Goal: Check status: Check status

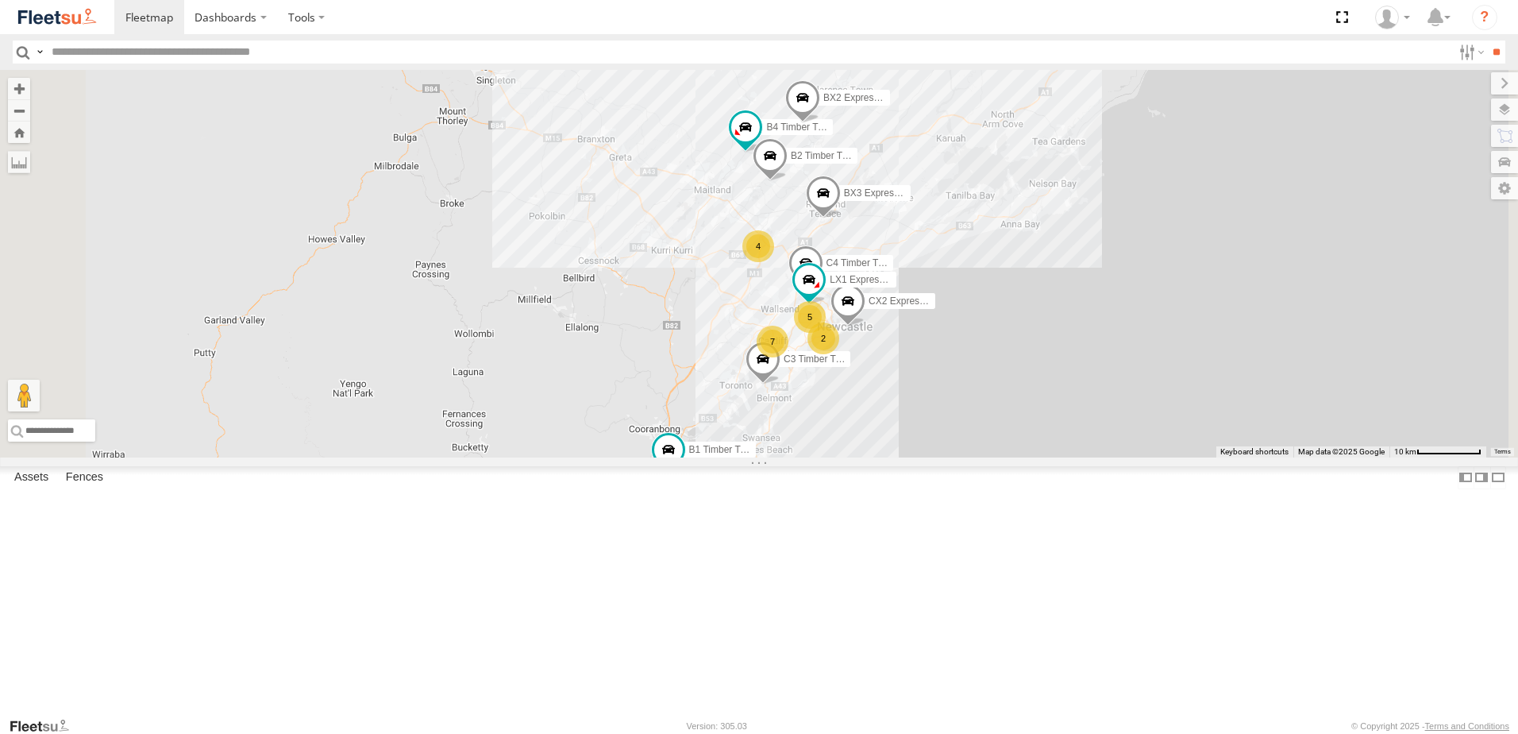
select select "**********"
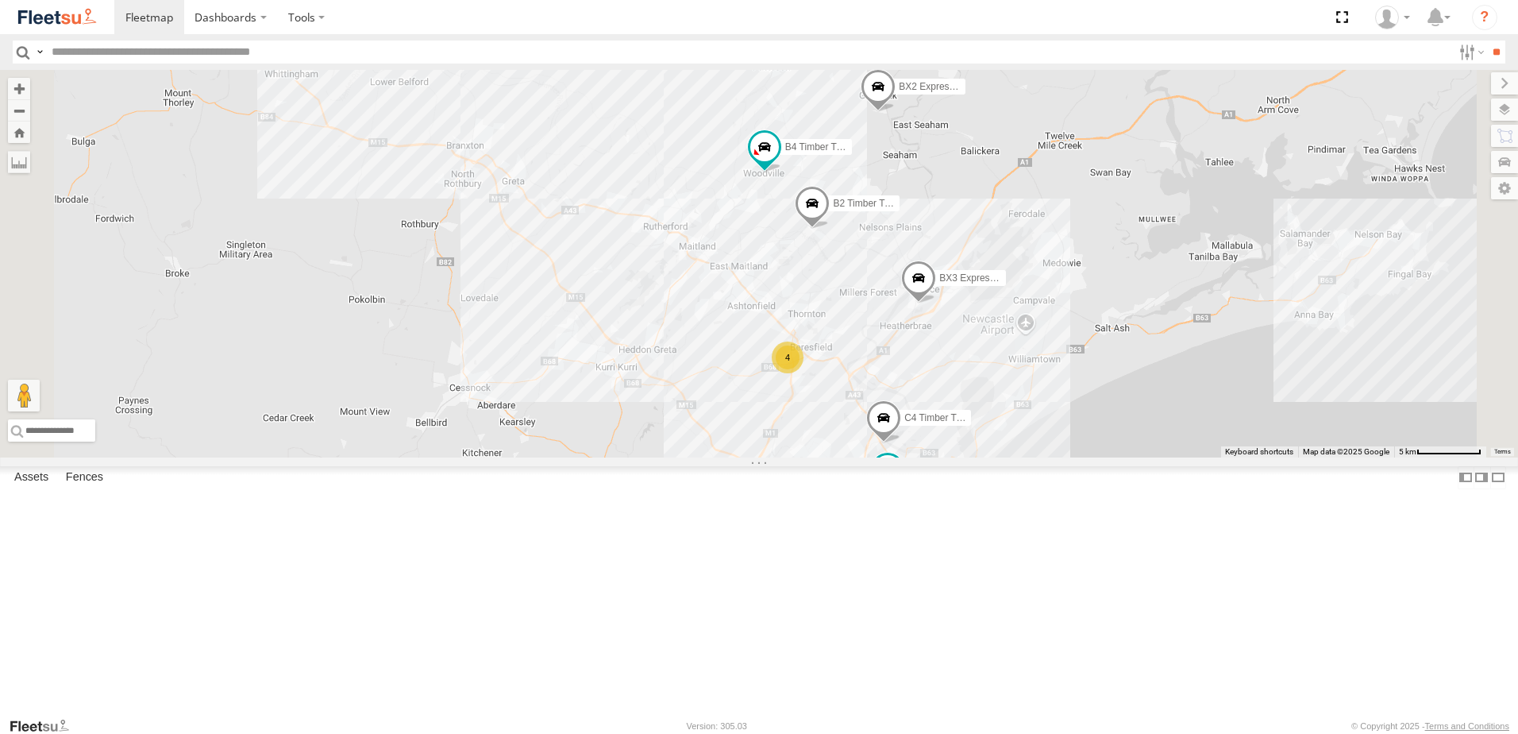
drag, startPoint x: 1294, startPoint y: 436, endPoint x: 1153, endPoint y: 488, distance: 150.7
click at [1158, 457] on div "B4 Timber Truck BX1 Express Ute B2 Timber Truck C3 Timber Truck CX2 Express Ute…" at bounding box center [759, 263] width 1518 height 387
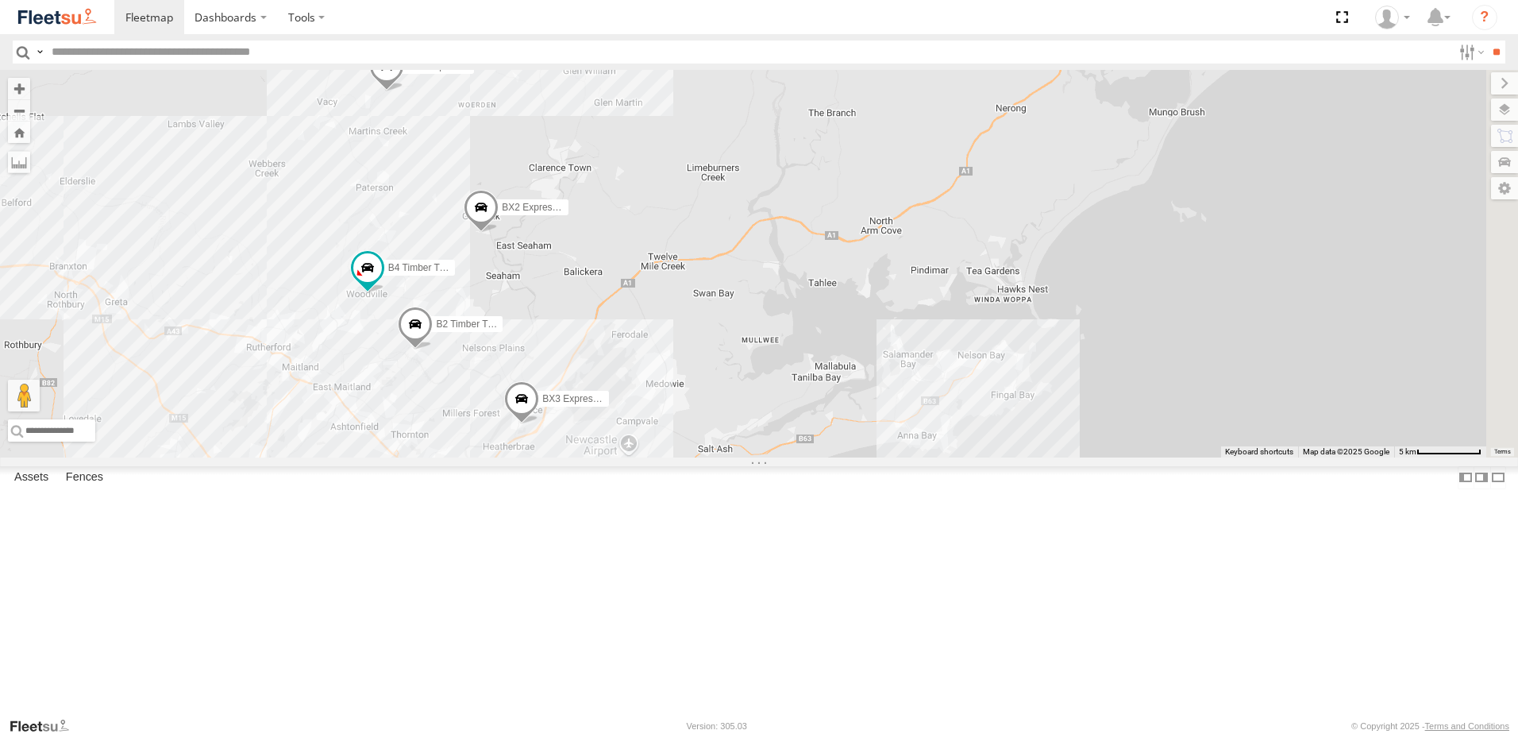
drag, startPoint x: 1166, startPoint y: 445, endPoint x: 1127, endPoint y: 450, distance: 39.3
click at [1131, 450] on div "B4 Timber Truck BX1 Express Ute B2 Timber Truck C3 Timber Truck CX2 Express Ute…" at bounding box center [759, 263] width 1518 height 387
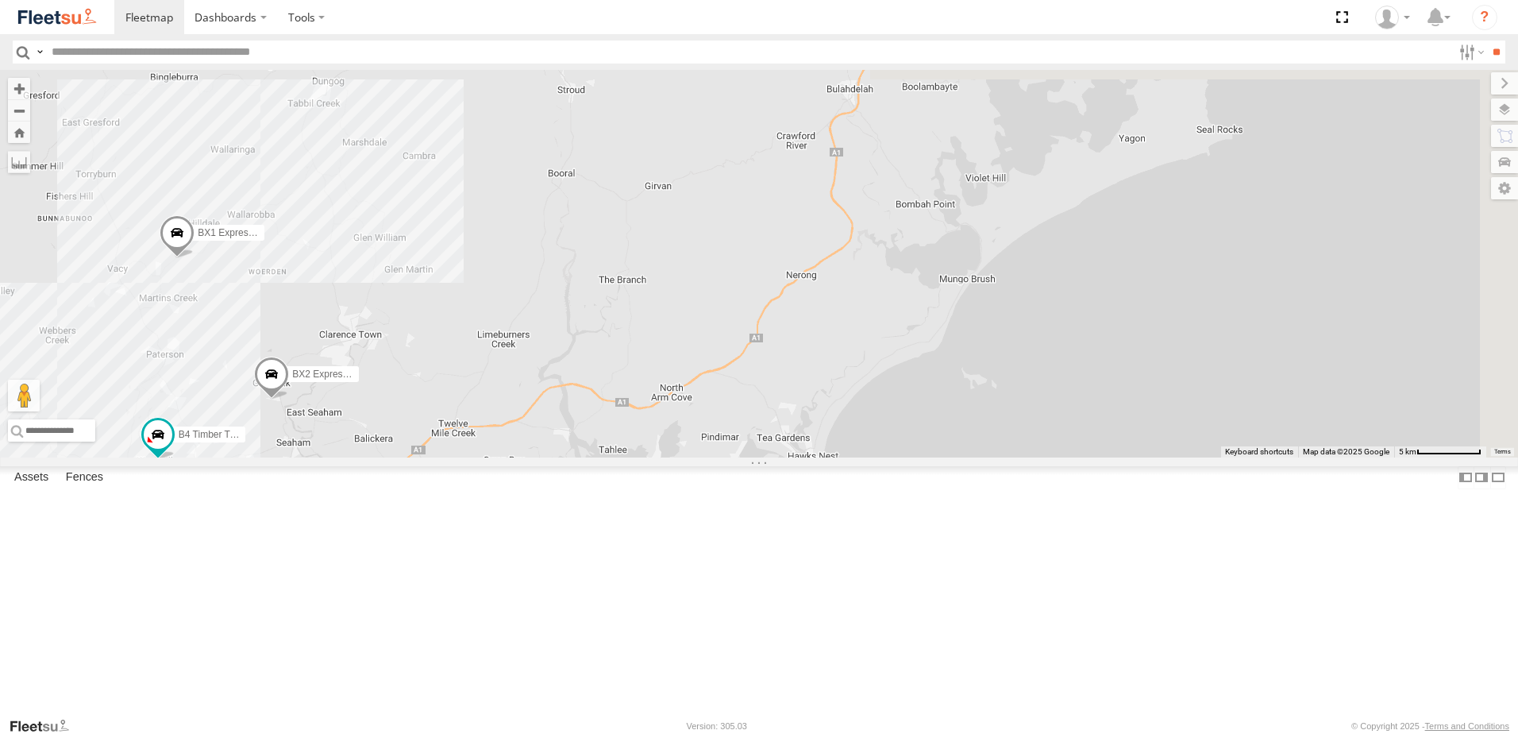
drag, startPoint x: 1214, startPoint y: 329, endPoint x: 1008, endPoint y: 495, distance: 264.7
click at [1008, 457] on div "B4 Timber Truck BX1 Express Ute B2 Timber Truck C3 Timber Truck CX2 Express Ute…" at bounding box center [759, 263] width 1518 height 387
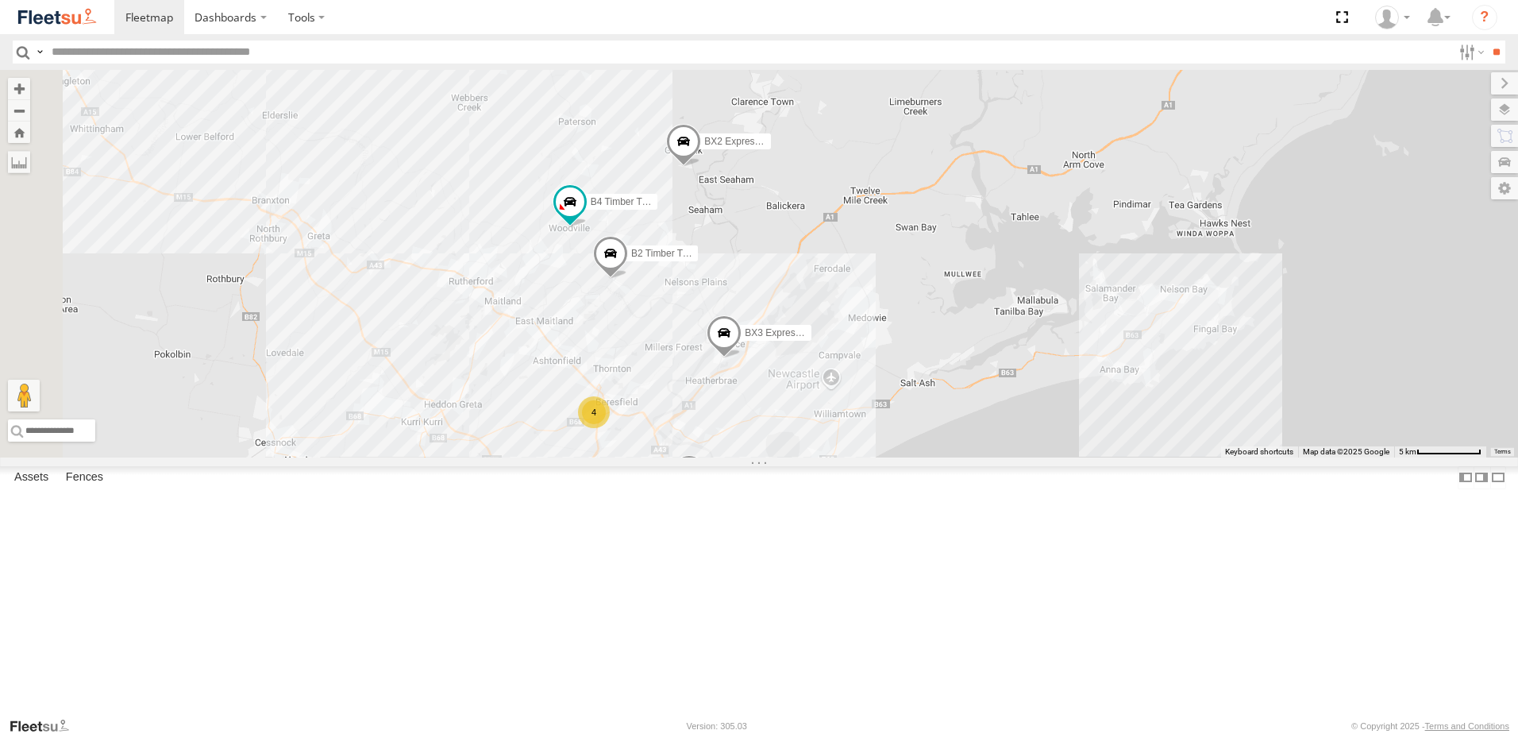
drag, startPoint x: 627, startPoint y: 545, endPoint x: 1021, endPoint y: 321, distance: 453.0
click at [1021, 321] on div "B4 Timber Truck BX1 Express Ute B2 Timber Truck C3 Timber Truck CX2 Express Ute…" at bounding box center [759, 263] width 1518 height 387
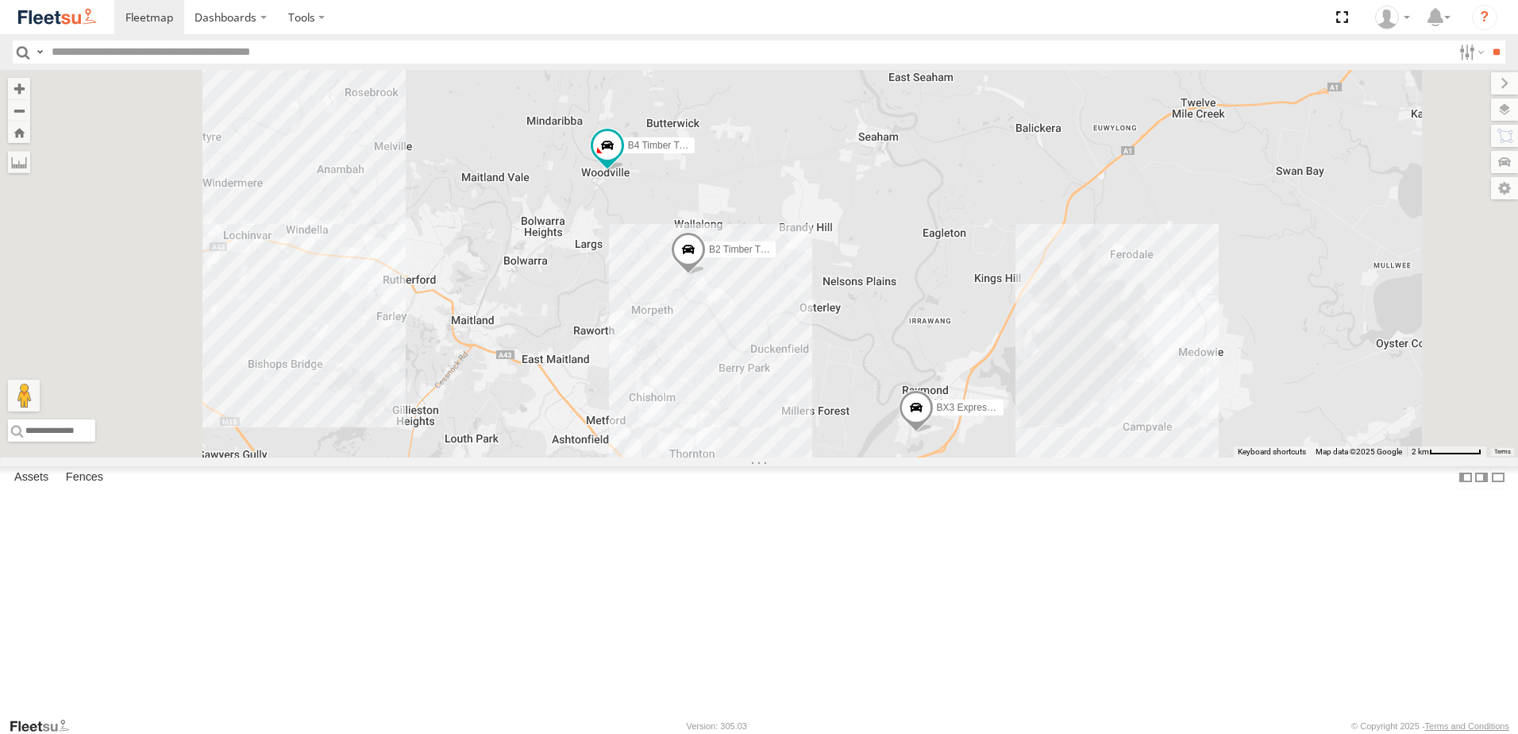
drag, startPoint x: 769, startPoint y: 422, endPoint x: 855, endPoint y: 422, distance: 85.8
click at [855, 422] on div "B4 Timber Truck BX1 Express Ute B2 Timber Truck C3 Timber Truck CX2 Express Ute…" at bounding box center [759, 263] width 1518 height 387
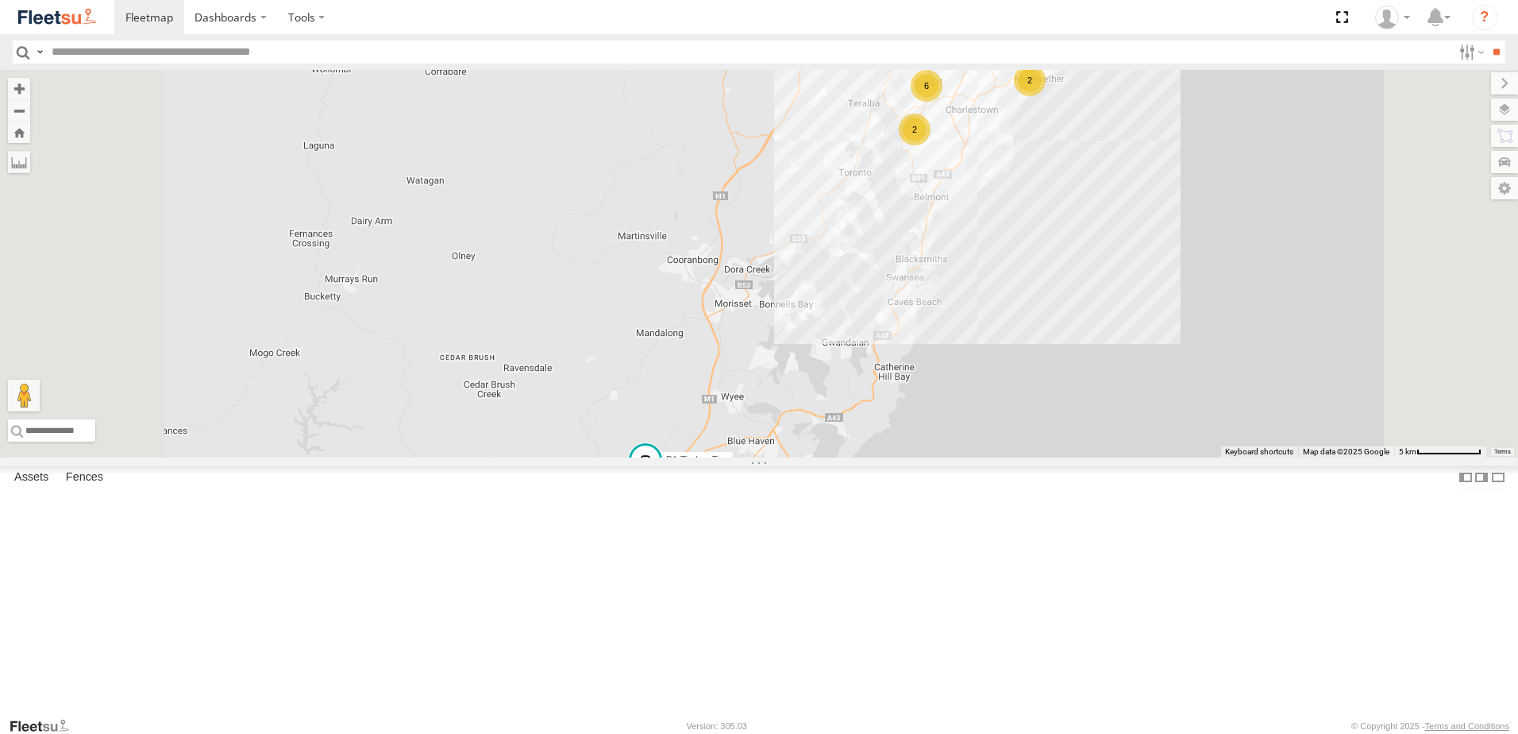
drag, startPoint x: 866, startPoint y: 673, endPoint x: 905, endPoint y: 549, distance: 129.8
click at [905, 457] on div "B4 Timber Truck BX1 Express Ute B2 Timber Truck CX2 Express Ute C4 Timber Truck…" at bounding box center [759, 263] width 1518 height 387
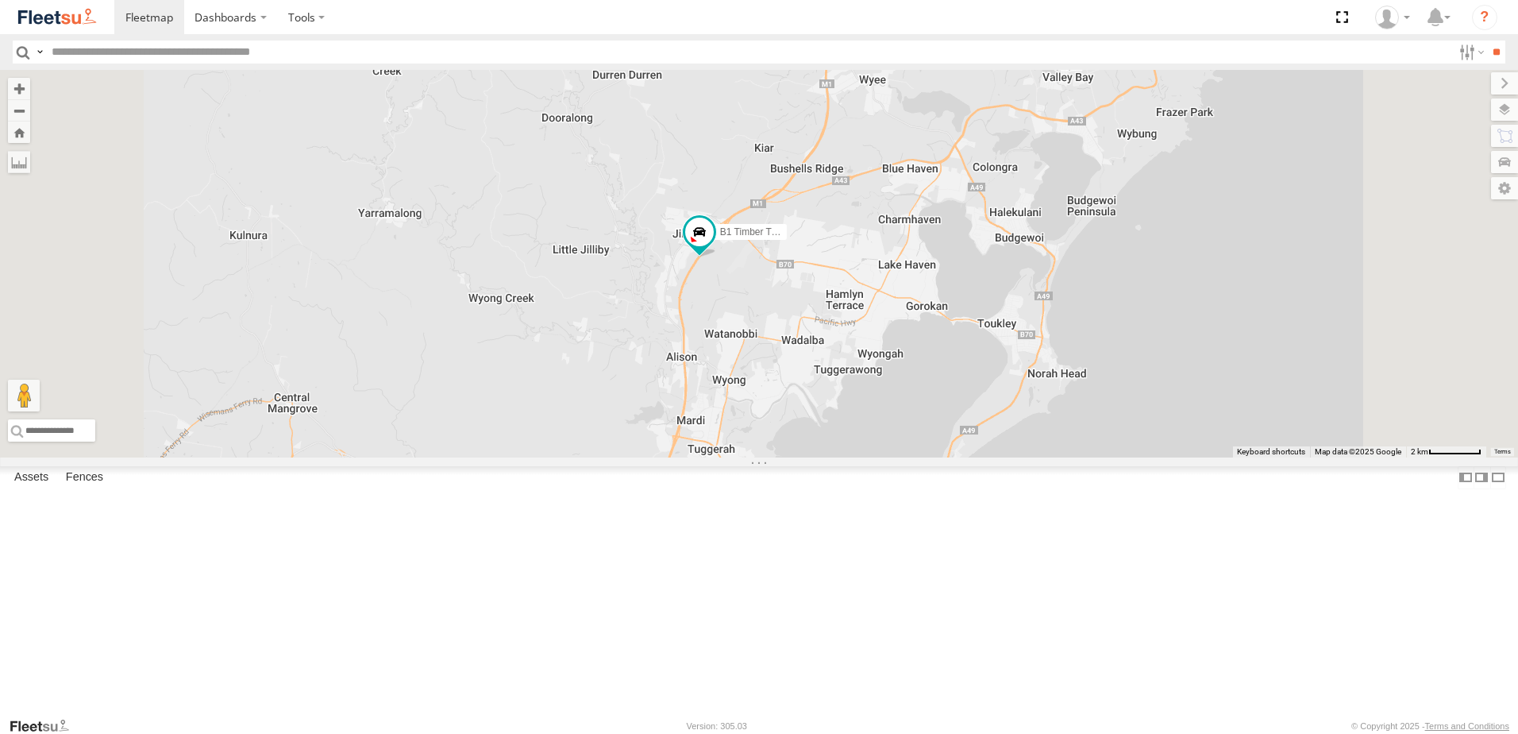
drag, startPoint x: 952, startPoint y: 566, endPoint x: 969, endPoint y: 464, distance: 103.1
click at [975, 457] on div "B4 Timber Truck BX1 Express Ute B2 Timber Truck CX2 Express Ute C4 Timber Truck…" at bounding box center [759, 263] width 1518 height 387
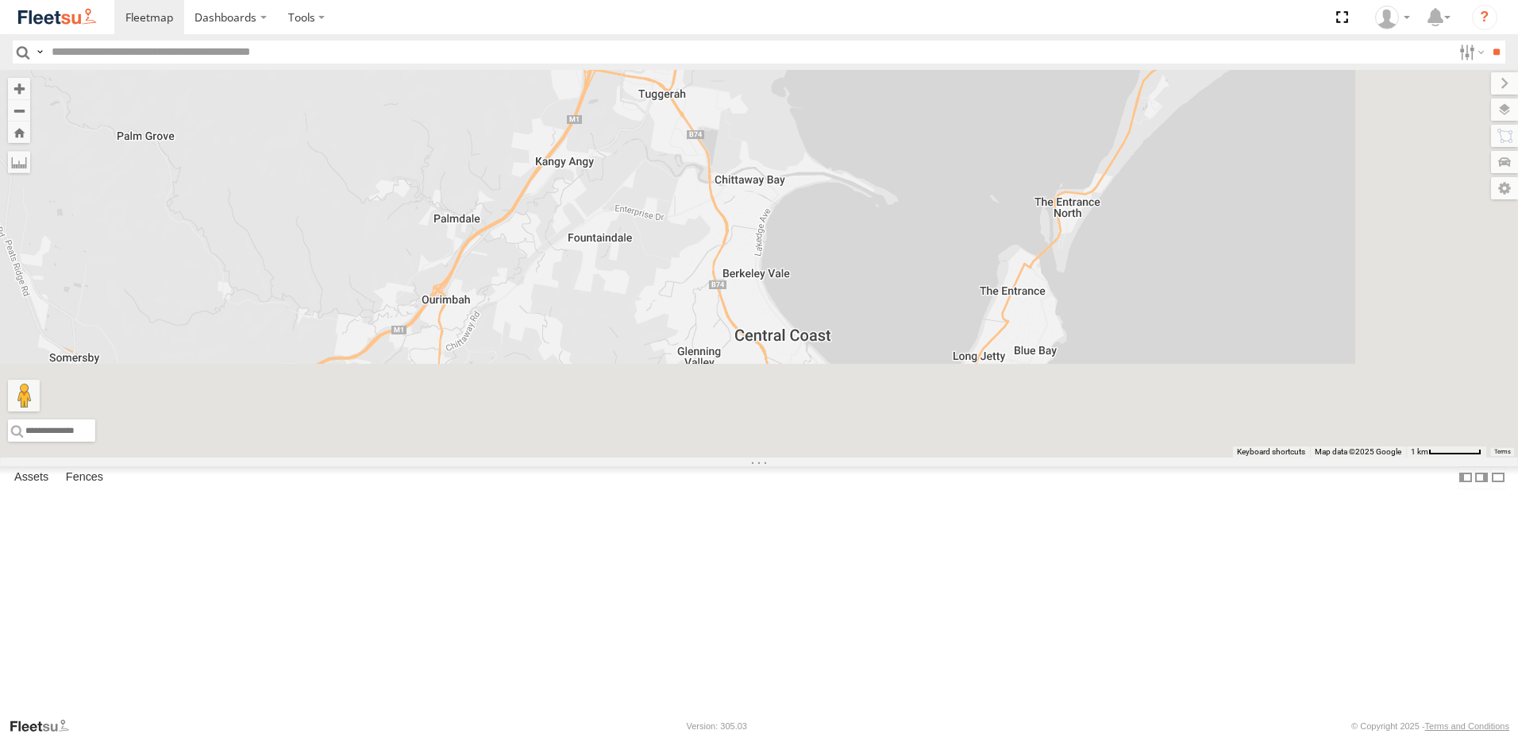
drag, startPoint x: 973, startPoint y: 457, endPoint x: 849, endPoint y: 242, distance: 247.6
click at [849, 242] on div "B4 Timber Truck BX1 Express Ute B2 Timber Truck CX2 Express Ute C4 Timber Truck…" at bounding box center [759, 263] width 1518 height 387
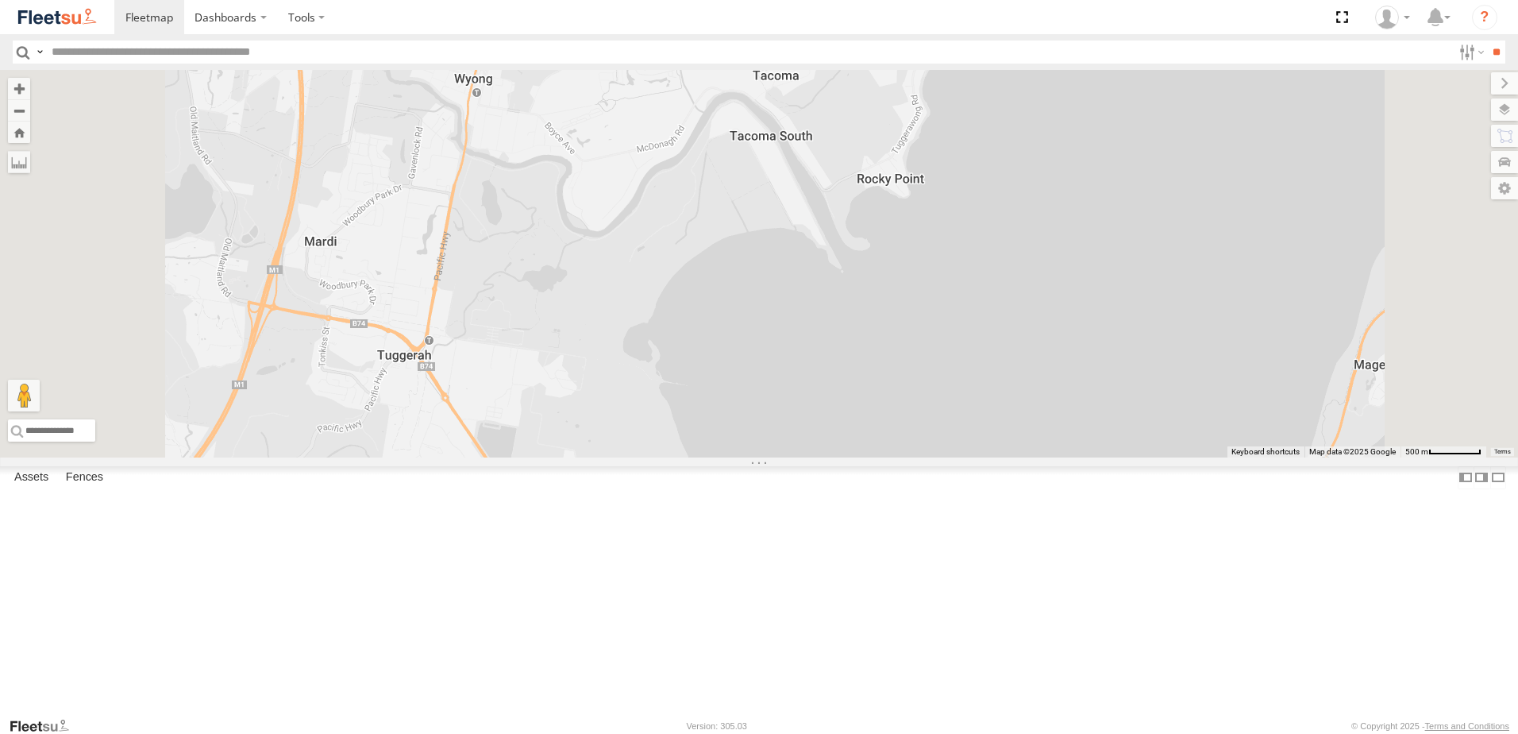
drag, startPoint x: 1013, startPoint y: 151, endPoint x: 982, endPoint y: 274, distance: 126.9
click at [982, 274] on div "B4 Timber Truck BX1 Express Ute B2 Timber Truck CX2 Express Ute C4 Timber Truck…" at bounding box center [759, 263] width 1518 height 387
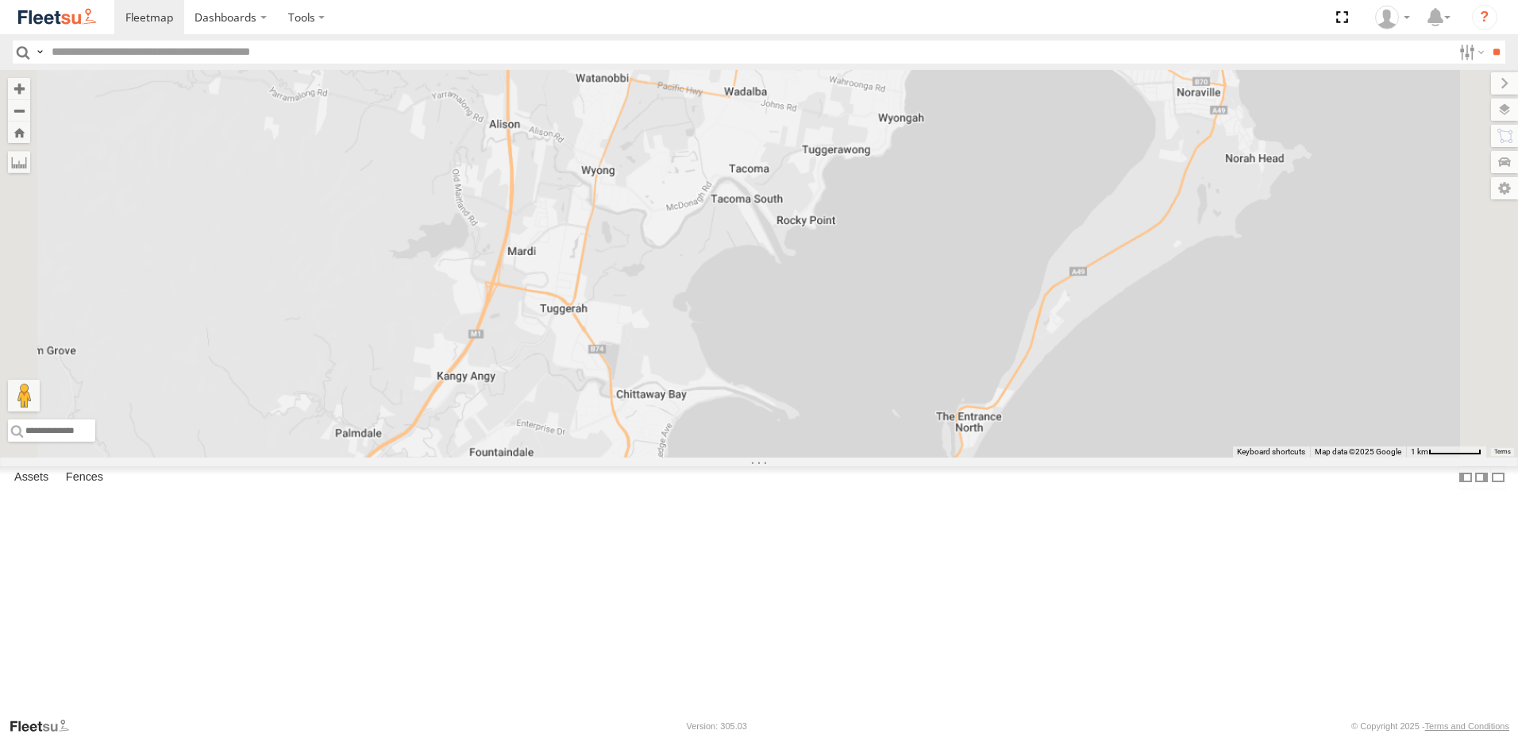
drag, startPoint x: 934, startPoint y: 498, endPoint x: 919, endPoint y: 232, distance: 266.4
click at [919, 232] on div "B4 Timber Truck BX1 Express Ute B2 Timber Truck CX2 Express Ute C4 Timber Truck…" at bounding box center [759, 263] width 1518 height 387
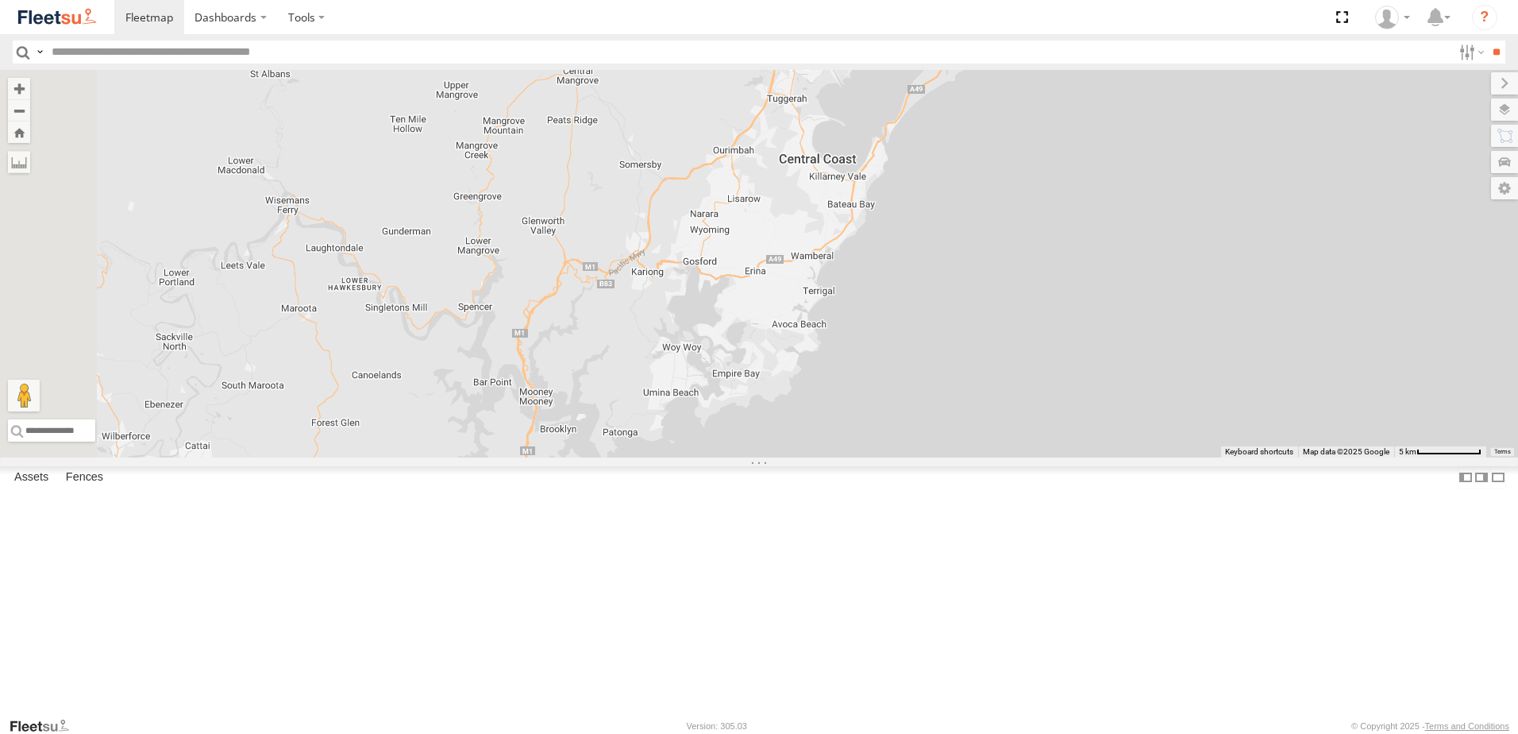
drag, startPoint x: 692, startPoint y: 615, endPoint x: 919, endPoint y: 353, distance: 345.6
click at [918, 355] on div "B4 Timber Truck BX1 Express Ute B2 Timber Truck CX2 Express Ute C4 Timber Truck…" at bounding box center [759, 263] width 1518 height 387
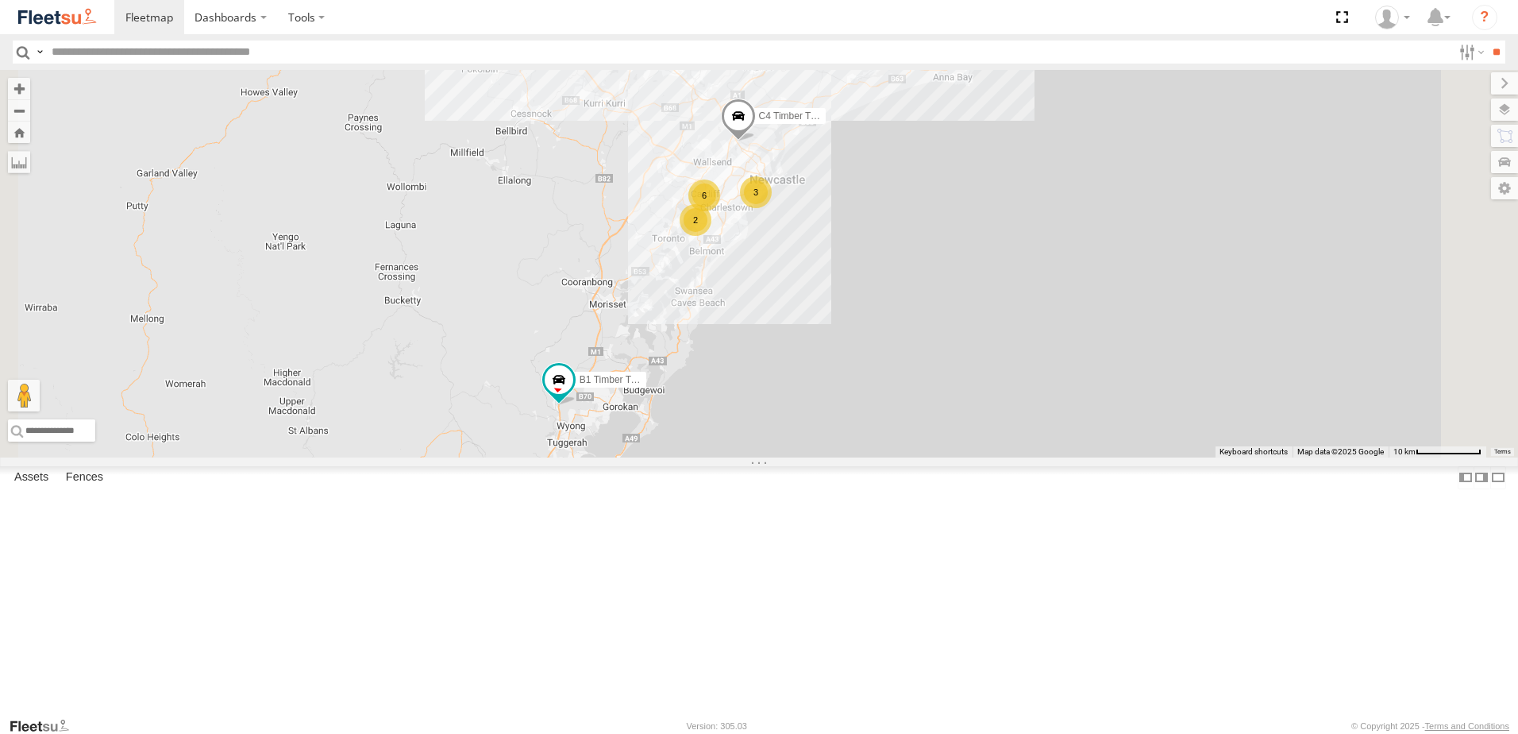
drag, startPoint x: 1038, startPoint y: 131, endPoint x: 949, endPoint y: 384, distance: 268.4
click at [949, 384] on div "B4 Timber Truck BX1 Express Ute B2 Timber Truck C4 Timber Truck BX2 Express Ute…" at bounding box center [759, 263] width 1518 height 387
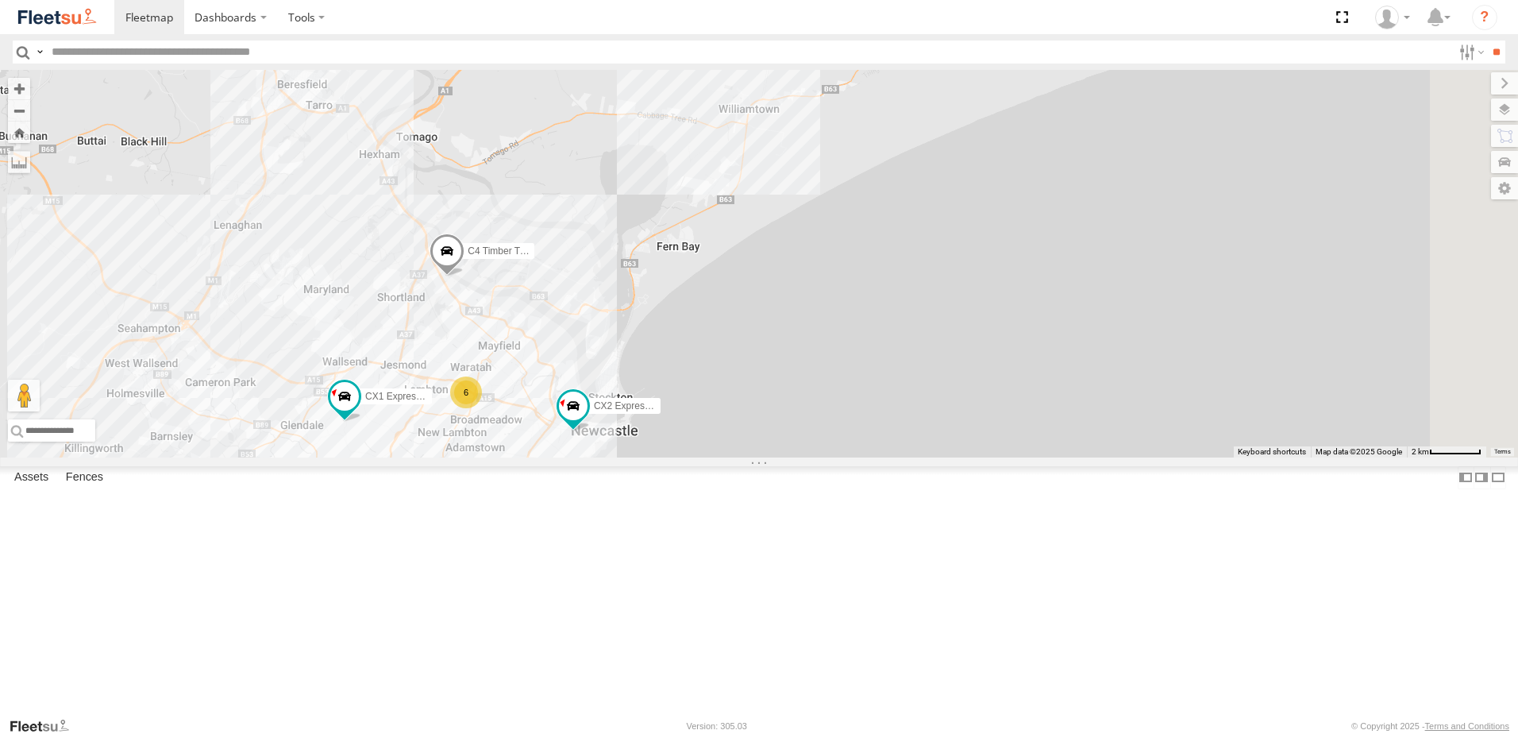
drag, startPoint x: 876, startPoint y: 366, endPoint x: 797, endPoint y: 561, distance: 209.8
click at [797, 457] on div "B4 Timber Truck BX1 Express Ute B2 Timber Truck C4 Timber Truck BX2 Express Ute…" at bounding box center [759, 263] width 1518 height 387
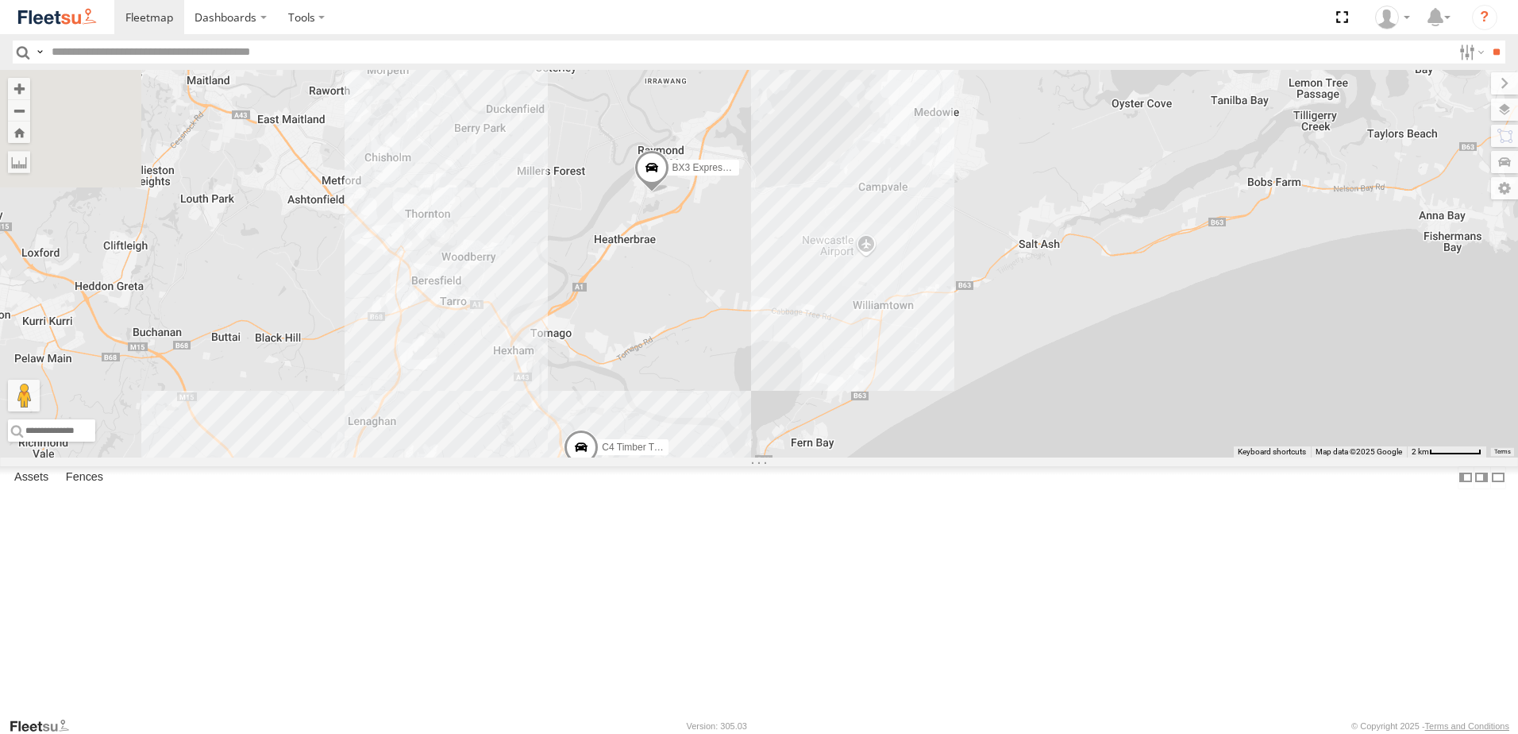
drag, startPoint x: 999, startPoint y: 225, endPoint x: 1001, endPoint y: 216, distance: 9.1
click at [1001, 216] on div "B4 Timber Truck BX1 Express Ute B2 Timber Truck C4 Timber Truck BX2 Express Ute…" at bounding box center [759, 263] width 1518 height 387
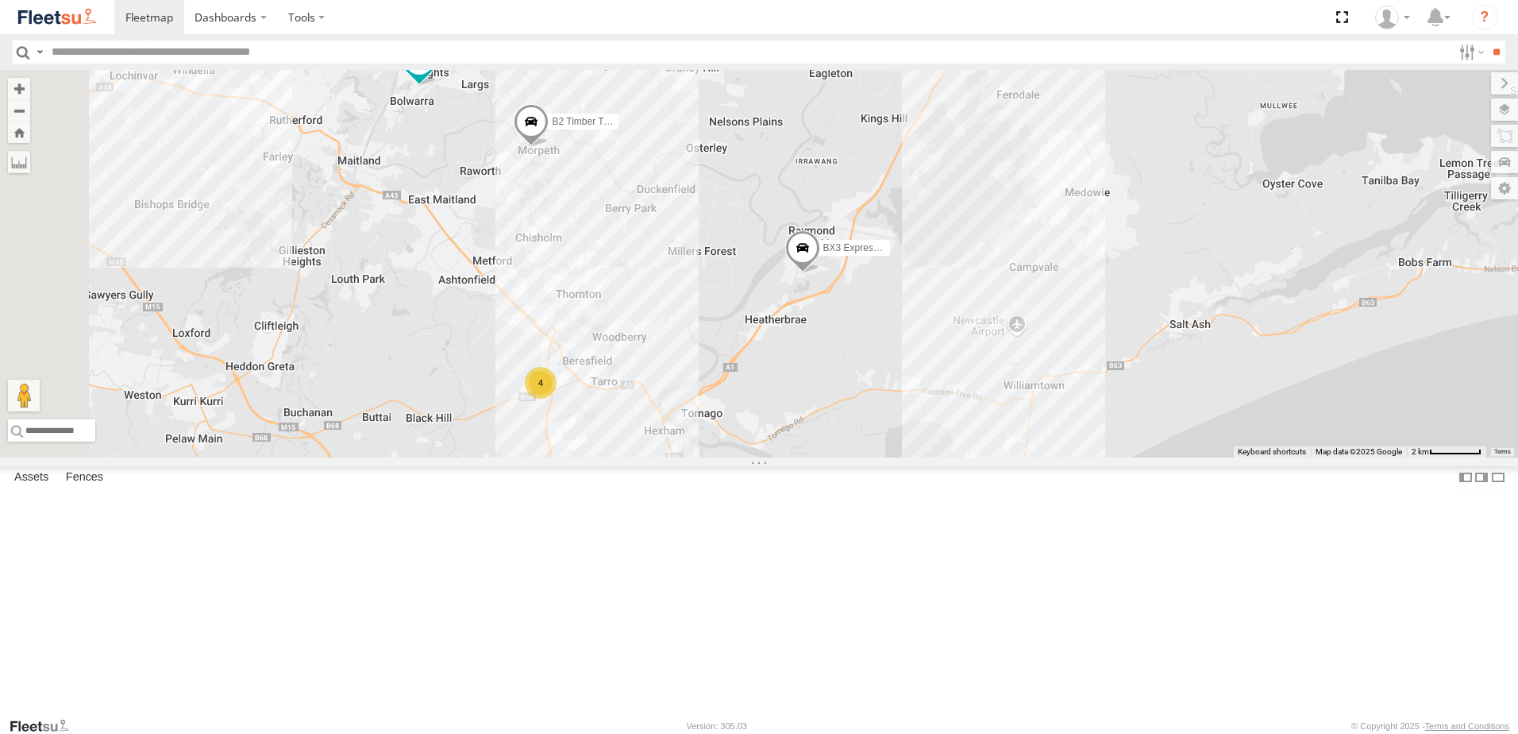
drag, startPoint x: 779, startPoint y: 441, endPoint x: 854, endPoint y: 476, distance: 82.8
click at [854, 457] on div "B4 Timber Truck BX1 Express Ute B2 Timber Truck C4 Timber Truck BX2 Express Ute…" at bounding box center [759, 263] width 1518 height 387
drag, startPoint x: 744, startPoint y: 411, endPoint x: 800, endPoint y: 464, distance: 76.9
click at [800, 457] on div "B4 Timber Truck BX1 Express Ute B2 Timber Truck C4 Timber Truck BX2 Express Ute…" at bounding box center [759, 263] width 1518 height 387
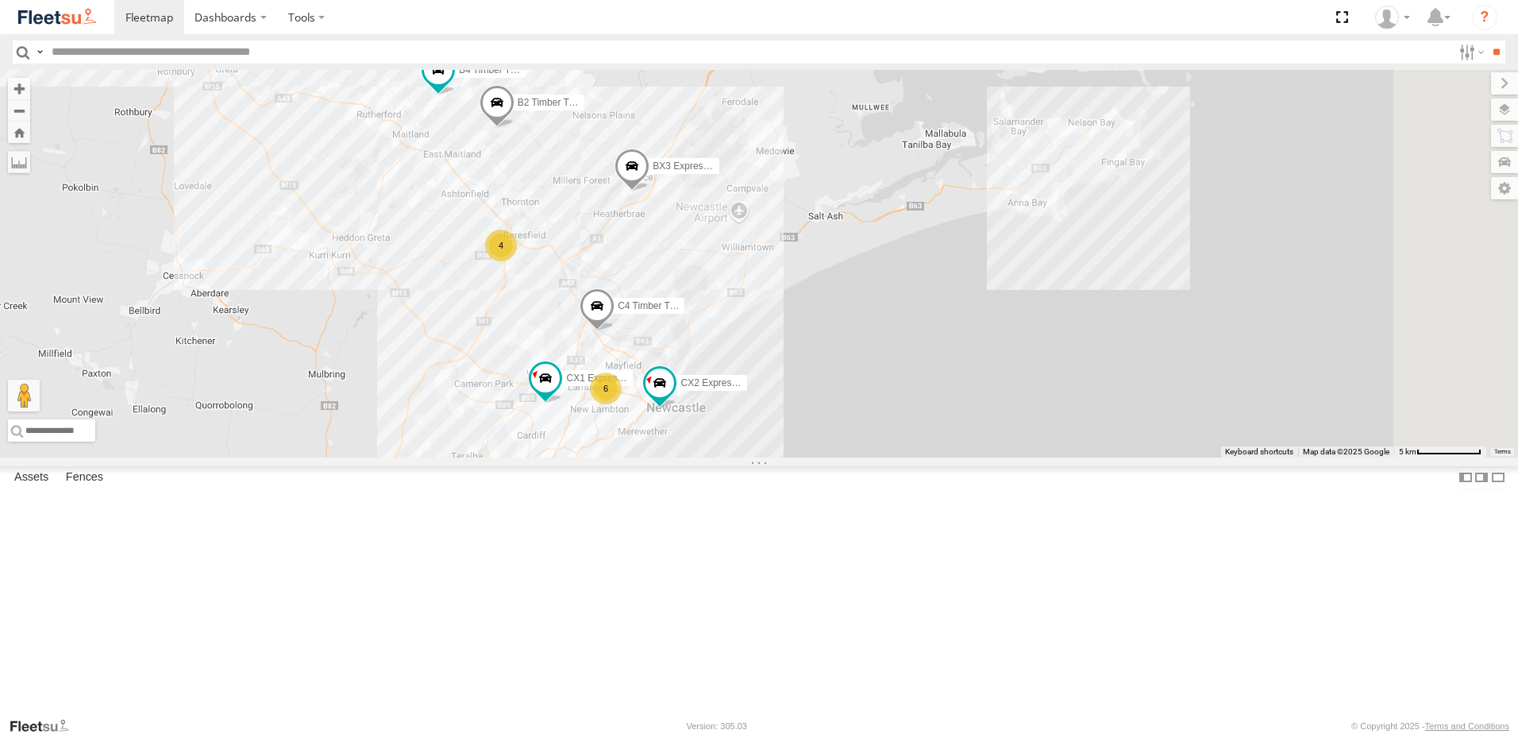
drag, startPoint x: 801, startPoint y: 422, endPoint x: 759, endPoint y: 371, distance: 66.6
click at [759, 371] on div "B4 Timber Truck BX1 Express Ute B2 Timber Truck C4 Timber Truck BX2 Express Ute…" at bounding box center [759, 263] width 1518 height 387
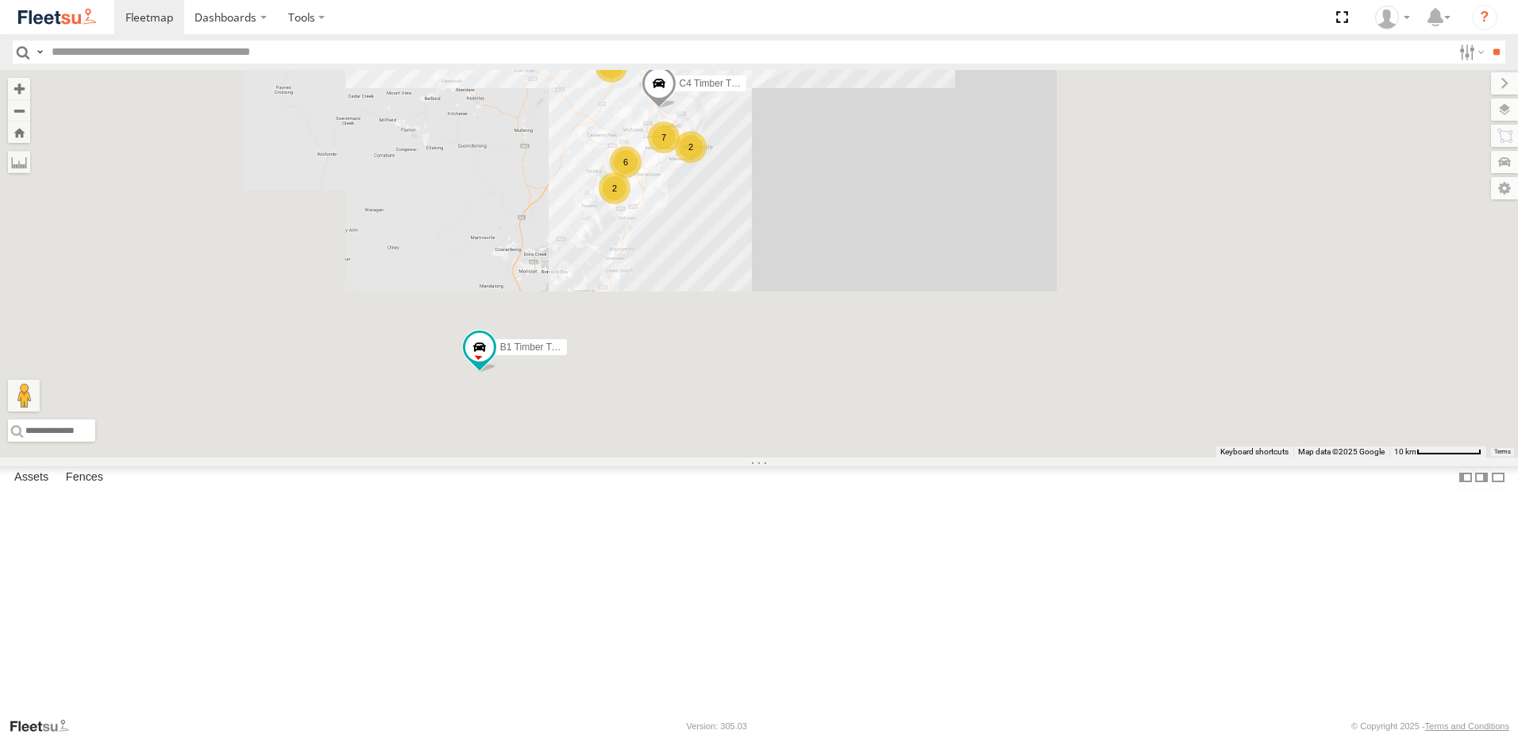
drag, startPoint x: 671, startPoint y: 412, endPoint x: 752, endPoint y: 236, distance: 194.0
click at [753, 236] on div "B4 Timber Truck BX1 Express Ute B2 Timber Truck C4 Timber Truck BX2 Express Ute…" at bounding box center [759, 263] width 1518 height 387
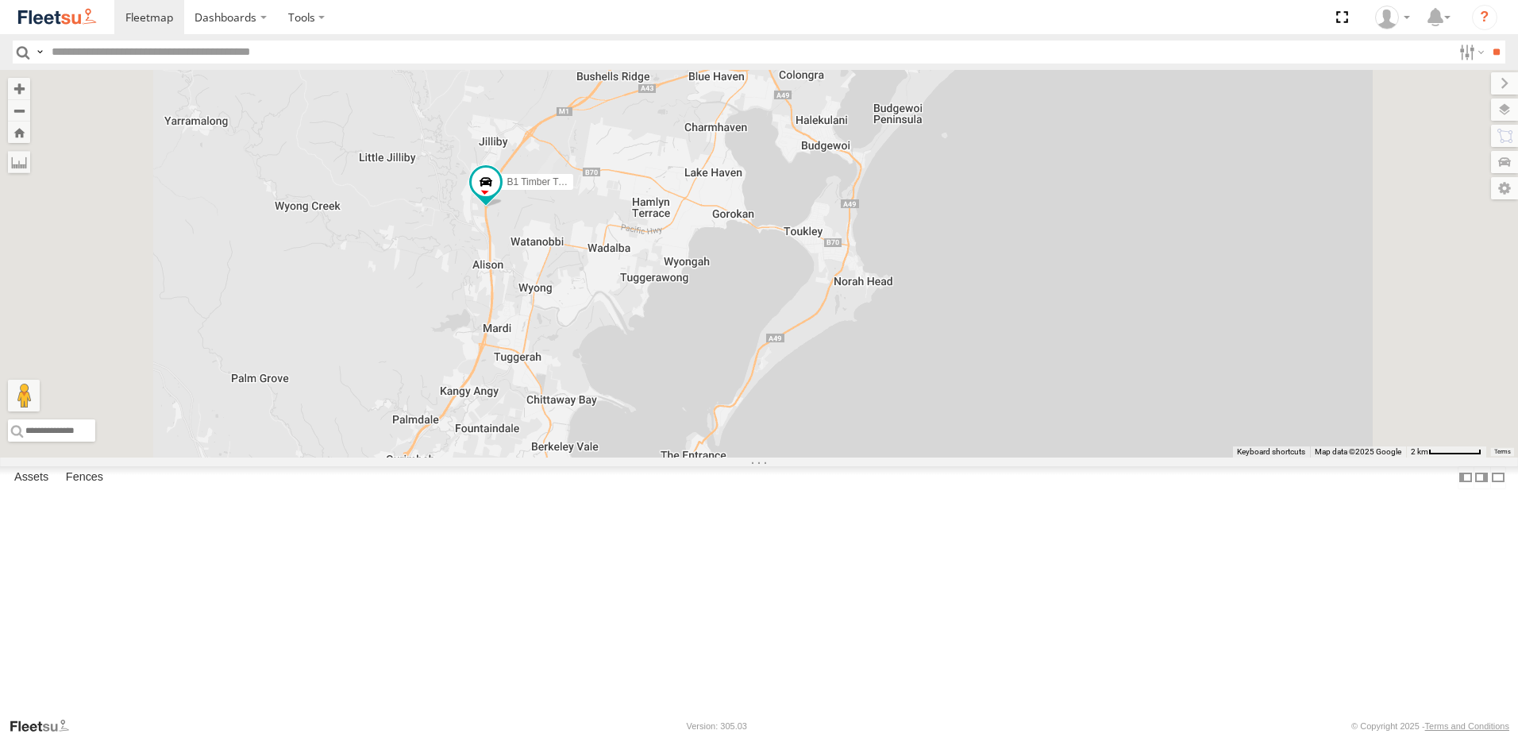
drag, startPoint x: 723, startPoint y: 595, endPoint x: 744, endPoint y: 388, distance: 208.3
click at [744, 388] on div "B4 Timber Truck BX1 Express Ute B2 Timber Truck C4 Timber Truck BX2 Express Ute…" at bounding box center [759, 263] width 1518 height 387
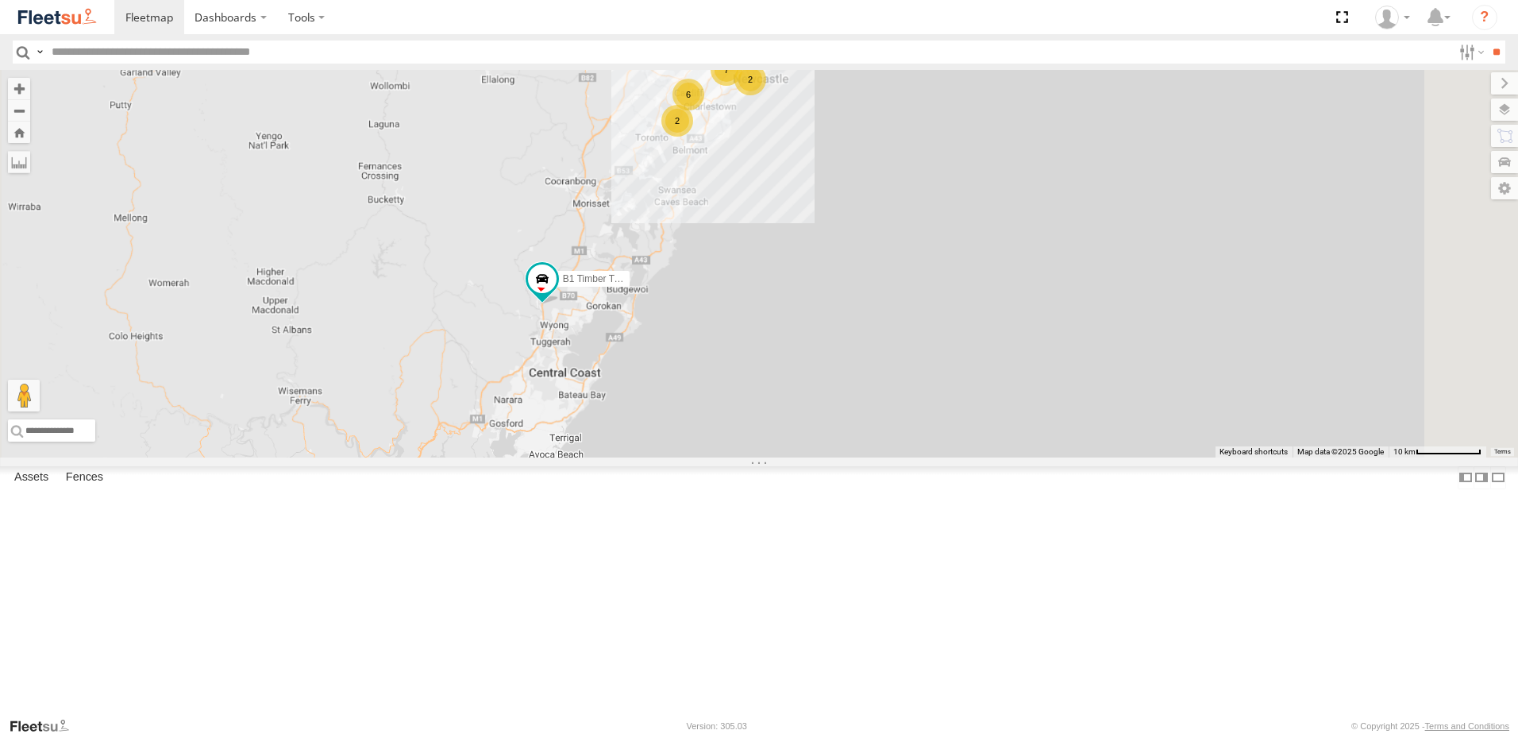
drag, startPoint x: 708, startPoint y: 263, endPoint x: 657, endPoint y: 643, distance: 383.7
click at [657, 457] on div "B4 Timber Truck BX1 Express Ute B2 Timber Truck C4 Timber Truck BX2 Express Ute…" at bounding box center [759, 263] width 1518 height 387
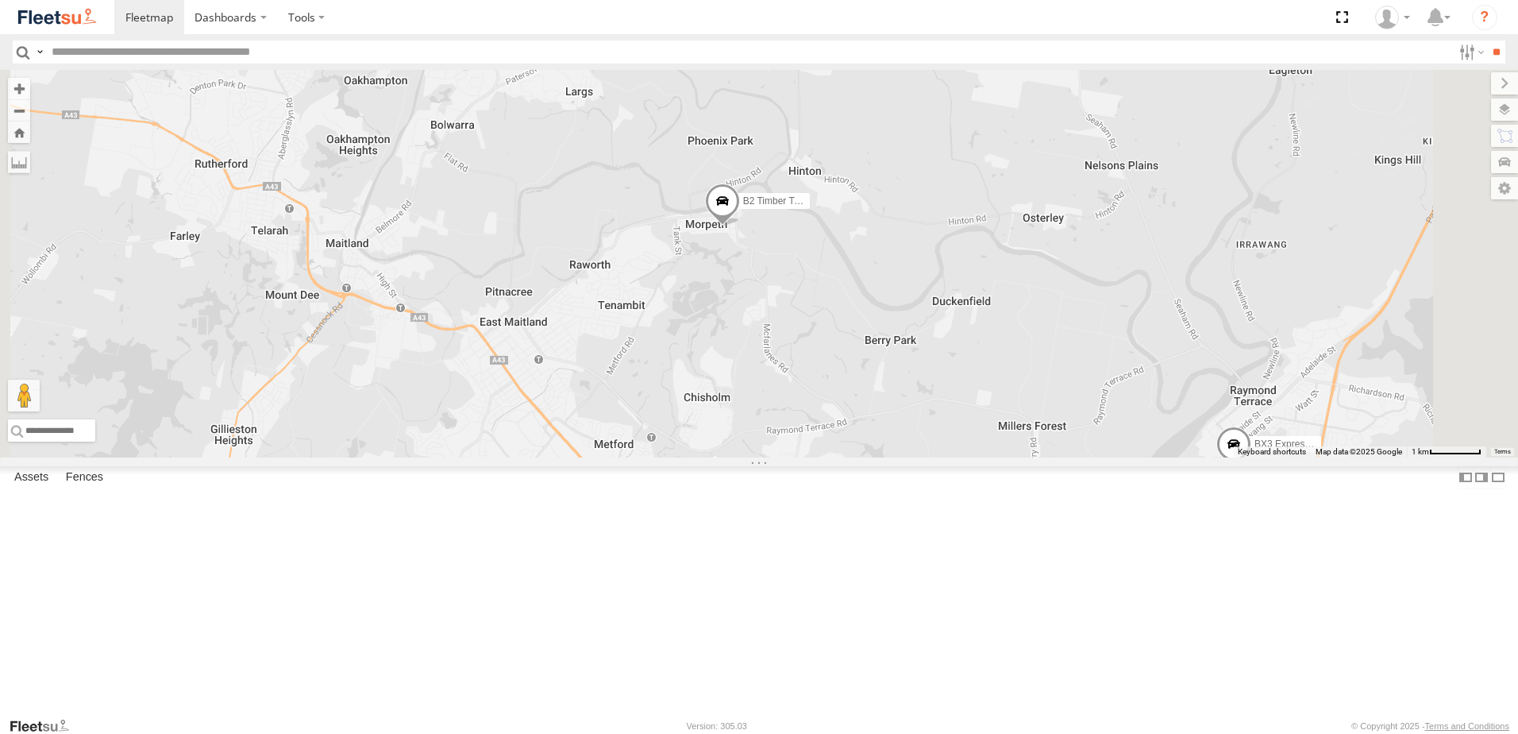
drag, startPoint x: 692, startPoint y: 413, endPoint x: 834, endPoint y: 418, distance: 142.2
click at [730, 385] on div "B4 Timber Truck B2 Timber Truck BX3 Express Ute" at bounding box center [759, 263] width 1518 height 387
click at [742, 227] on span at bounding box center [724, 205] width 35 height 43
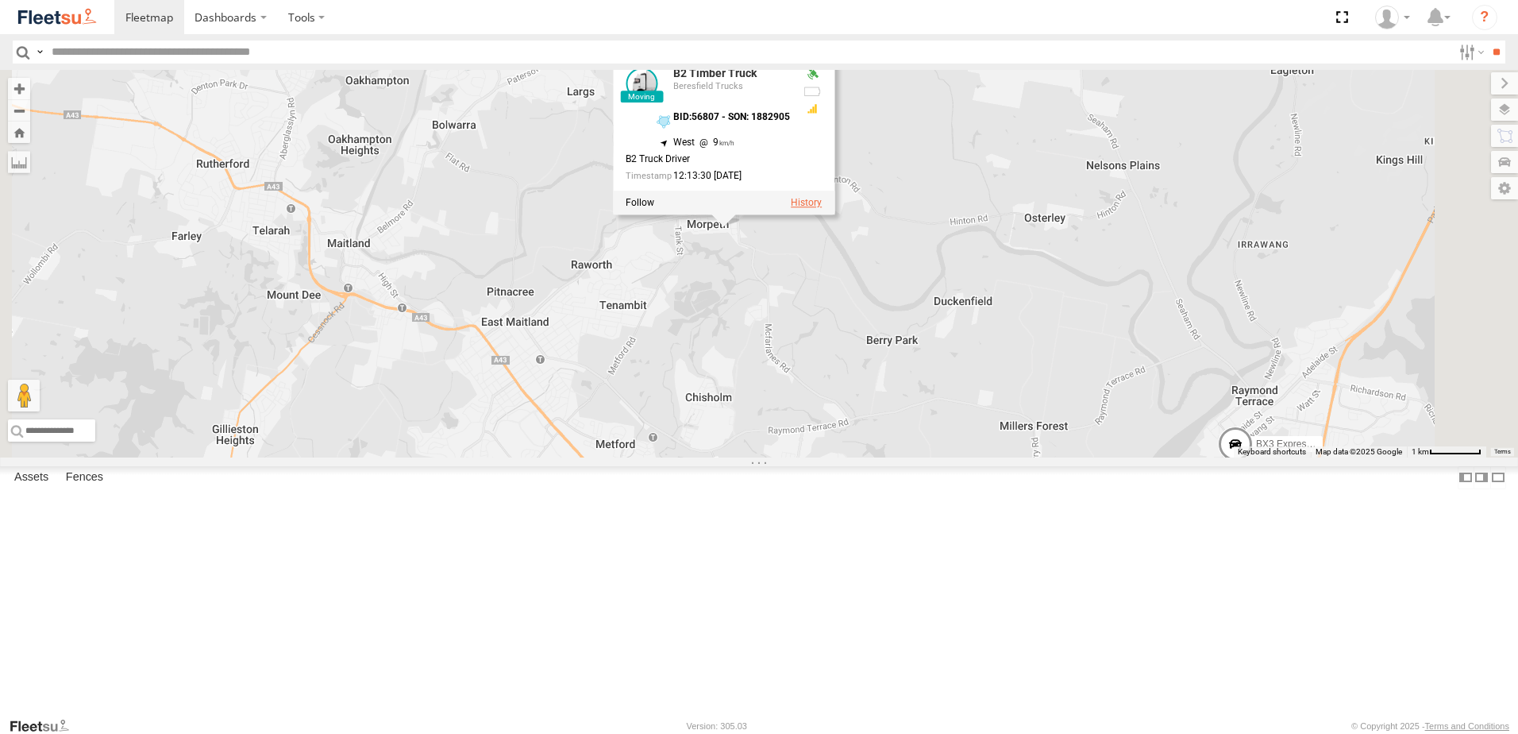
click at [822, 209] on label at bounding box center [806, 203] width 31 height 11
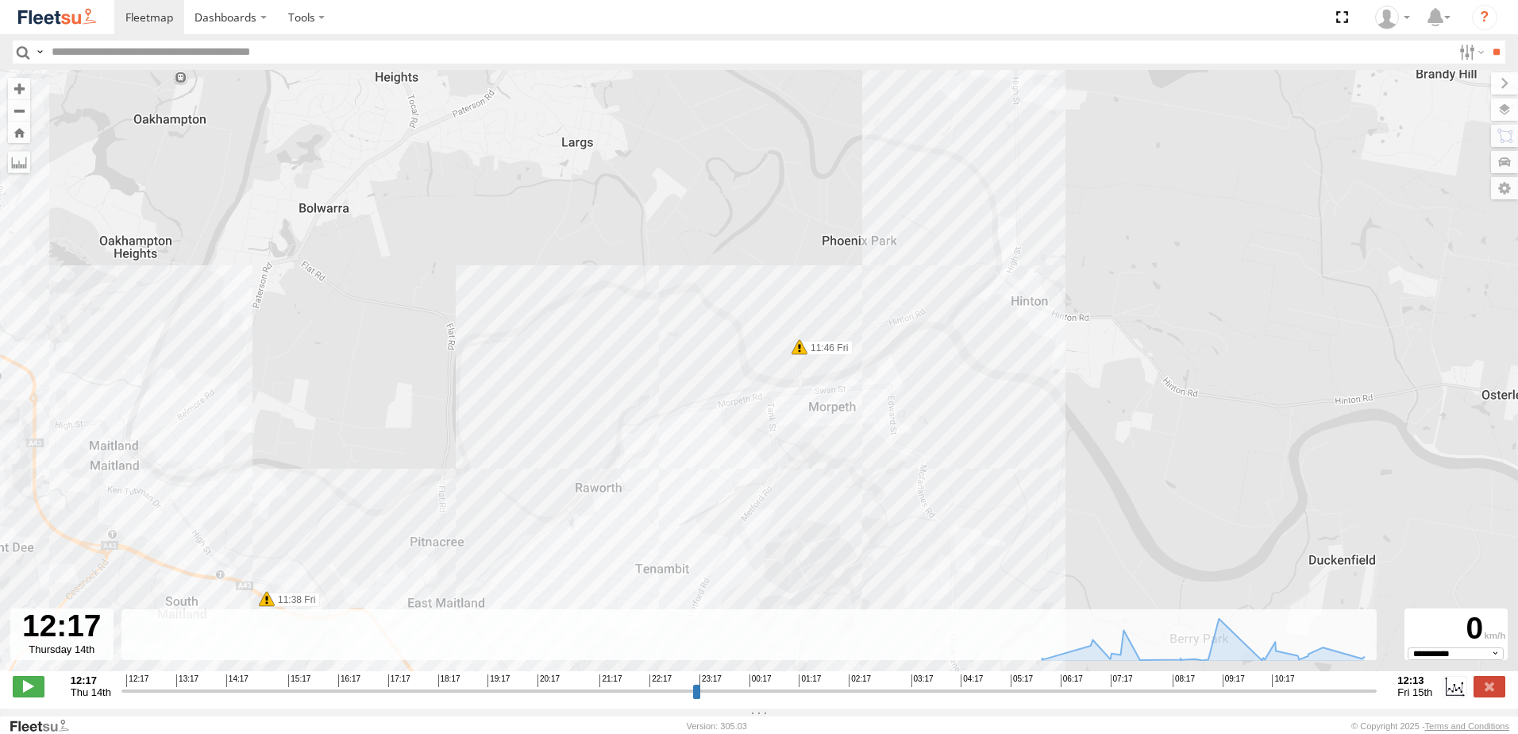
click at [1470, 695] on div "12:17 Thu 14th Created with Highcharts 6.0.7 [DOMAIN_NAME] 12:17 13:17 14:17 15…" at bounding box center [759, 686] width 1493 height 24
click at [1474, 695] on label at bounding box center [1490, 686] width 32 height 21
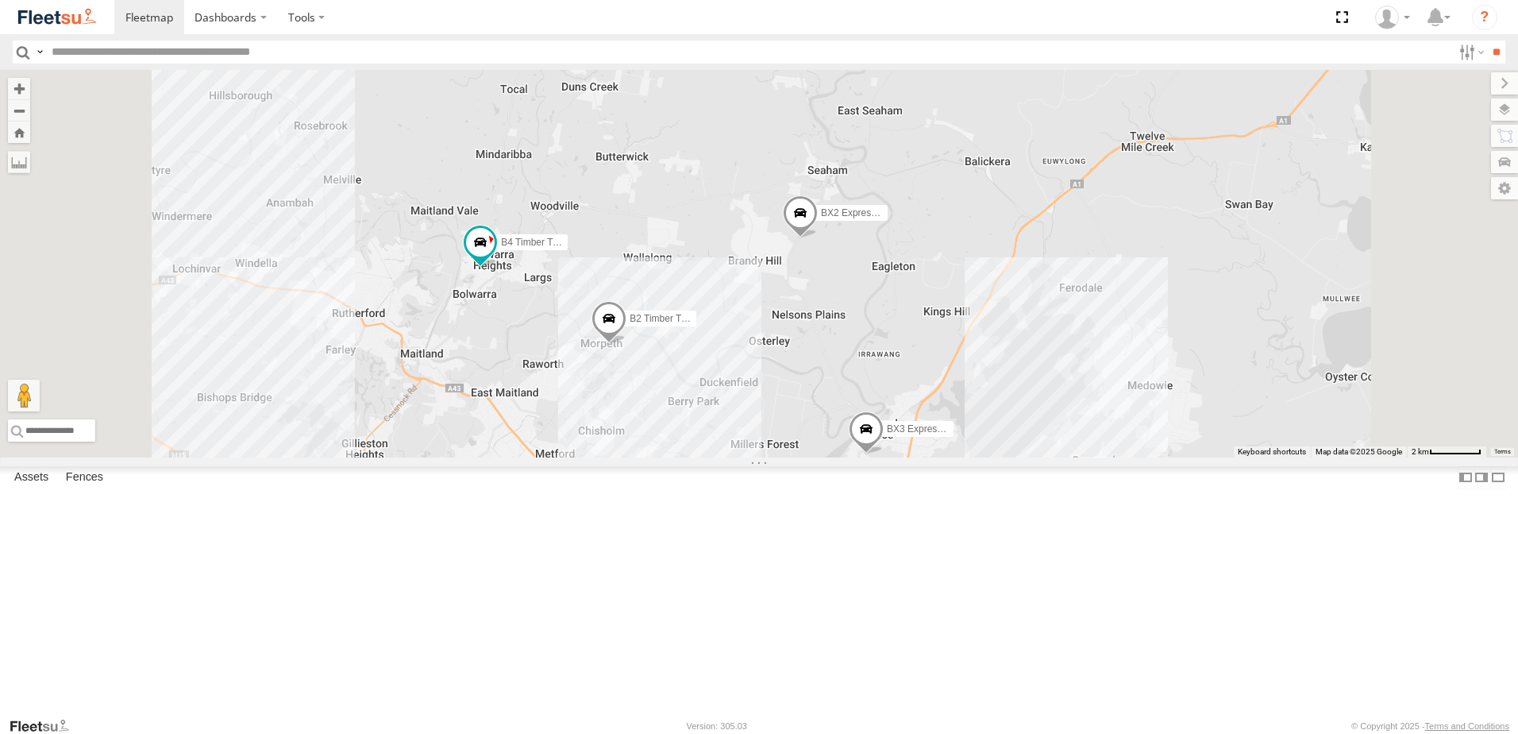
click at [915, 417] on div "B4 Timber Truck B2 Timber Truck BX2 Express Ute 4 BX3 Express Ute" at bounding box center [759, 263] width 1518 height 387
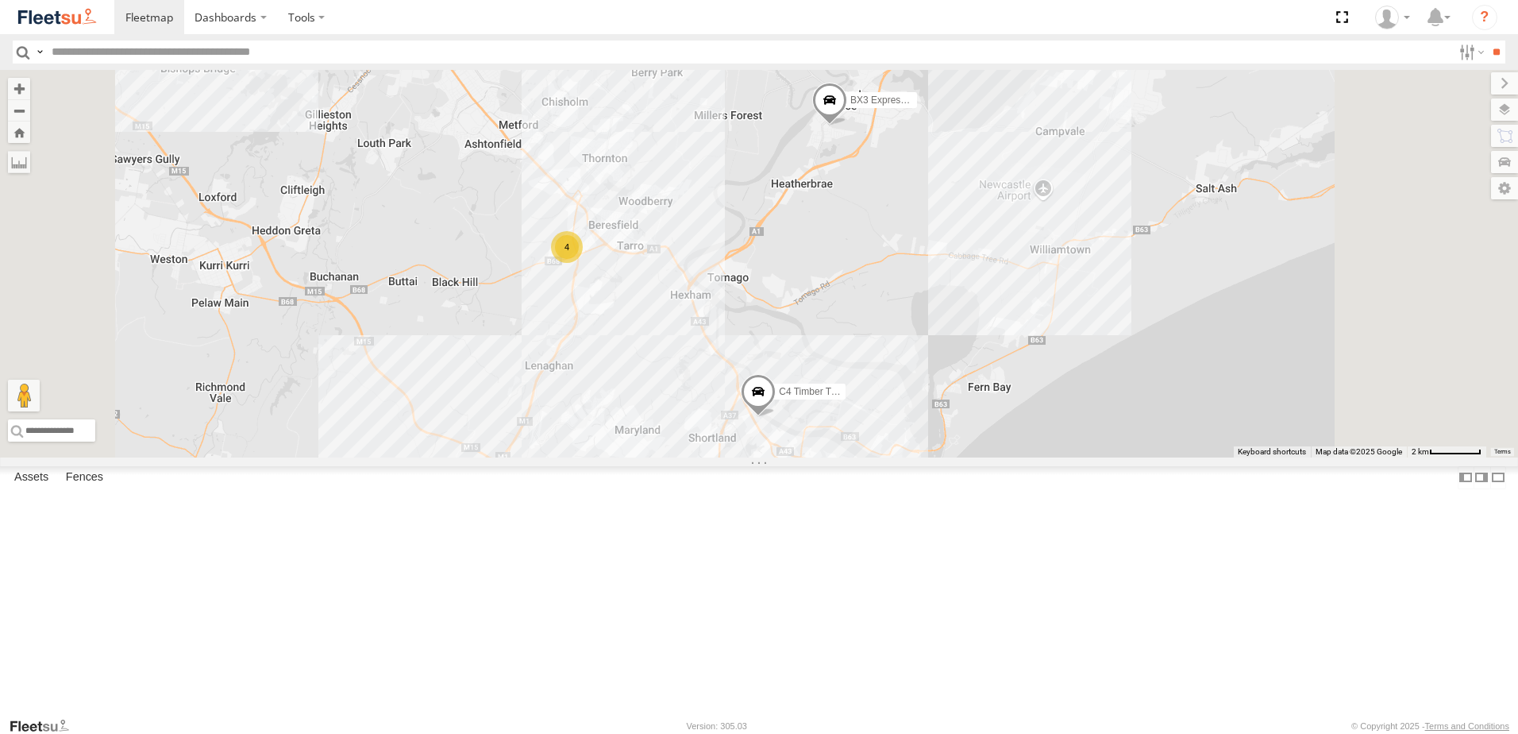
drag, startPoint x: 1028, startPoint y: 498, endPoint x: 1004, endPoint y: 367, distance: 133.3
click at [1004, 367] on div "B4 Timber Truck B2 Timber Truck BX2 Express Ute BX3 Express Ute C4 Timber Truck…" at bounding box center [759, 263] width 1518 height 387
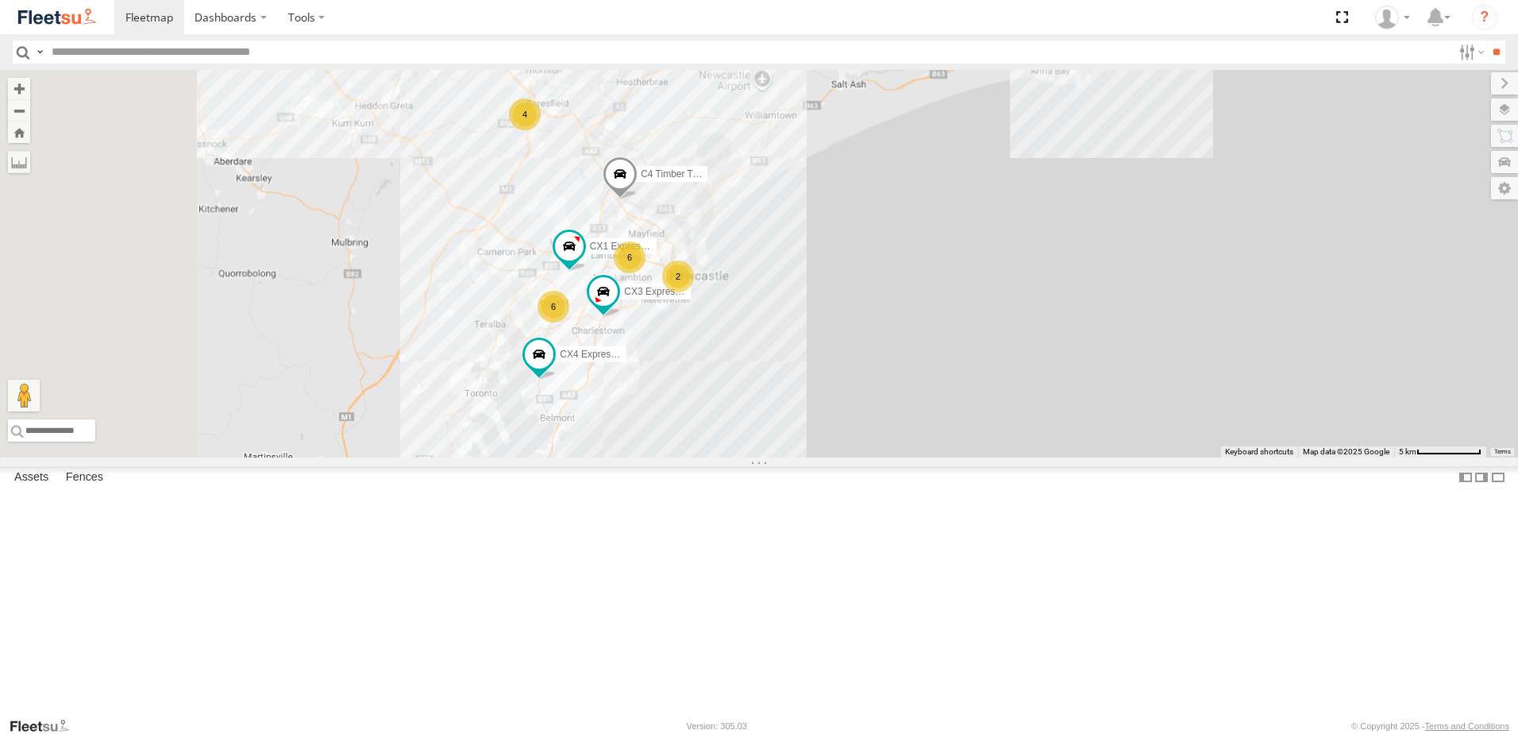
drag, startPoint x: 555, startPoint y: 238, endPoint x: 745, endPoint y: 333, distance: 212.0
click at [745, 333] on div "B4 Timber Truck B2 Timber Truck BX2 Express Ute BX3 Express Ute C4 Timber Truck…" at bounding box center [759, 263] width 1518 height 387
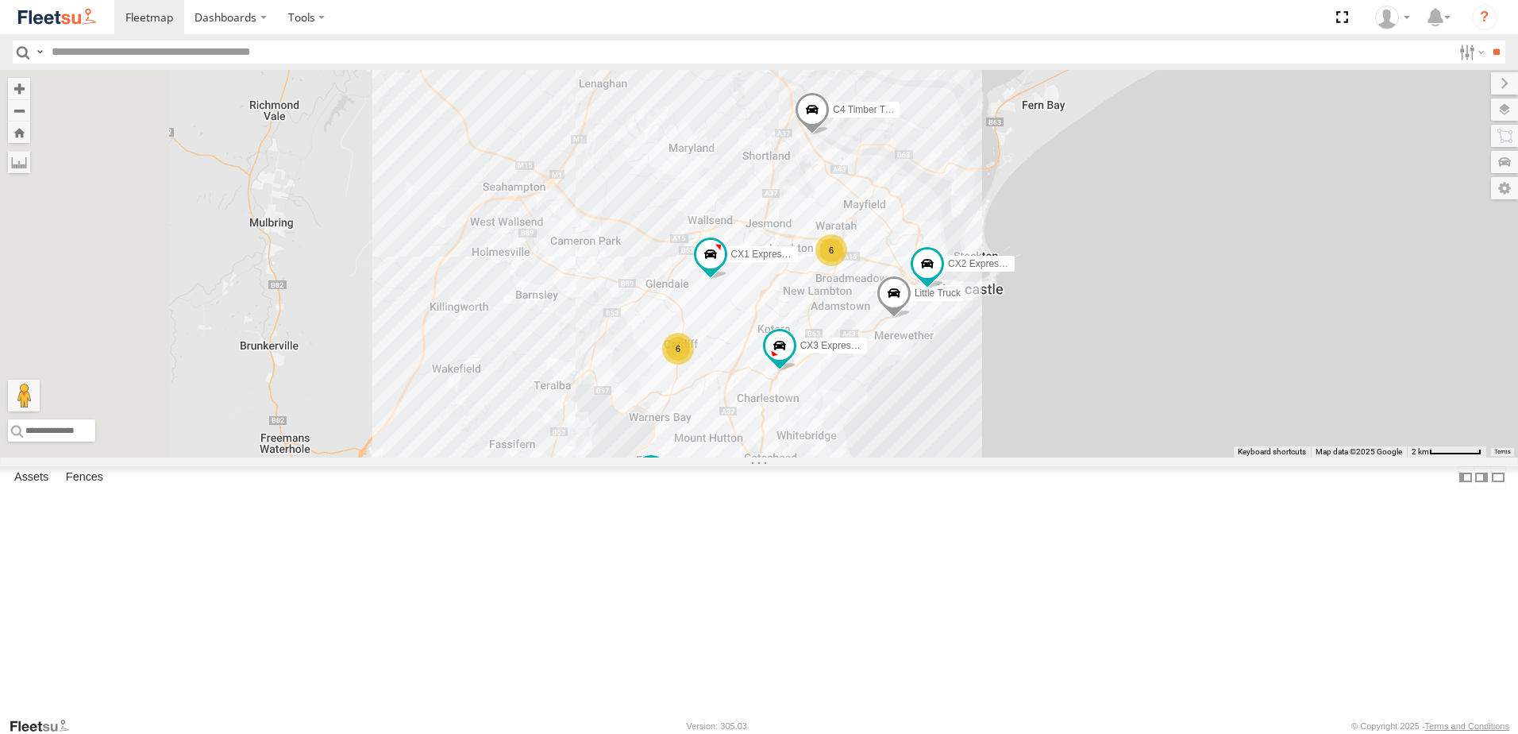
drag, startPoint x: 746, startPoint y: 287, endPoint x: 831, endPoint y: 241, distance: 97.3
click at [831, 241] on div "B4 Timber Truck B2 Timber Truck BX2 Express Ute BX3 Express Ute C4 Timber Truck…" at bounding box center [759, 263] width 1518 height 387
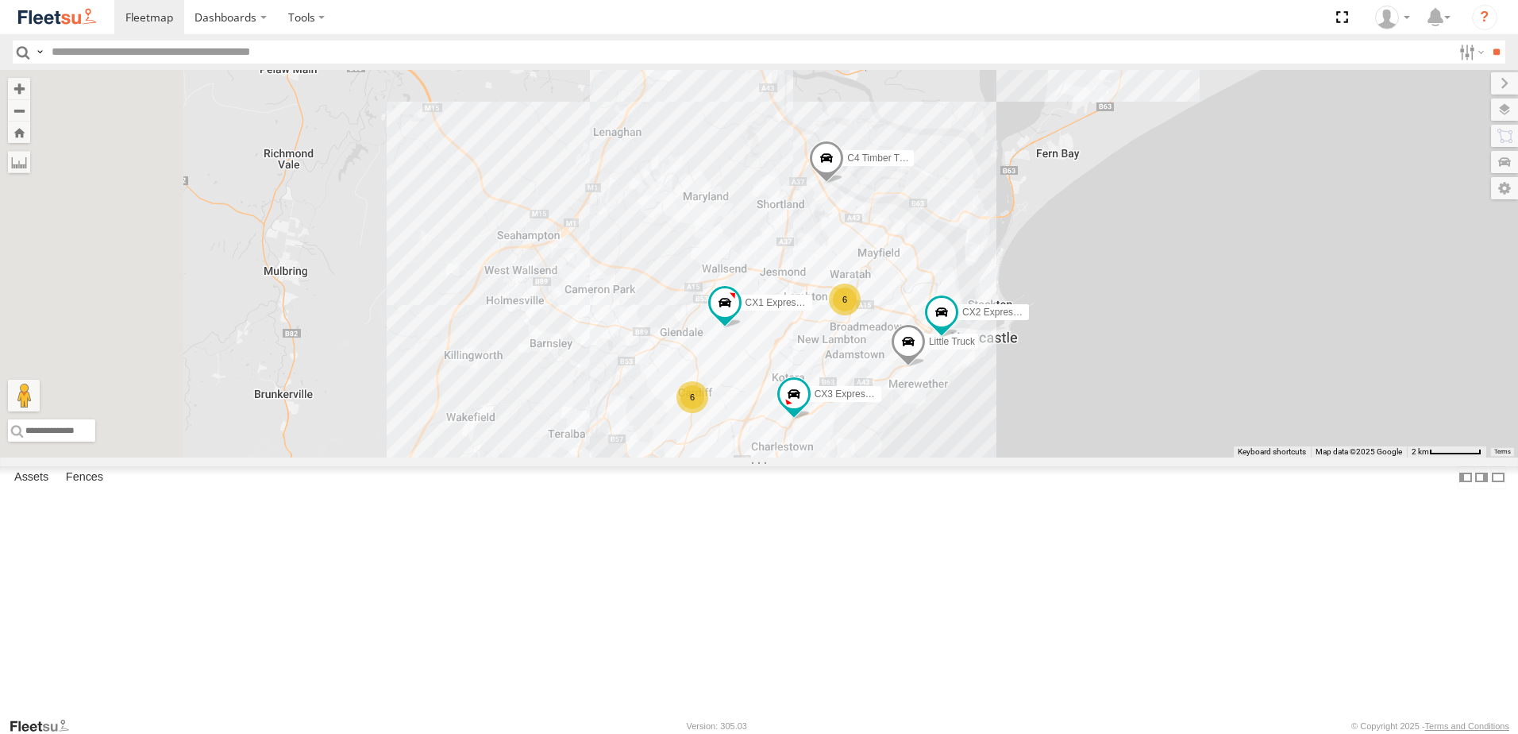
click at [840, 324] on div "B4 Timber Truck B2 Timber Truck BX2 Express Ute BX3 Express Ute C4 Timber Truck…" at bounding box center [759, 263] width 1518 height 387
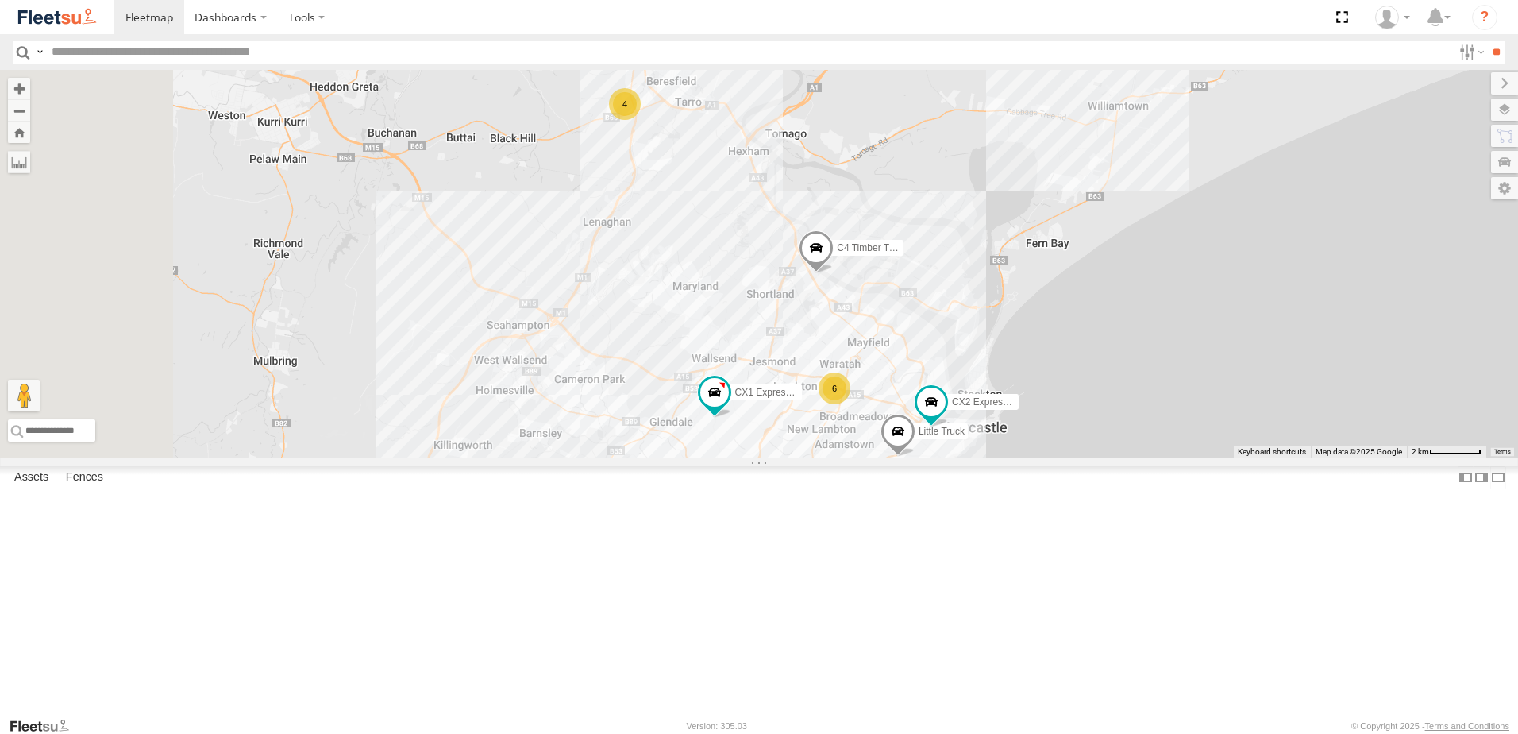
drag, startPoint x: 873, startPoint y: 336, endPoint x: 872, endPoint y: 346, distance: 10.4
click at [872, 346] on div "B4 Timber Truck B2 Timber Truck BX2 Express Ute BX3 Express Ute C4 Timber Truck…" at bounding box center [759, 263] width 1518 height 387
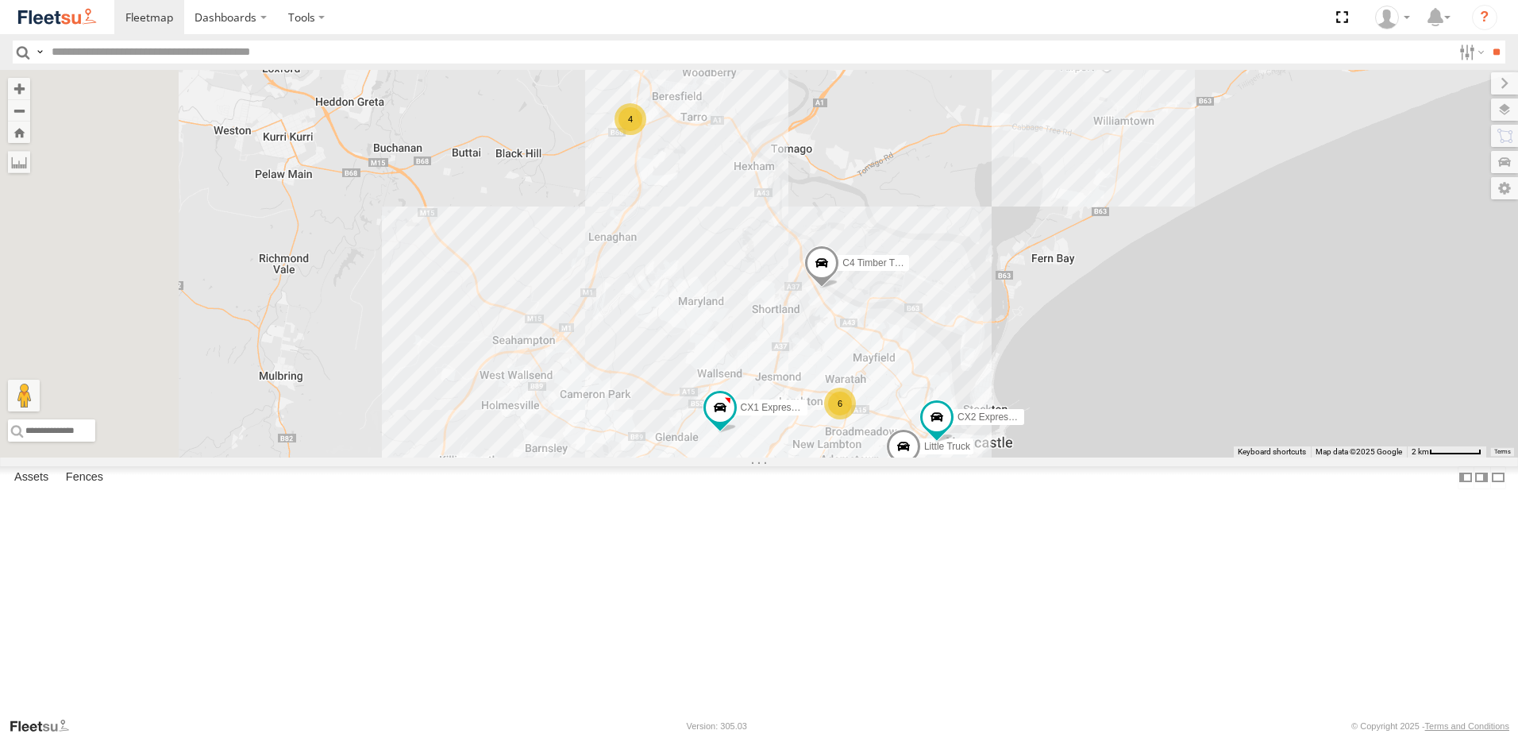
drag, startPoint x: 958, startPoint y: 403, endPoint x: 967, endPoint y: 409, distance: 11.5
click at [967, 409] on div "B4 Timber Truck B2 Timber Truck BX2 Express Ute BX3 Express Ute C4 Timber Truck…" at bounding box center [759, 263] width 1518 height 387
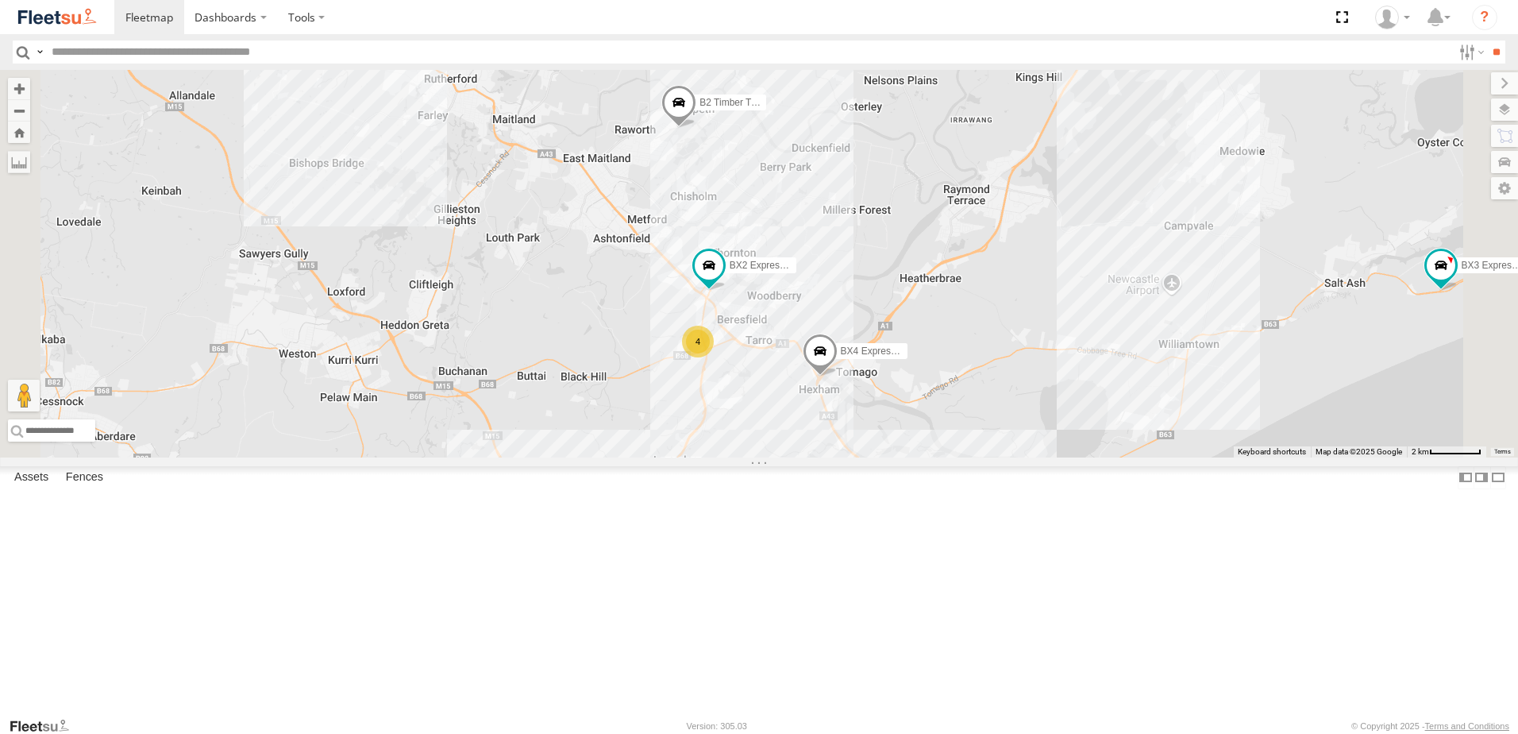
drag, startPoint x: 961, startPoint y: 350, endPoint x: 1035, endPoint y: 400, distance: 89.2
click at [1044, 398] on div "B4 Timber Truck CX4 Express Ute B2 Timber Truck C4 Timber Truck BX3 Express Ute…" at bounding box center [759, 263] width 1518 height 387
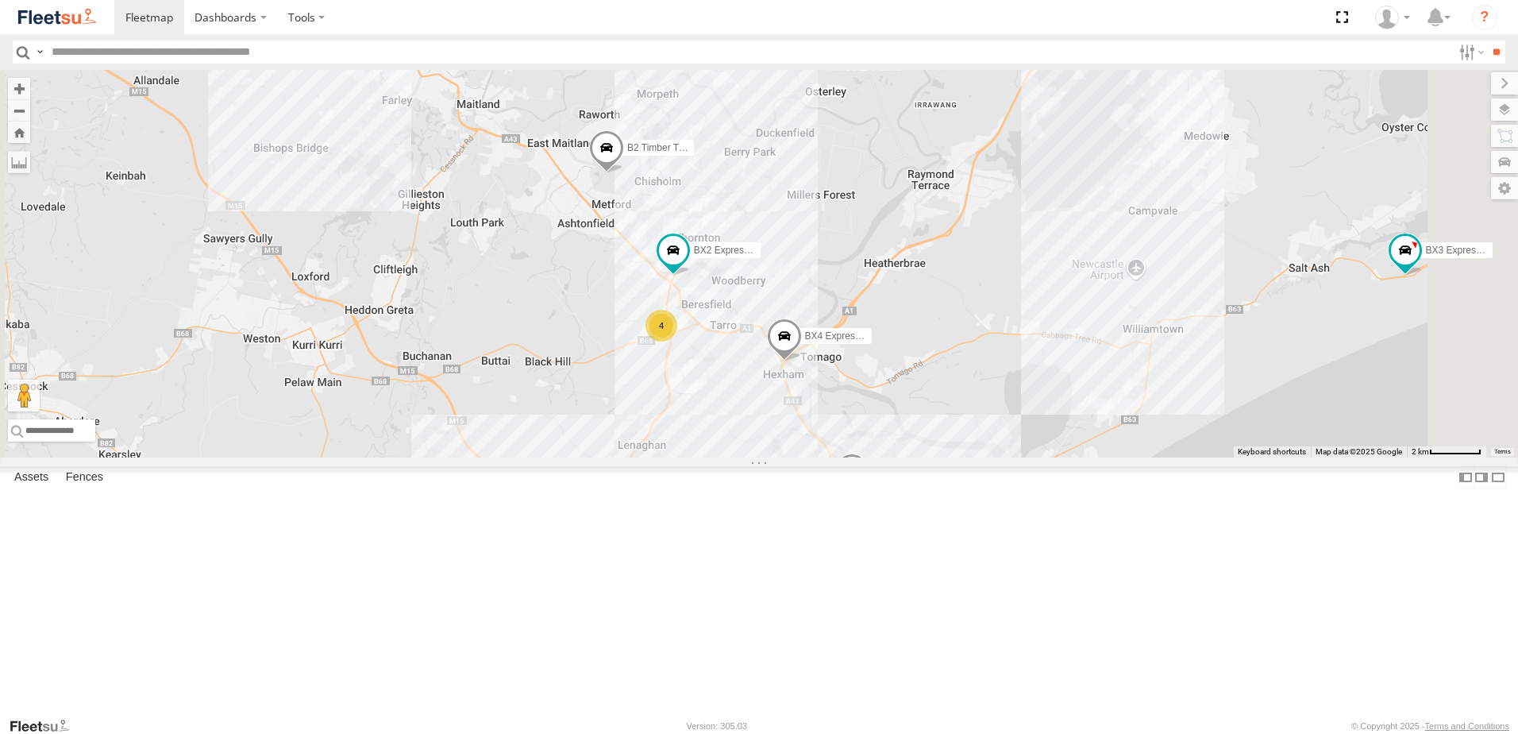
drag, startPoint x: 863, startPoint y: 450, endPoint x: 811, endPoint y: 387, distance: 81.7
click at [811, 387] on div "B4 Timber Truck CX4 Express Ute B2 Timber Truck C4 Timber Truck BX3 Express Ute…" at bounding box center [759, 263] width 1518 height 387
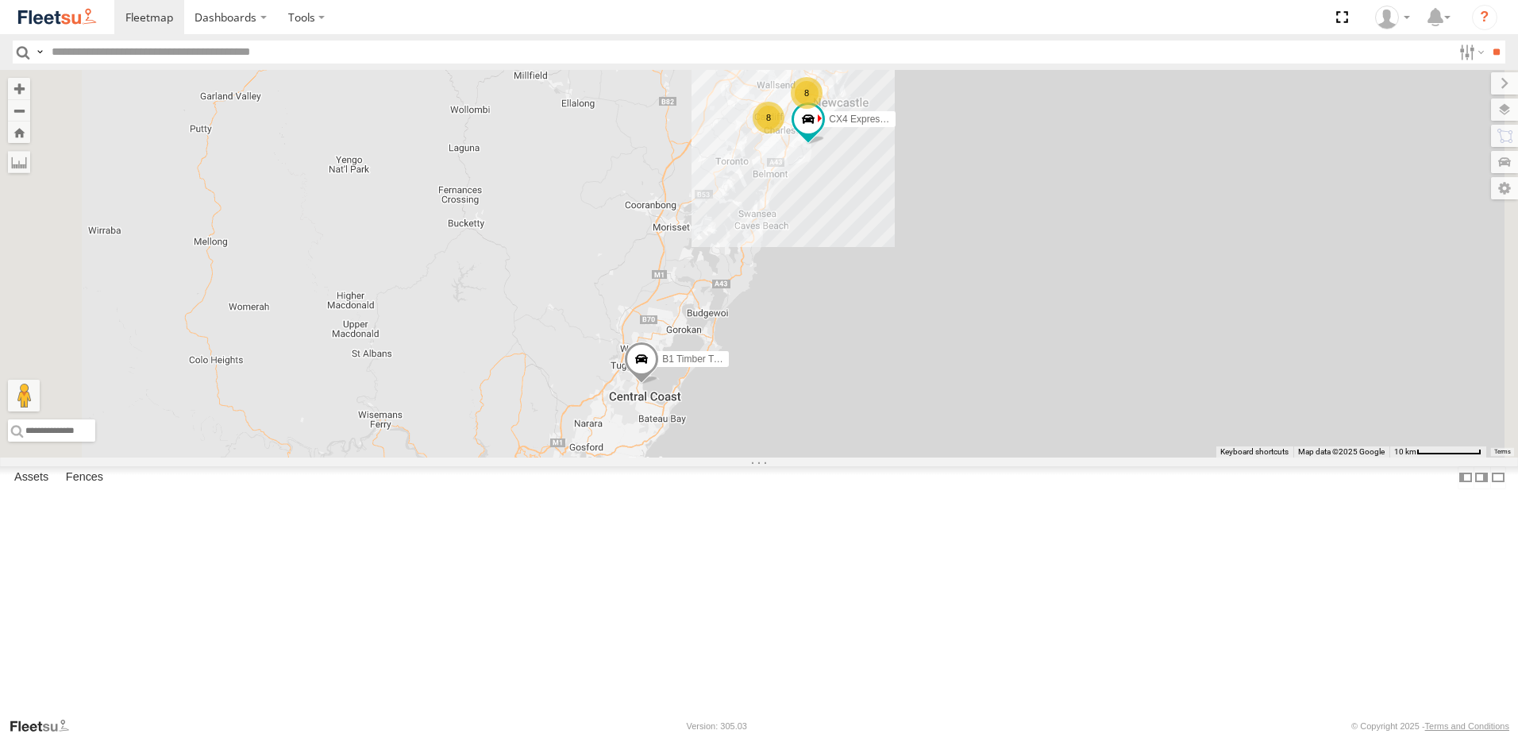
drag, startPoint x: 702, startPoint y: 588, endPoint x: 818, endPoint y: 171, distance: 432.7
click at [818, 172] on div "B4 Timber Truck CX4 Express Ute B2 Timber Truck C4 Timber Truck BX3 Express Ute…" at bounding box center [759, 263] width 1518 height 387
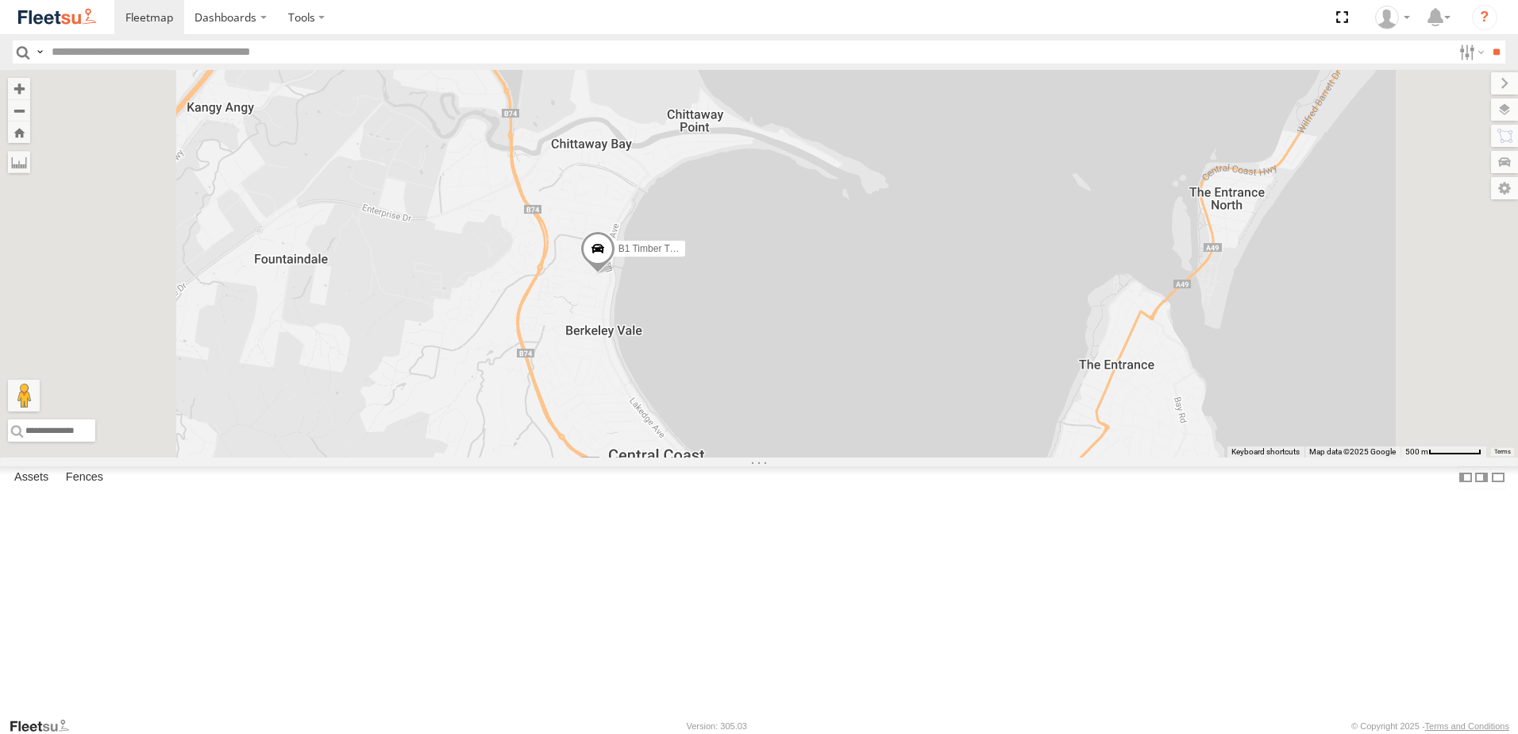
click at [615, 274] on span at bounding box center [597, 252] width 35 height 43
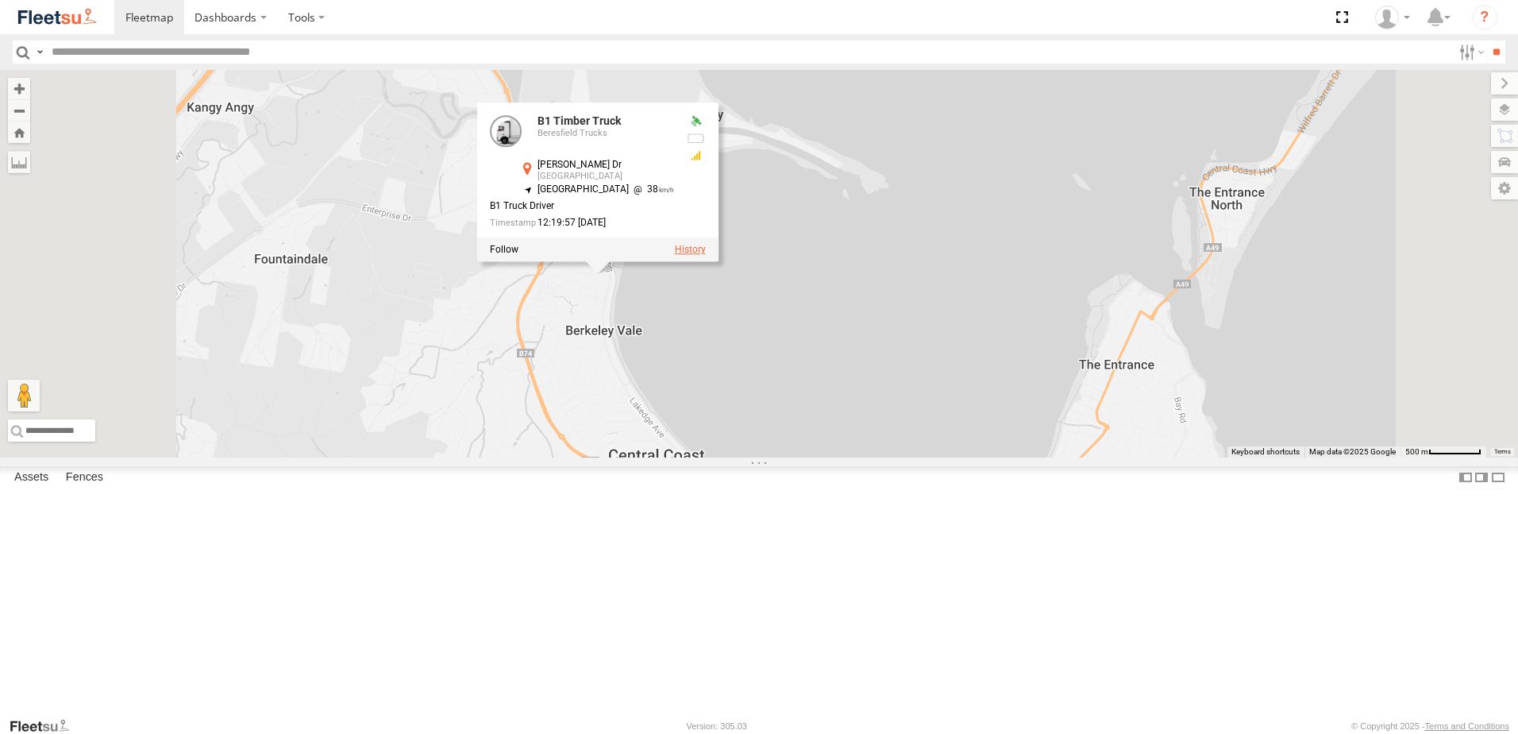
click at [706, 256] on label at bounding box center [690, 250] width 31 height 11
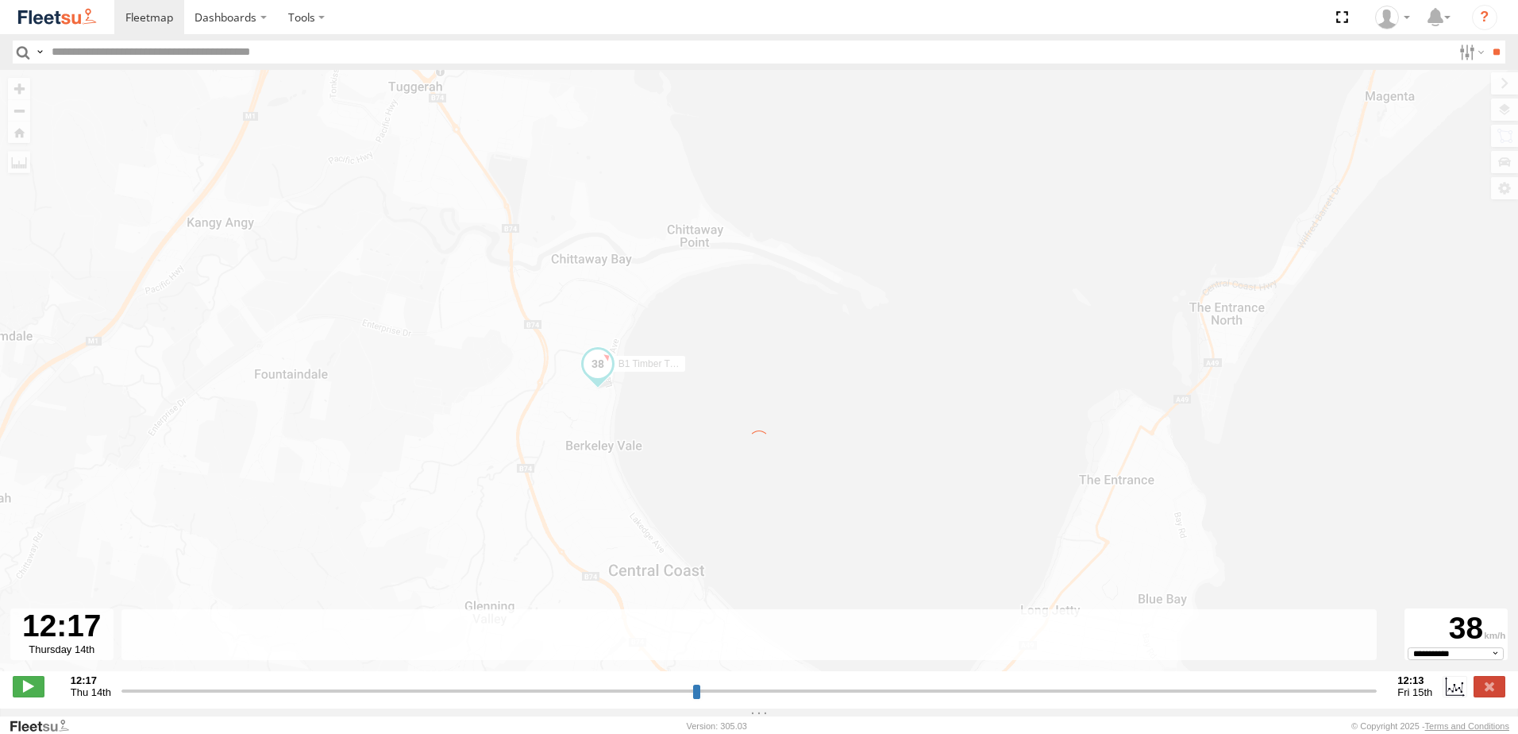
type input "**********"
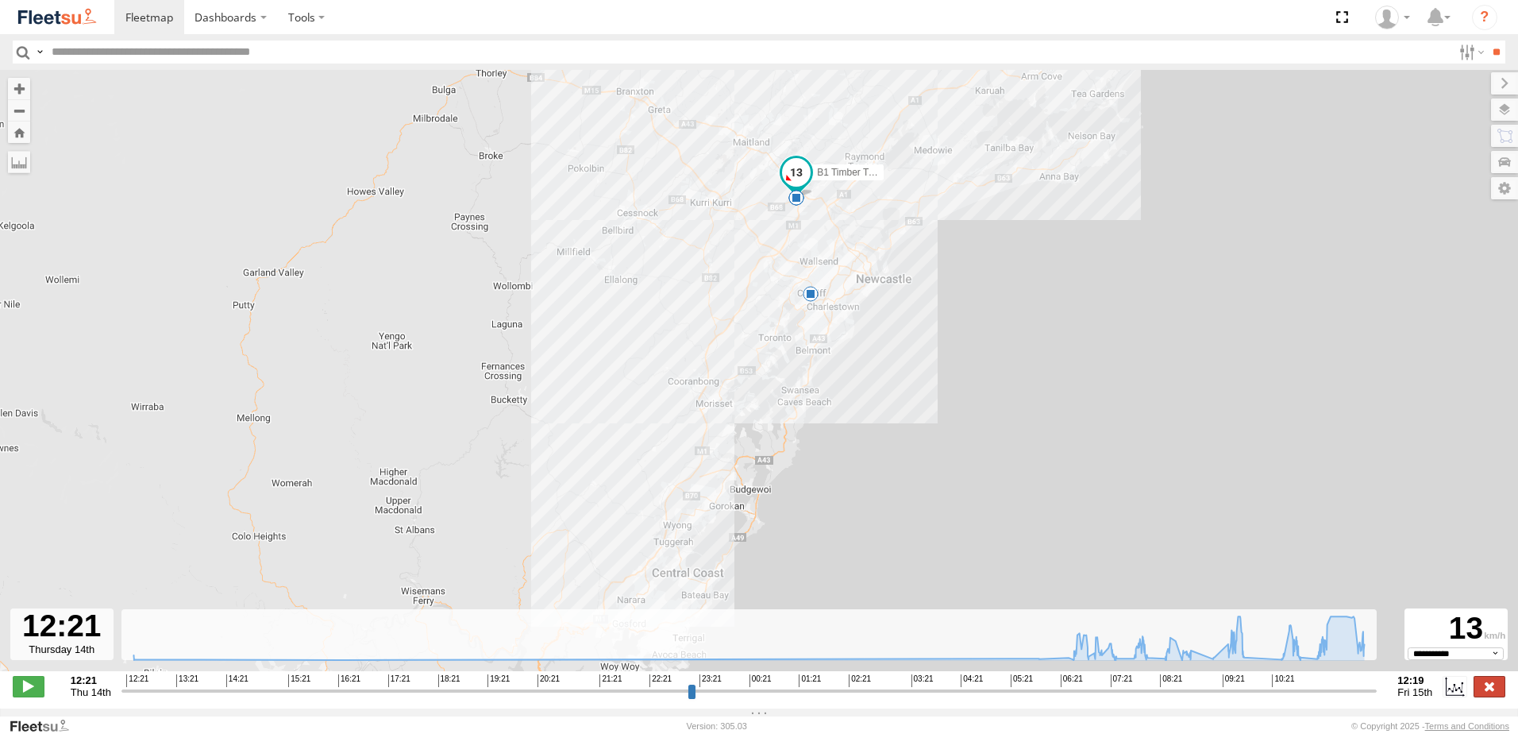
click at [1487, 696] on label at bounding box center [1490, 686] width 32 height 21
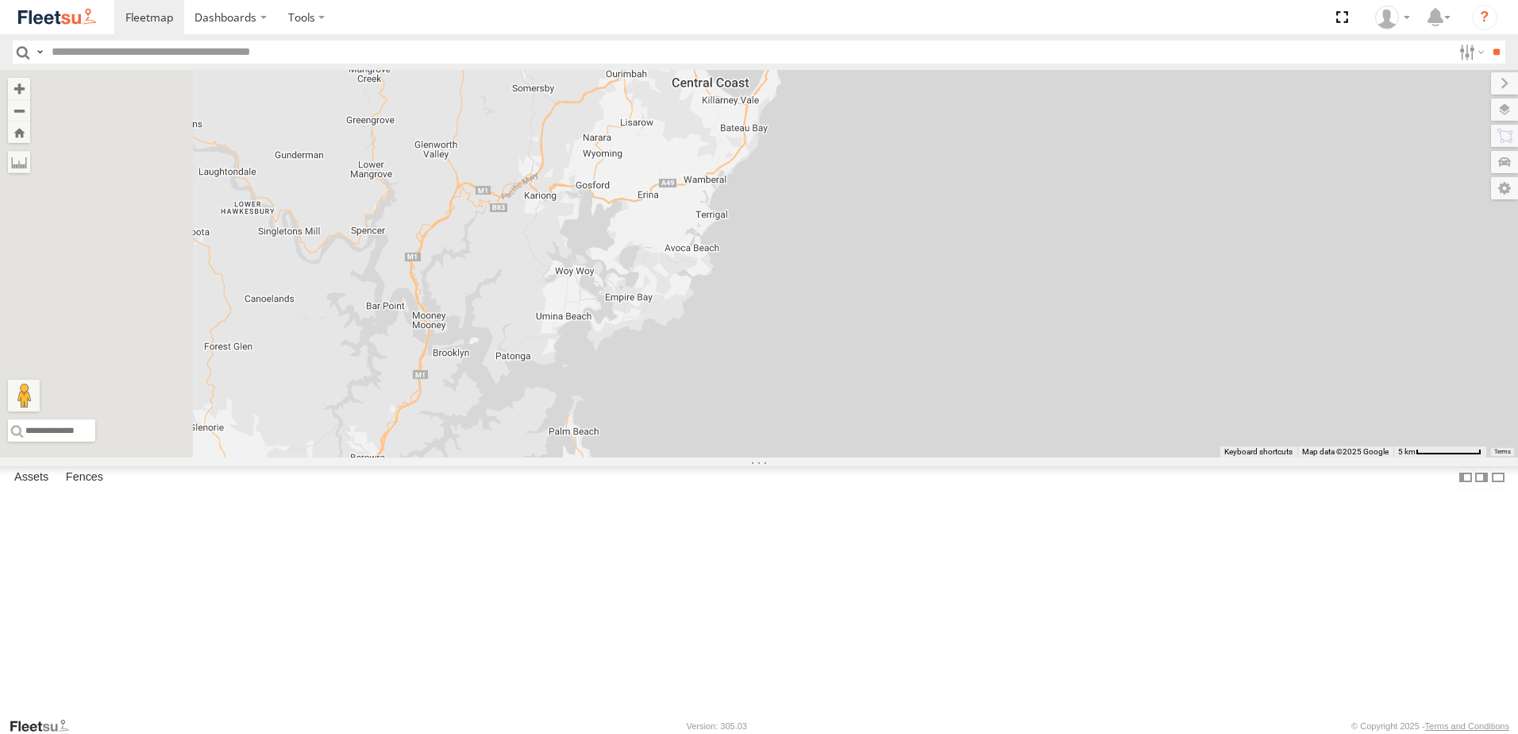
drag, startPoint x: 852, startPoint y: 331, endPoint x: 927, endPoint y: 149, distance: 196.5
click at [925, 154] on div "B1 Timber Truck" at bounding box center [759, 263] width 1518 height 387
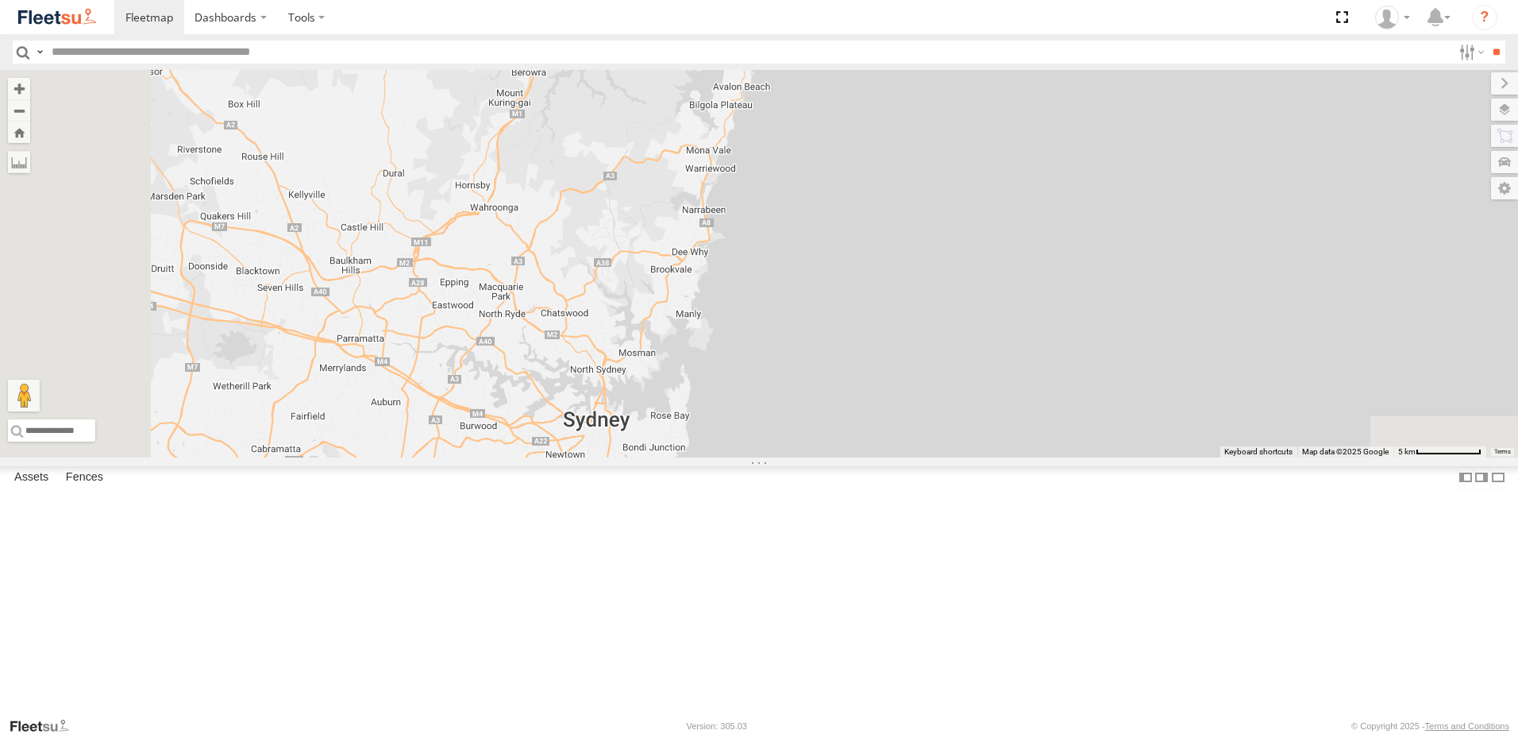
drag, startPoint x: 860, startPoint y: 373, endPoint x: 900, endPoint y: 147, distance: 229.7
click at [900, 148] on div "B1 Timber Truck" at bounding box center [759, 263] width 1518 height 387
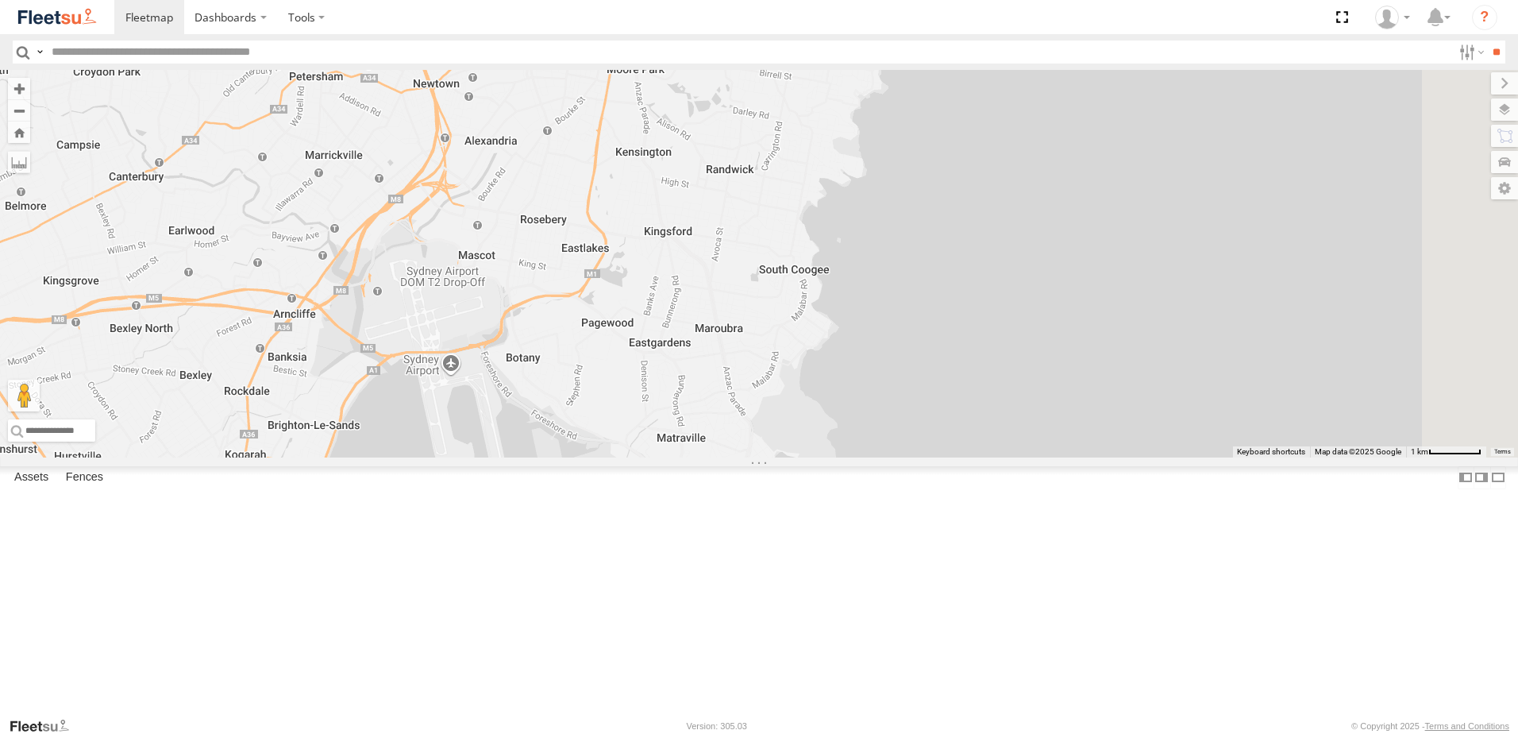
drag, startPoint x: 777, startPoint y: 250, endPoint x: 791, endPoint y: 306, distance: 58.2
click at [791, 306] on div "B1 Timber Truck" at bounding box center [759, 263] width 1518 height 387
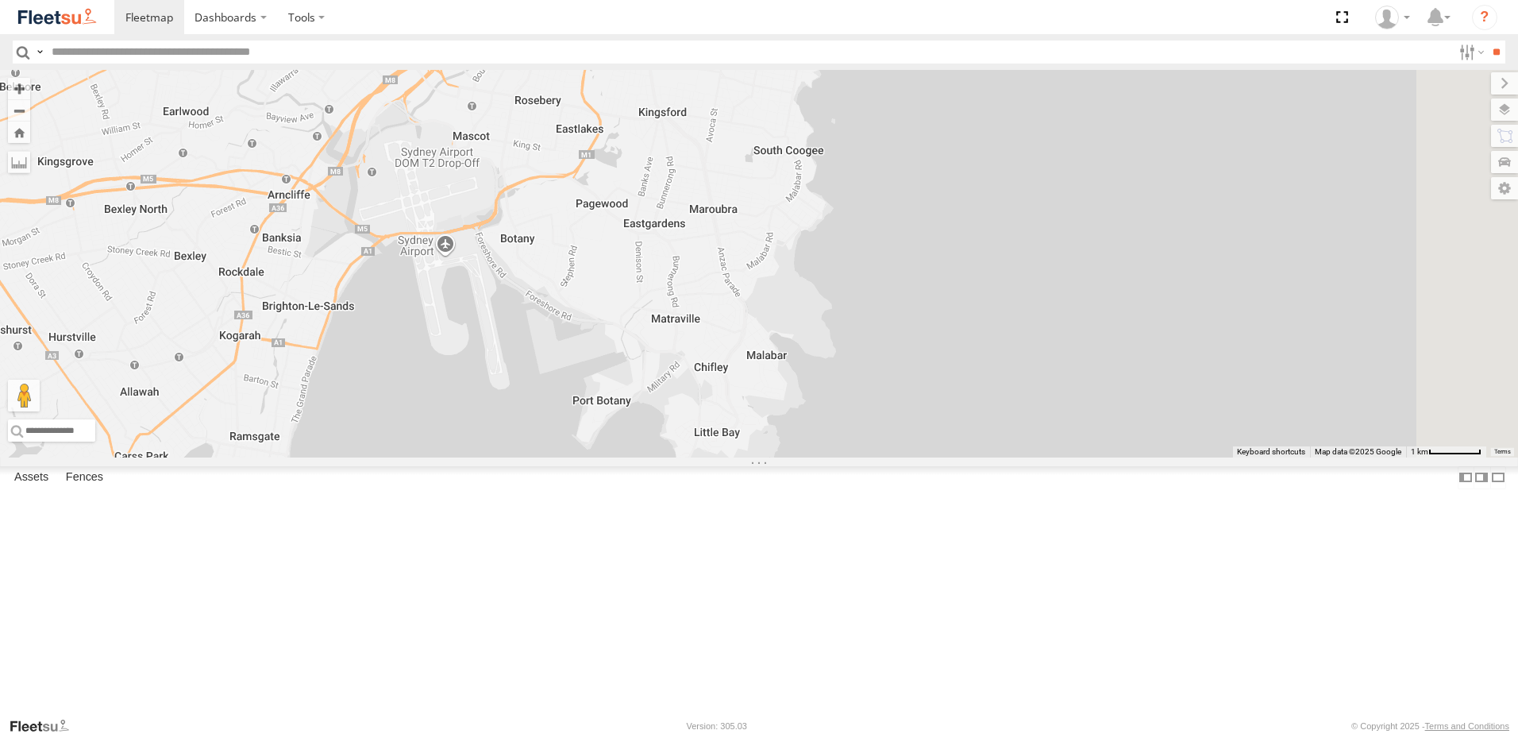
click at [852, 350] on div "B1 Timber Truck" at bounding box center [759, 263] width 1518 height 387
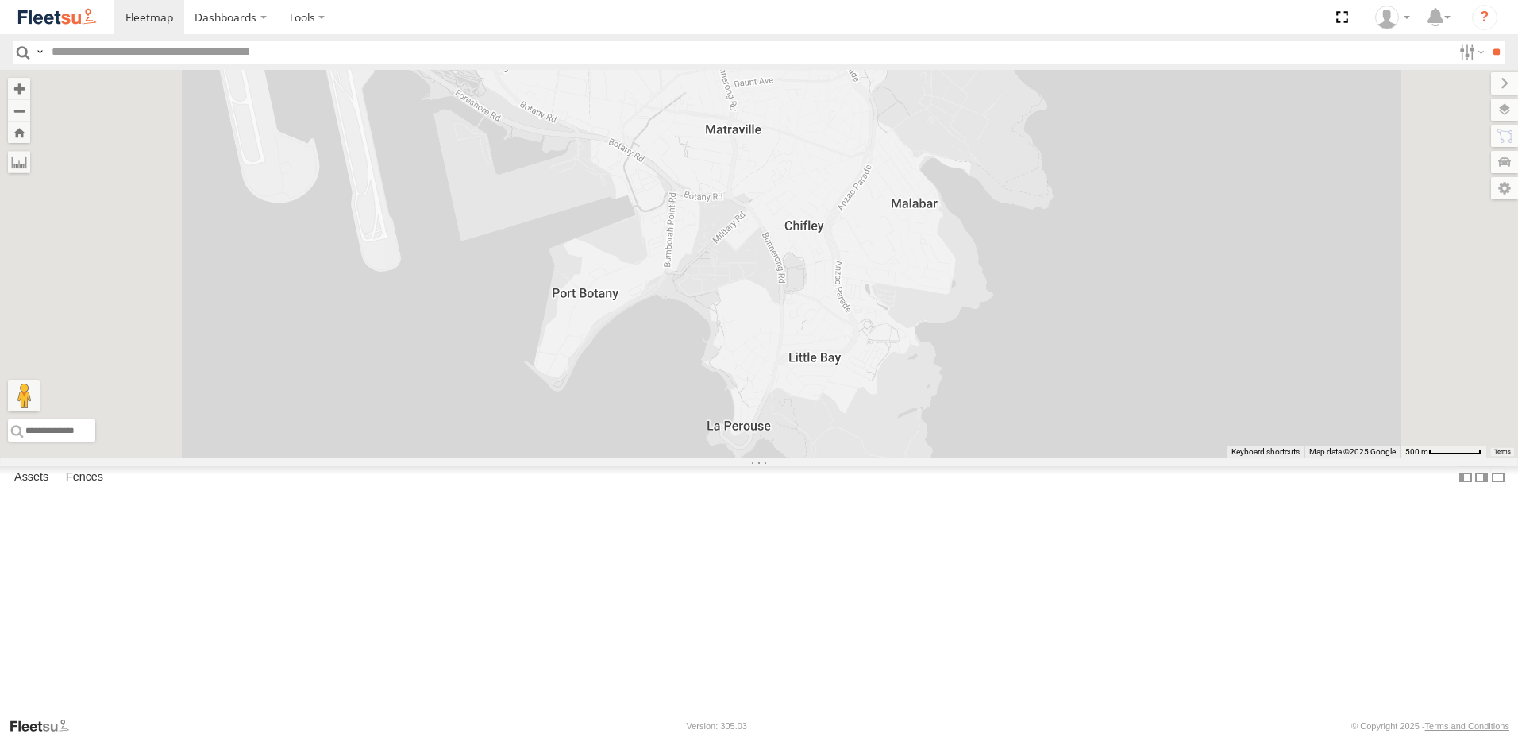
drag, startPoint x: 1000, startPoint y: 465, endPoint x: 1010, endPoint y: 457, distance: 12.4
click at [1009, 457] on div "B1 Timber Truck" at bounding box center [759, 263] width 1518 height 387
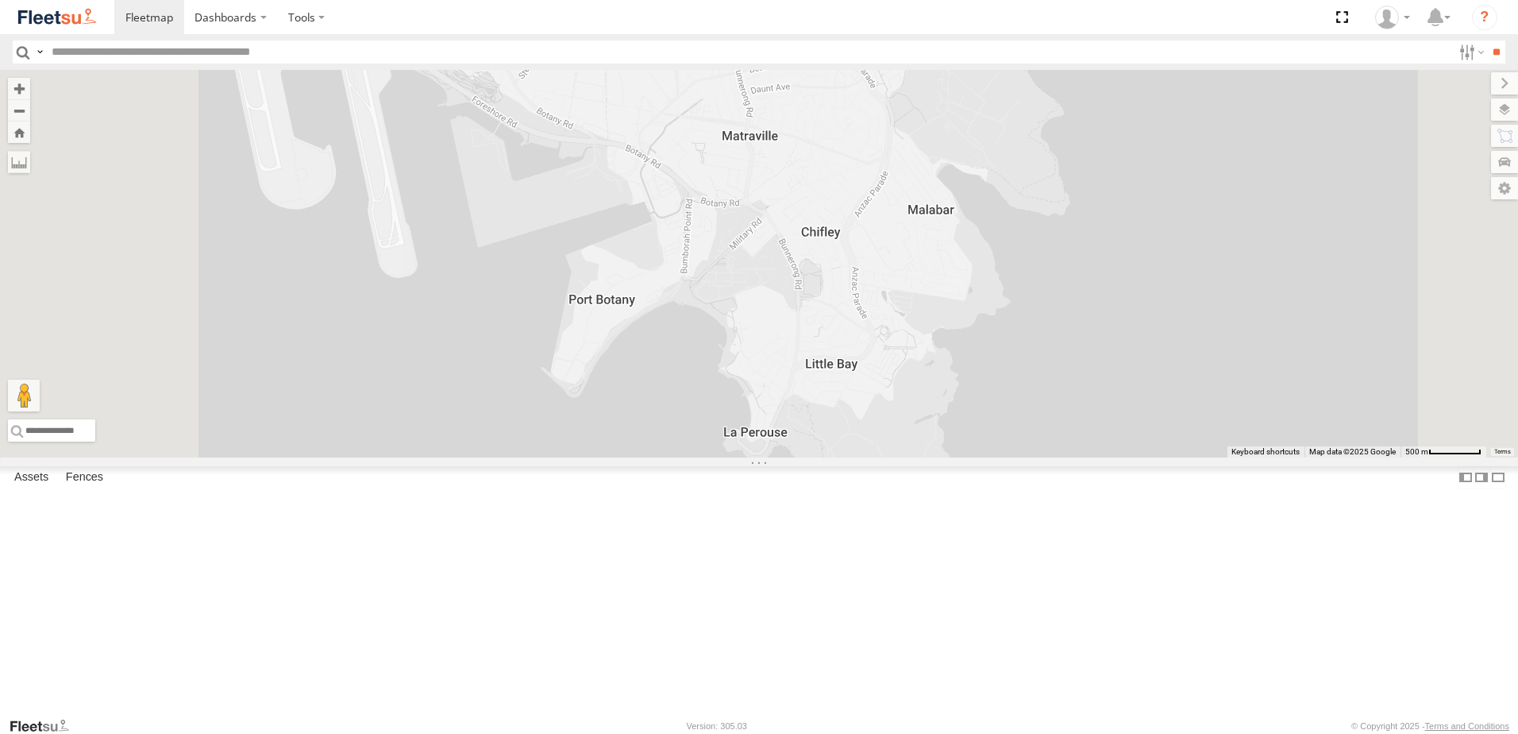
drag, startPoint x: 1032, startPoint y: 441, endPoint x: 1061, endPoint y: 522, distance: 86.6
click at [1061, 457] on div "B1 Timber Truck" at bounding box center [759, 263] width 1518 height 387
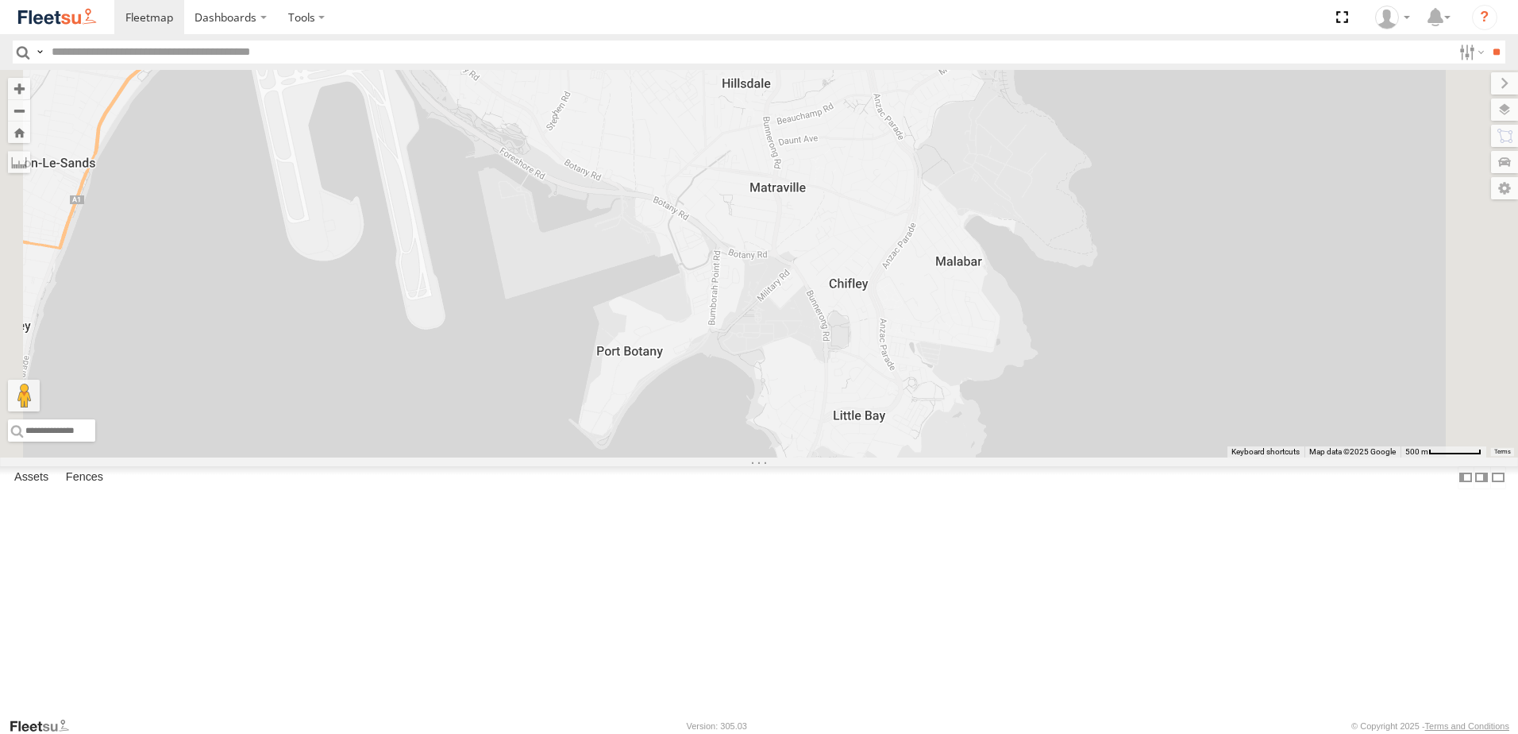
click at [1061, 457] on div "B1 Timber Truck" at bounding box center [759, 263] width 1518 height 387
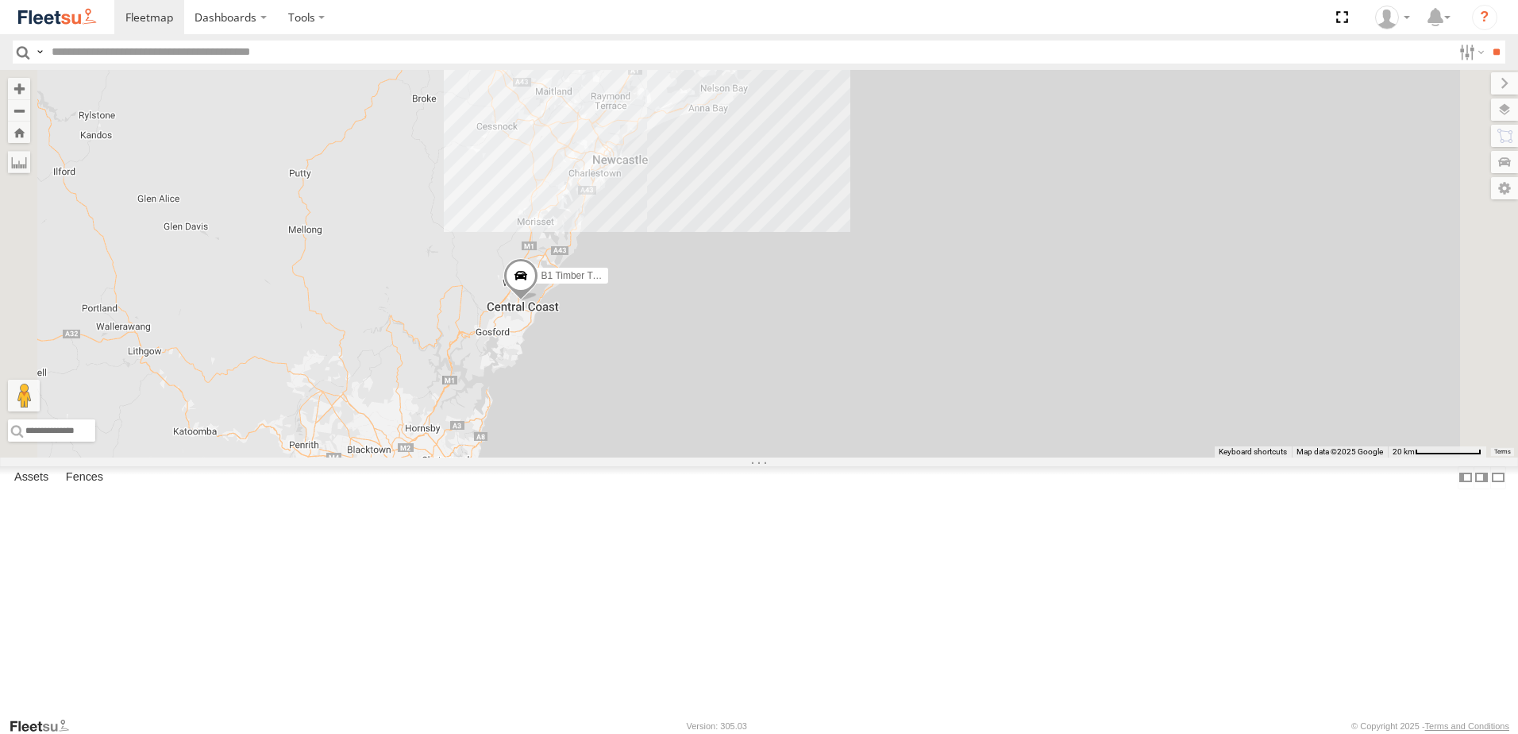
drag, startPoint x: 684, startPoint y: 188, endPoint x: 768, endPoint y: 383, distance: 211.6
click at [688, 450] on div "B1 Timber Truck" at bounding box center [759, 263] width 1518 height 387
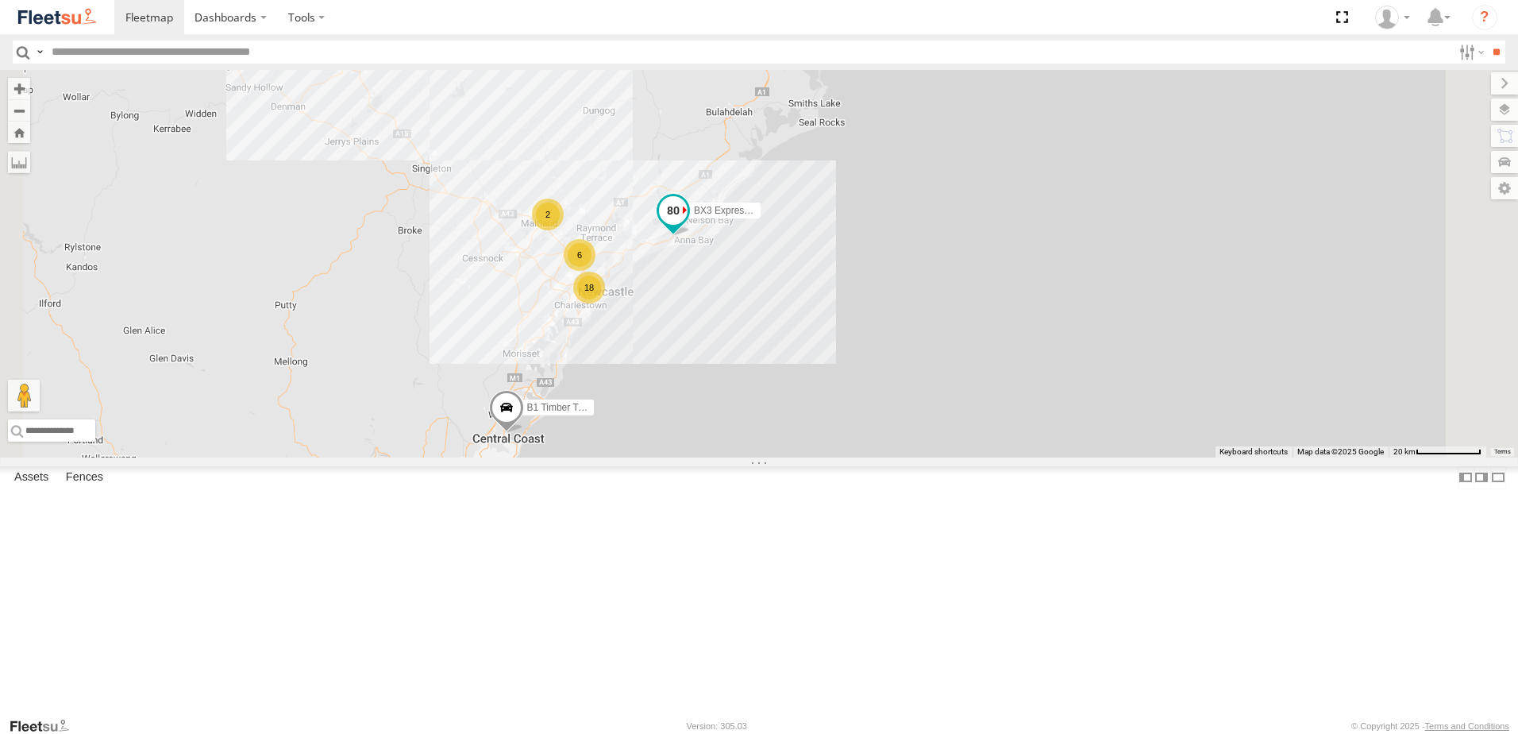
drag, startPoint x: 878, startPoint y: 341, endPoint x: 877, endPoint y: 363, distance: 21.5
click at [691, 236] on span at bounding box center [673, 214] width 35 height 43
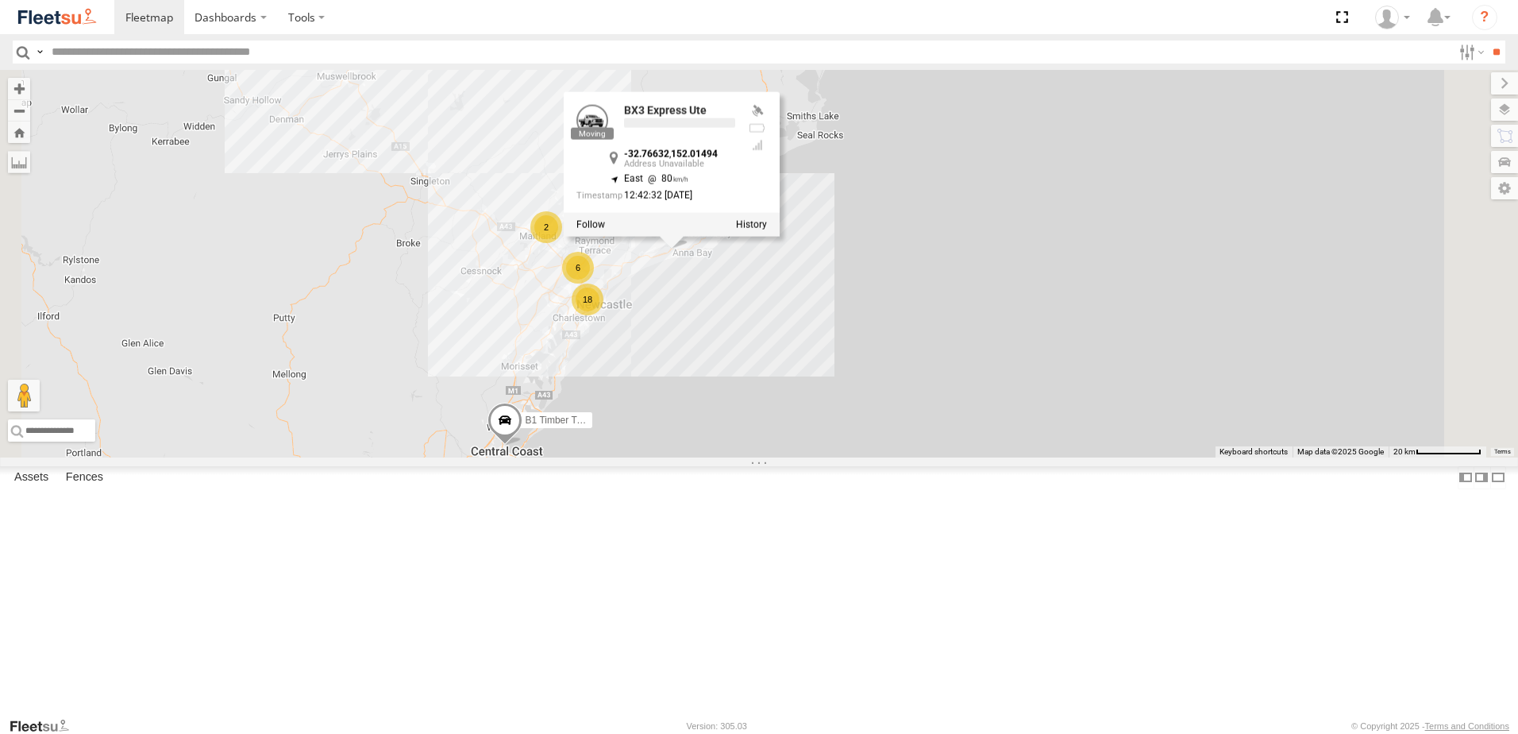
click at [722, 403] on div "B1 Timber Truck 2 6 18 BX3 Express Ute BX3 Express Ute -32.76632 , 152.01494 Ea…" at bounding box center [759, 263] width 1518 height 387
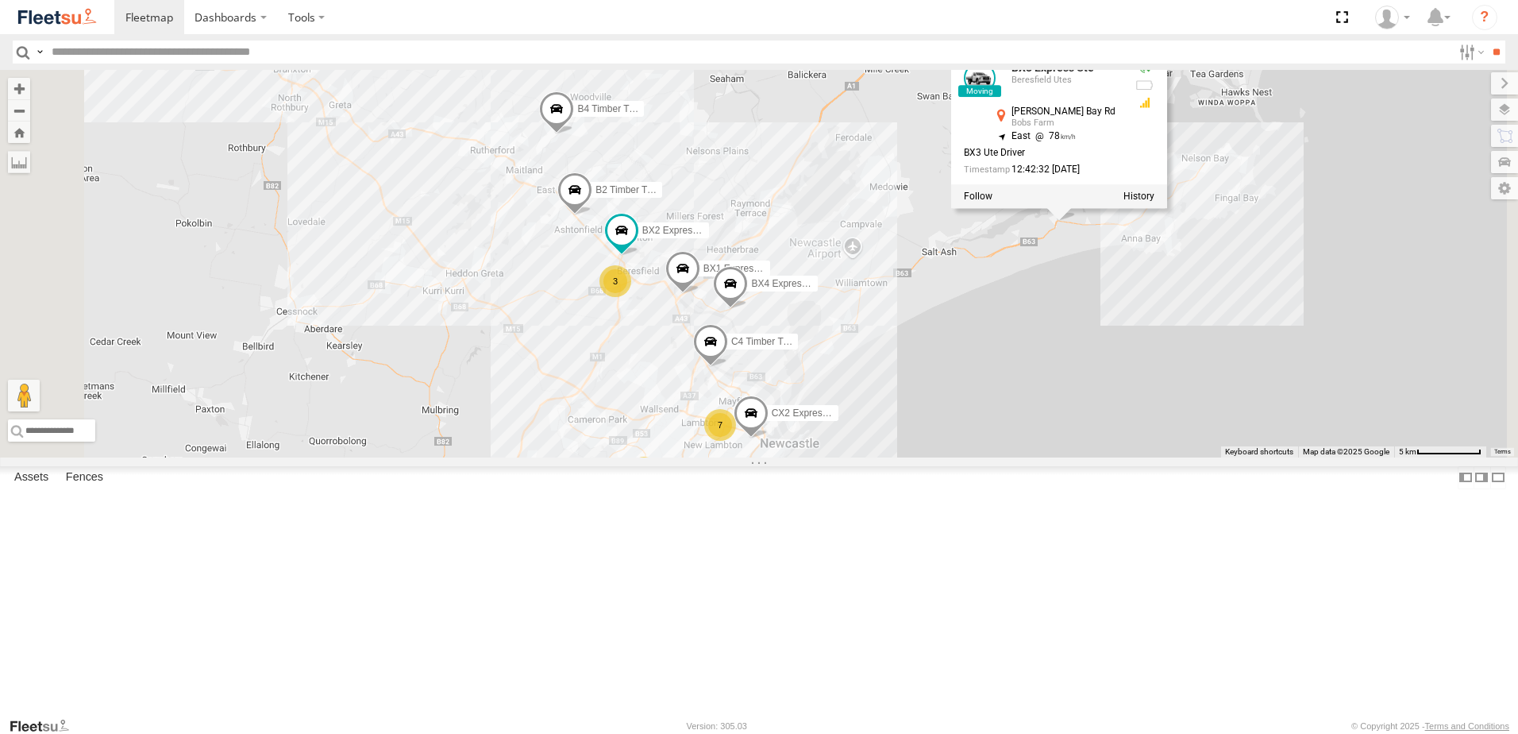
click at [744, 384] on div "B1 Timber Truck BX3 Express Ute BX3 Express Ute Beresfield Utes [PERSON_NAME] B…" at bounding box center [759, 263] width 1518 height 387
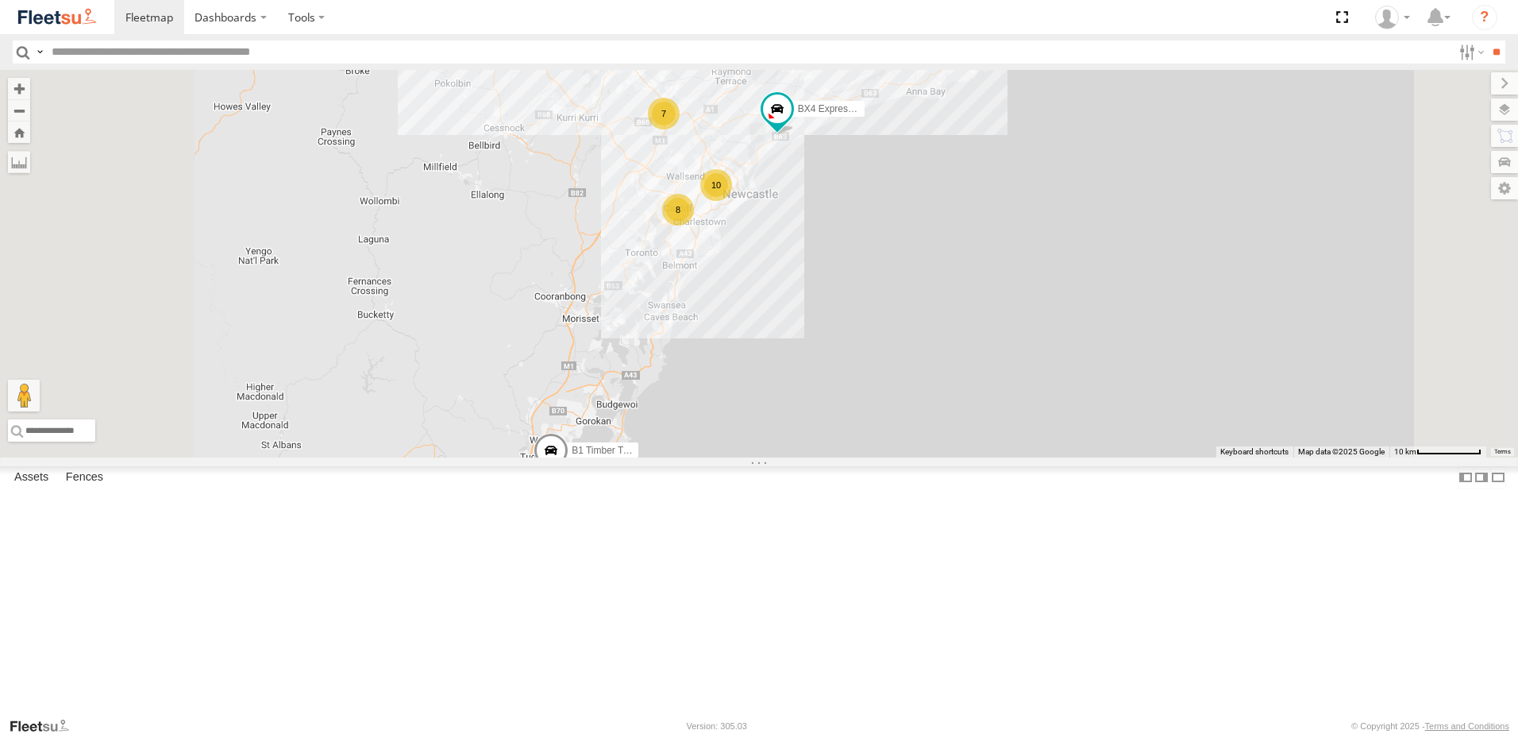
click at [1011, 457] on div "BX3 Express Ute B1 Timber Truck BX4 Express Ute 7 10 8" at bounding box center [759, 263] width 1518 height 387
click at [568, 476] on span at bounding box center [551, 455] width 35 height 43
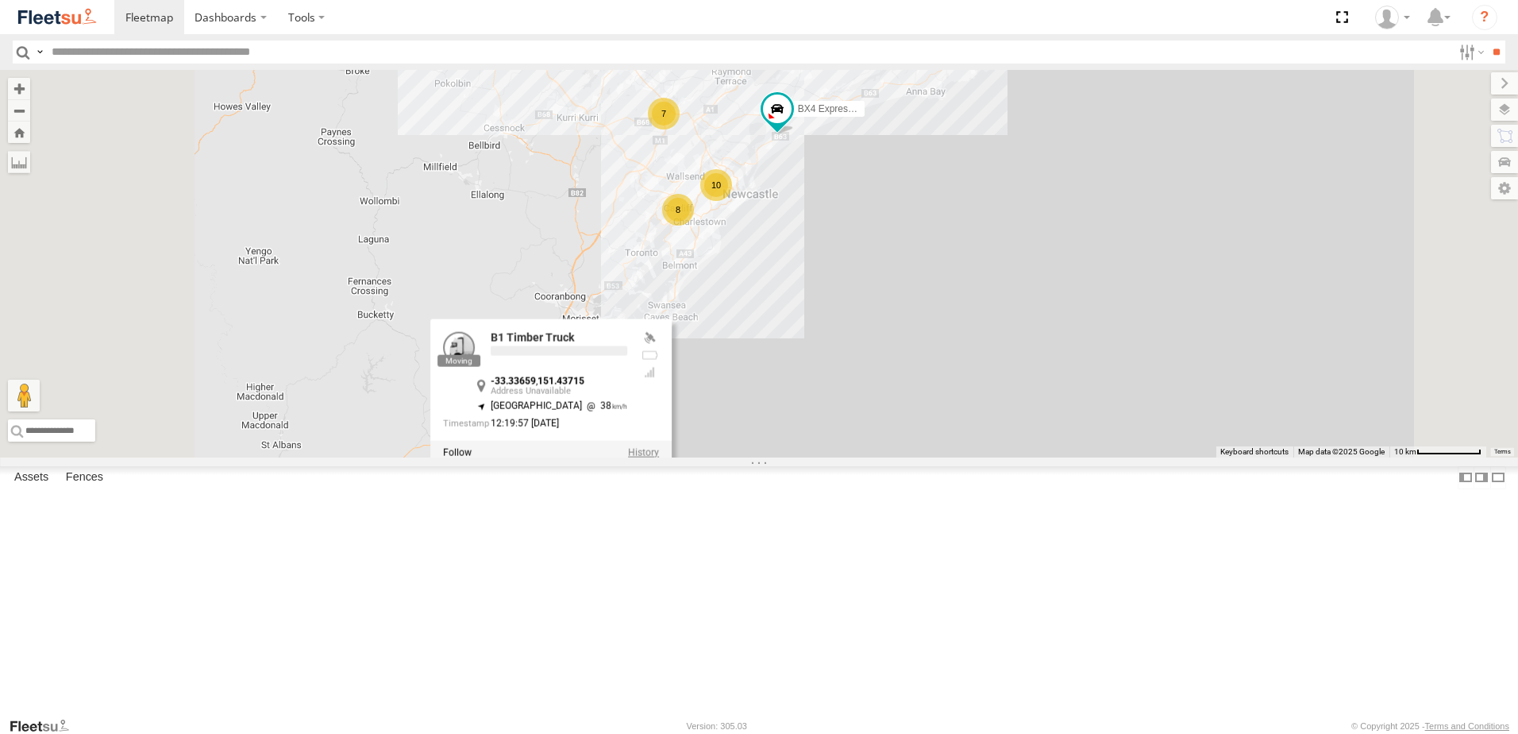
click at [659, 458] on label at bounding box center [643, 452] width 31 height 11
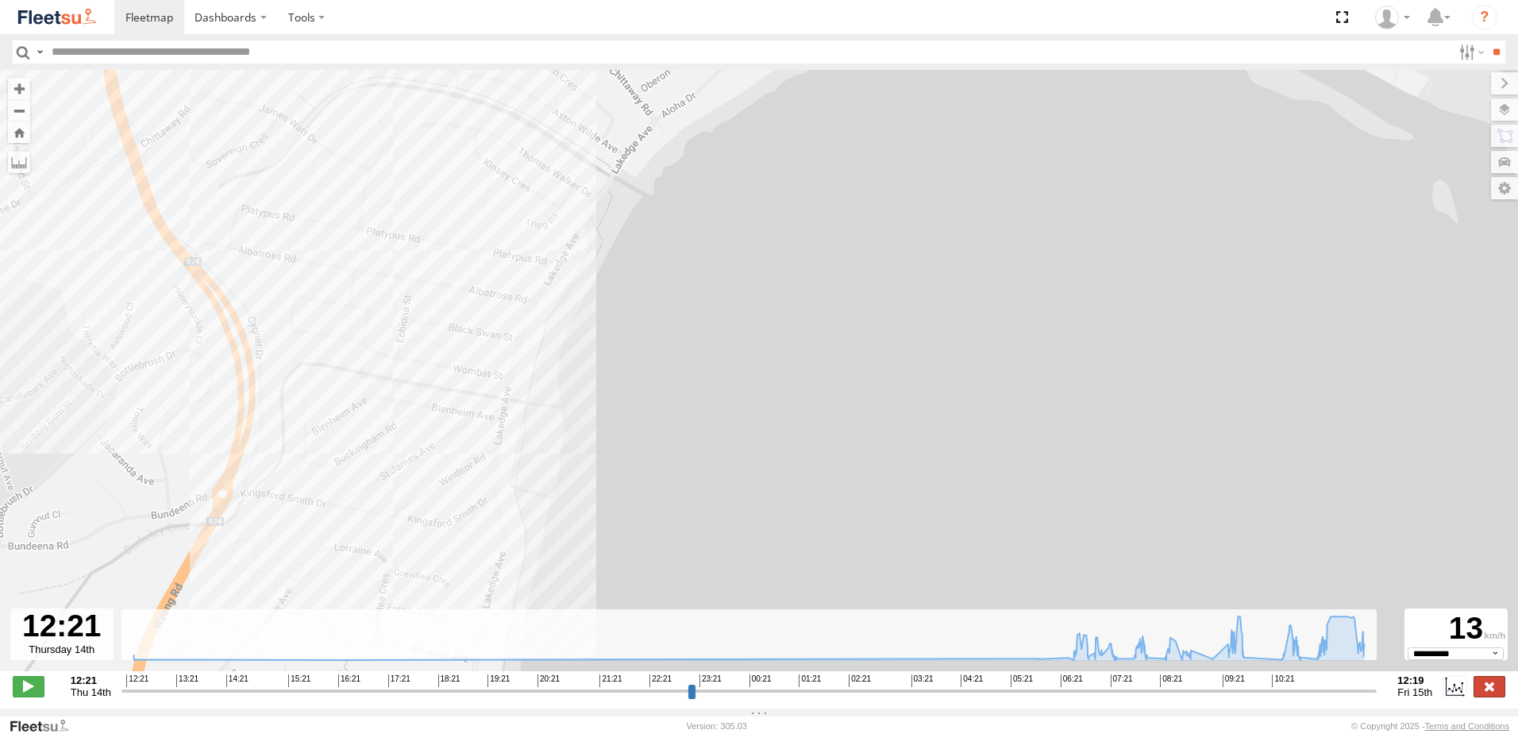
click at [1495, 689] on label at bounding box center [1490, 686] width 32 height 21
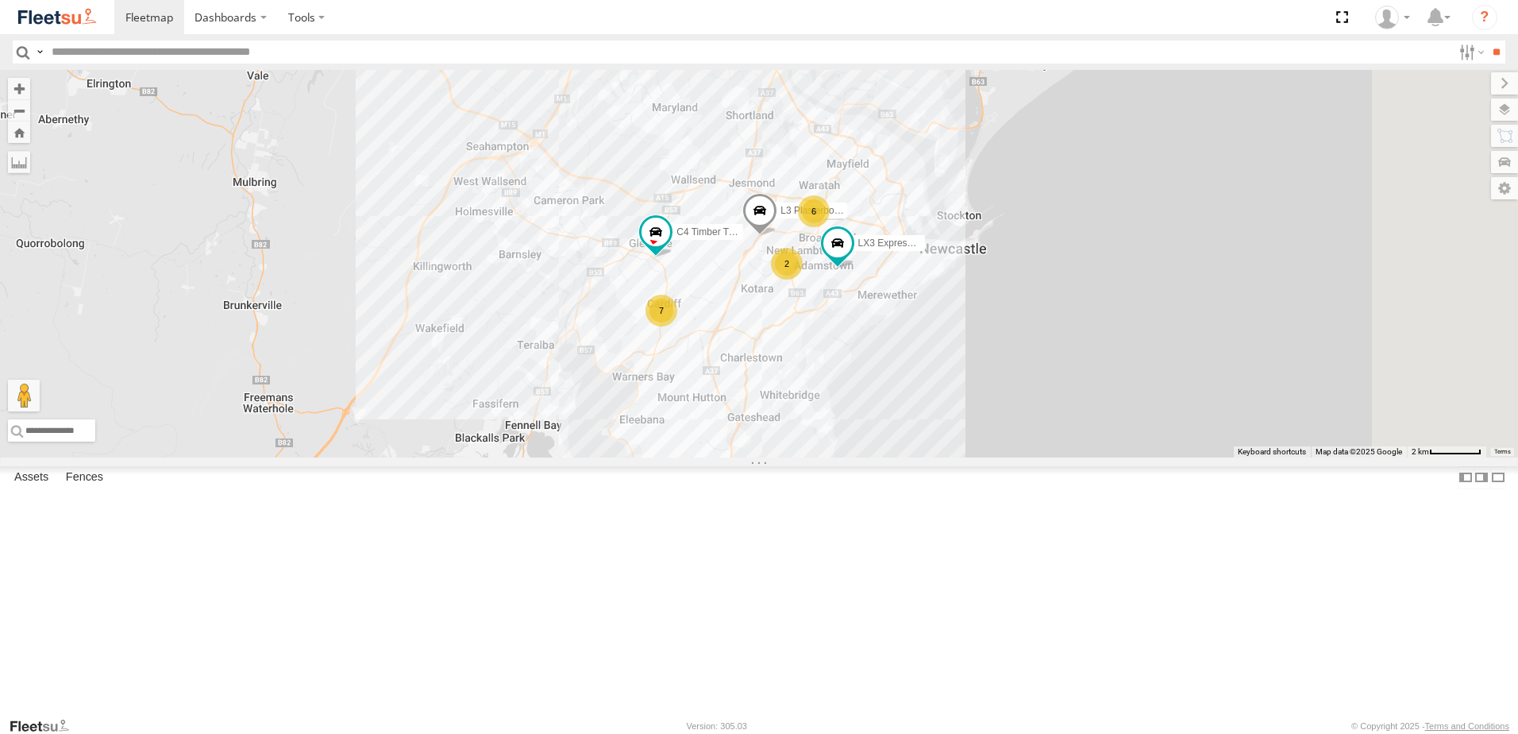
drag, startPoint x: 911, startPoint y: 419, endPoint x: 887, endPoint y: 452, distance: 40.3
click at [888, 452] on div "B1 Timber Truck BX3 Express Ute BX4 Express Ute BX1 Express Ute C4 Timber Truck…" at bounding box center [759, 263] width 1518 height 387
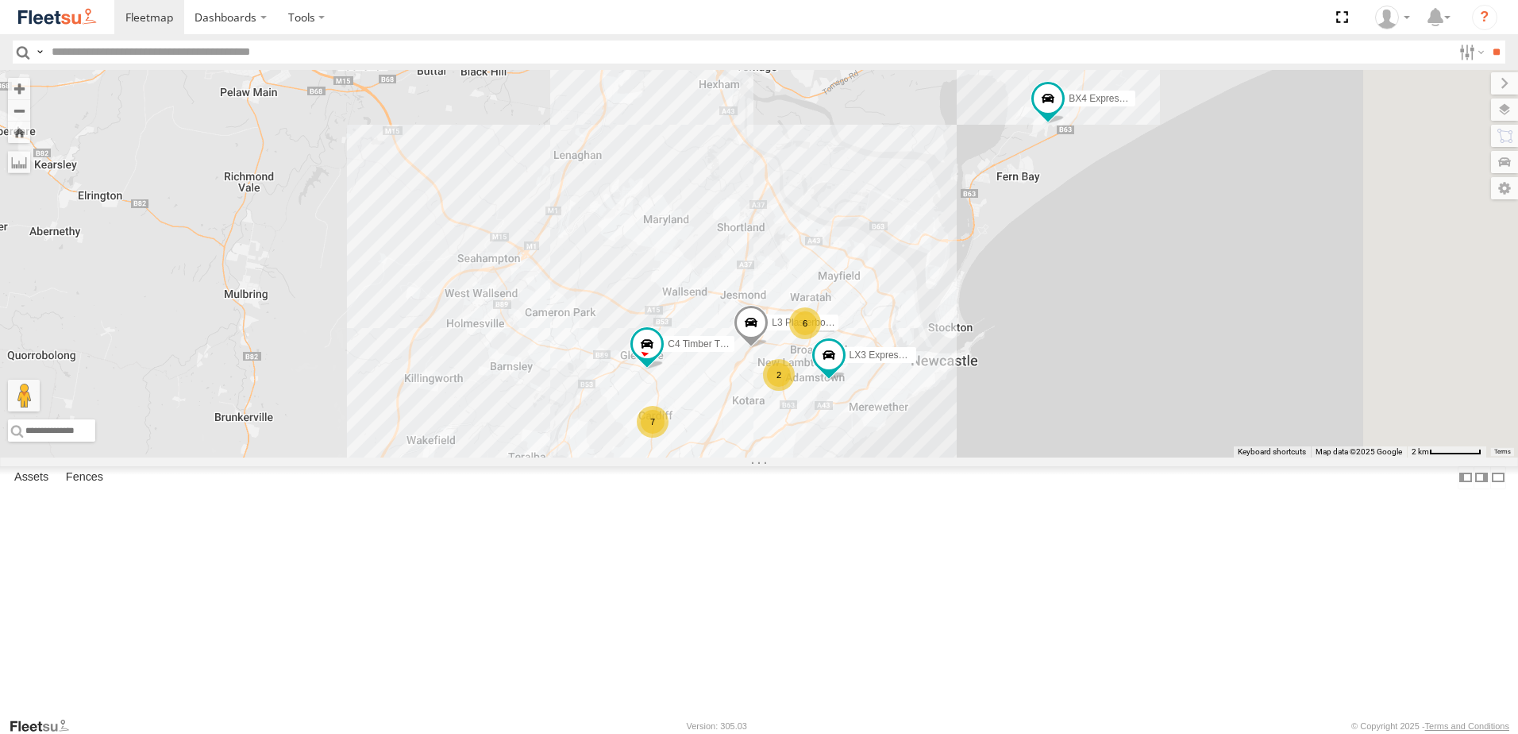
drag, startPoint x: 909, startPoint y: 283, endPoint x: 919, endPoint y: 454, distance: 171.0
click at [919, 454] on div "B1 Timber Truck BX3 Express Ute BX4 Express Ute BX1 Express Ute C4 Timber Truck…" at bounding box center [759, 263] width 1518 height 387
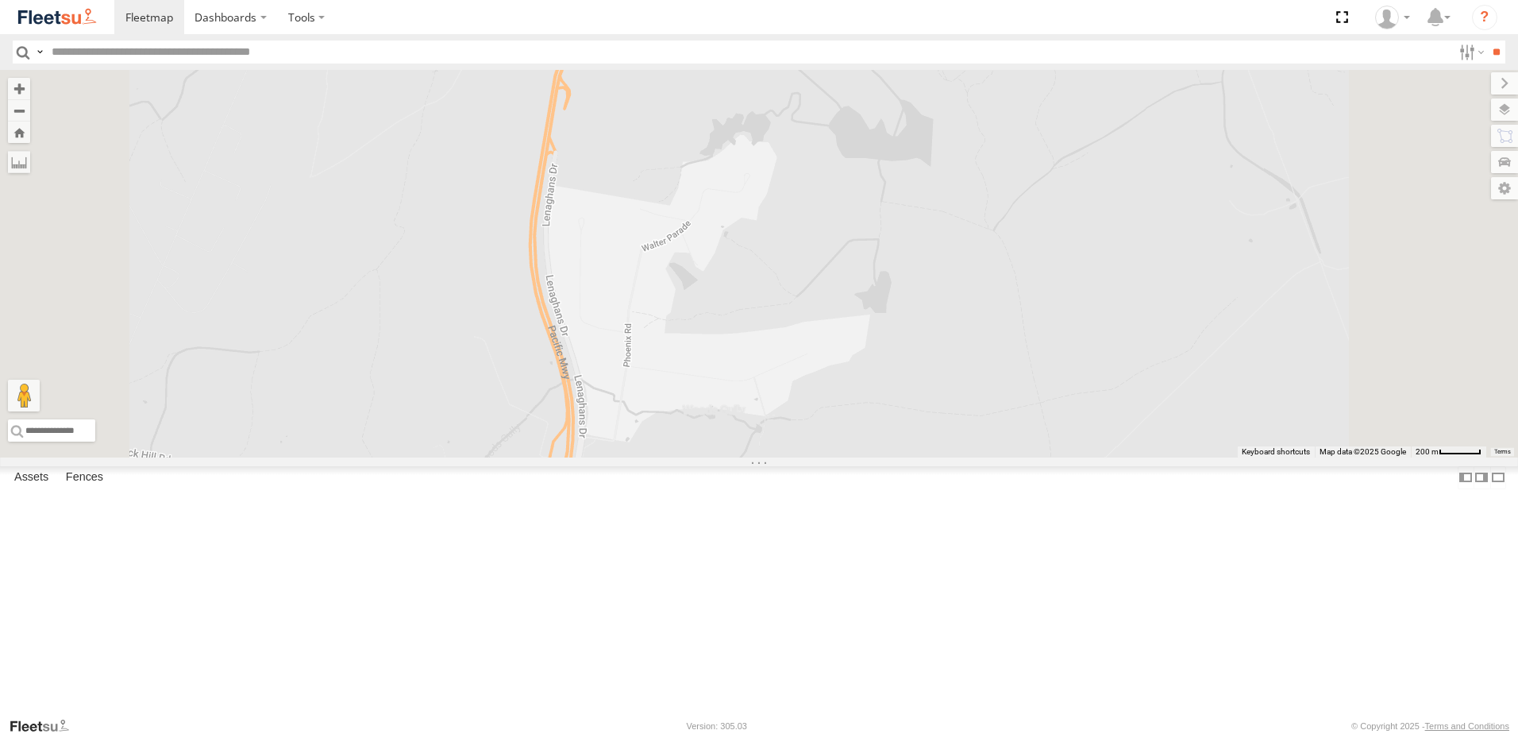
drag, startPoint x: 671, startPoint y: 329, endPoint x: 742, endPoint y: 606, distance: 286.2
click at [742, 457] on div "B1 Timber Truck BX3 Express Ute BX4 Express Ute BX1 Express Ute C4 Timber Truck…" at bounding box center [759, 263] width 1518 height 387
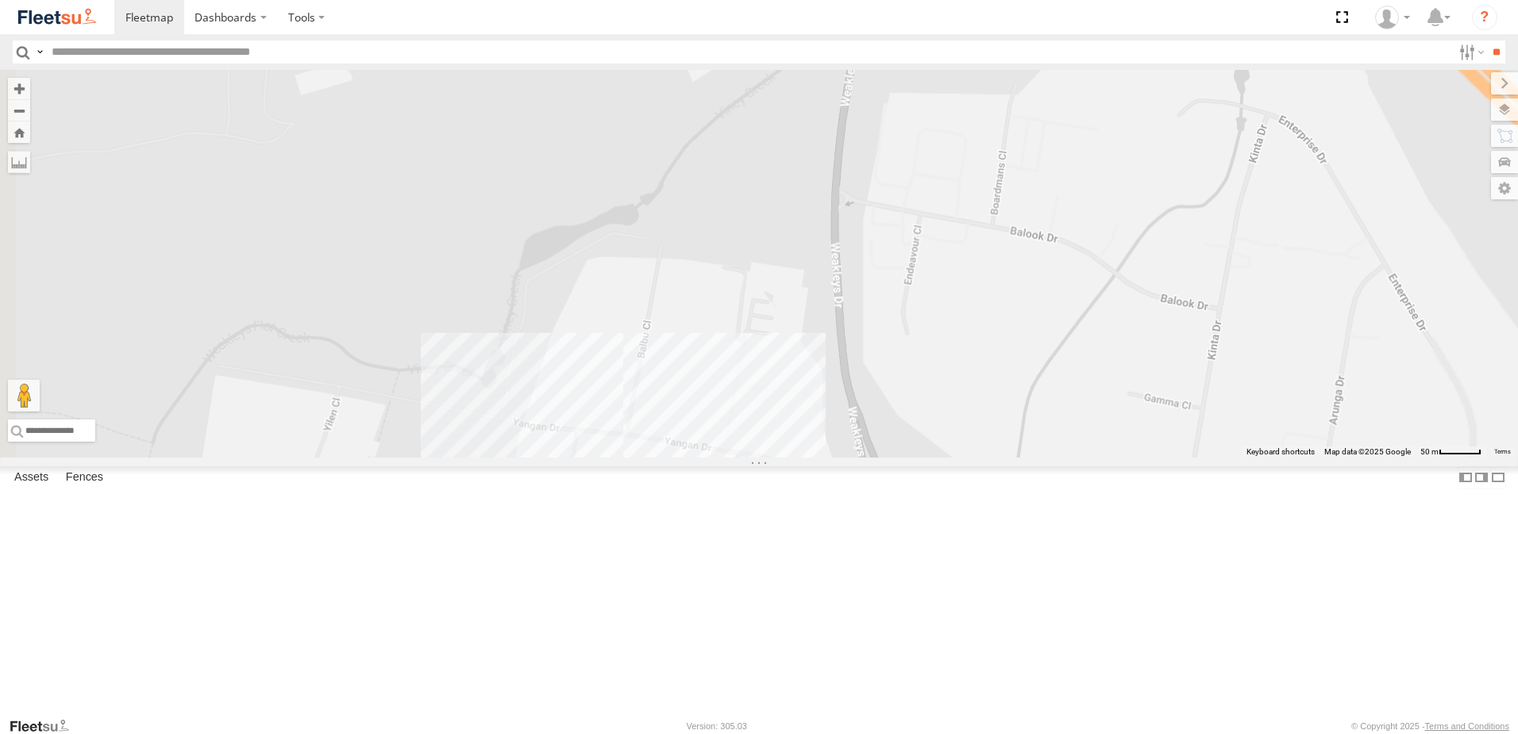
drag, startPoint x: 881, startPoint y: 495, endPoint x: 850, endPoint y: 365, distance: 133.8
click at [850, 365] on div "B1 Timber Truck BX3 Express Ute BX4 Express Ute BX1 Express Ute C4 Timber Truck…" at bounding box center [759, 263] width 1518 height 387
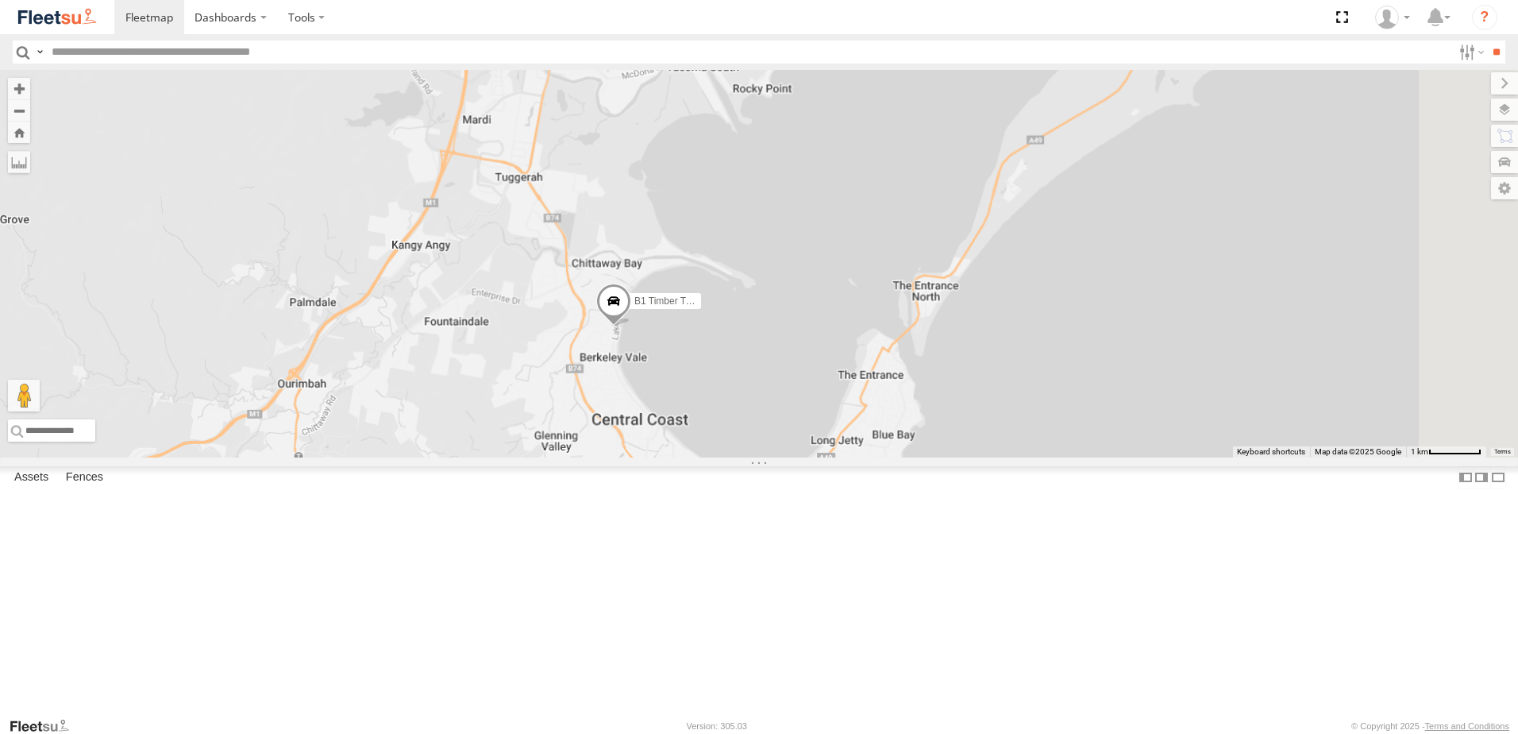
drag, startPoint x: 900, startPoint y: 341, endPoint x: 888, endPoint y: 204, distance: 137.9
click at [888, 204] on div "BX1 Express Ute L3 Plasterboard Truck CX2 Express Ute B3 Transfer Truck BX3 Exp…" at bounding box center [759, 263] width 1518 height 387
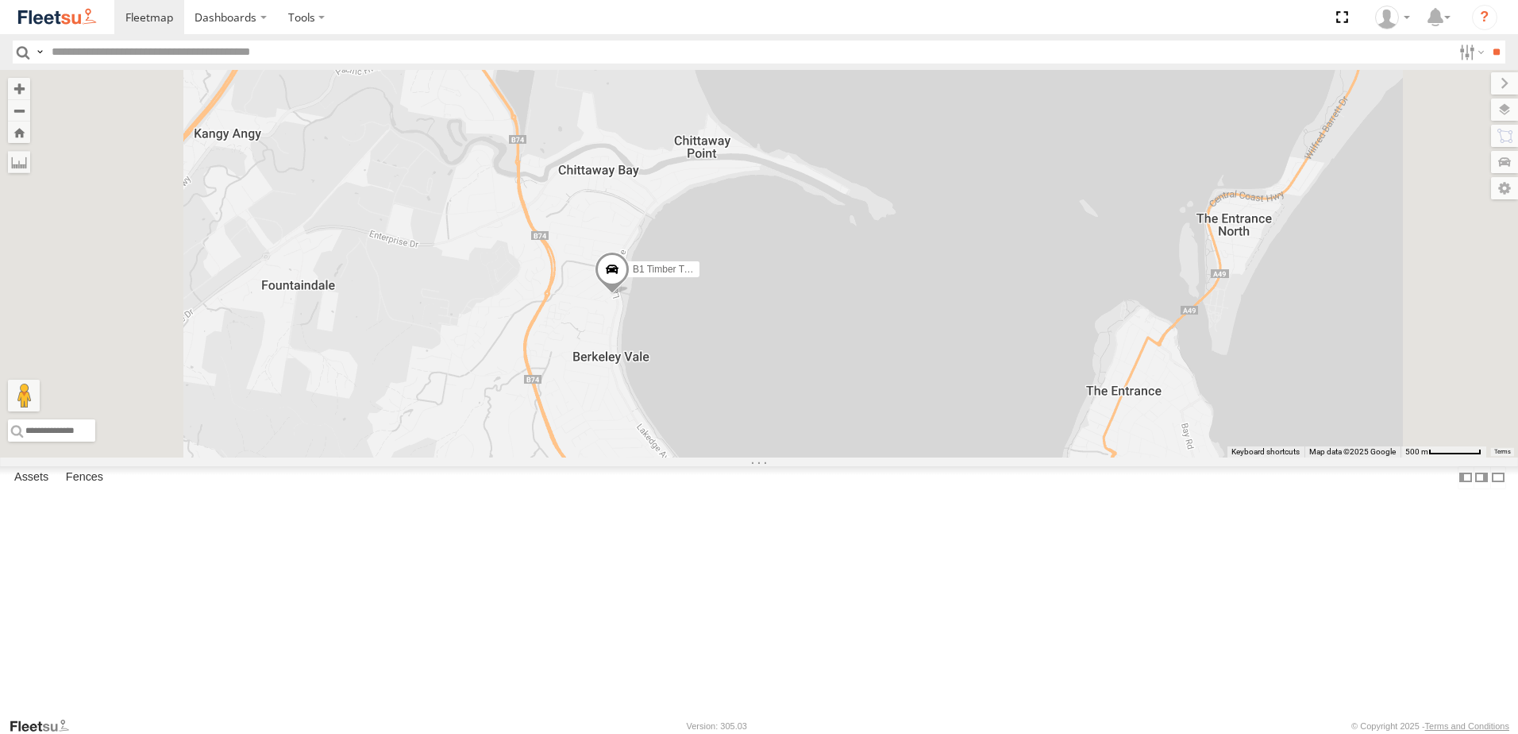
click at [630, 295] on span at bounding box center [612, 273] width 35 height 43
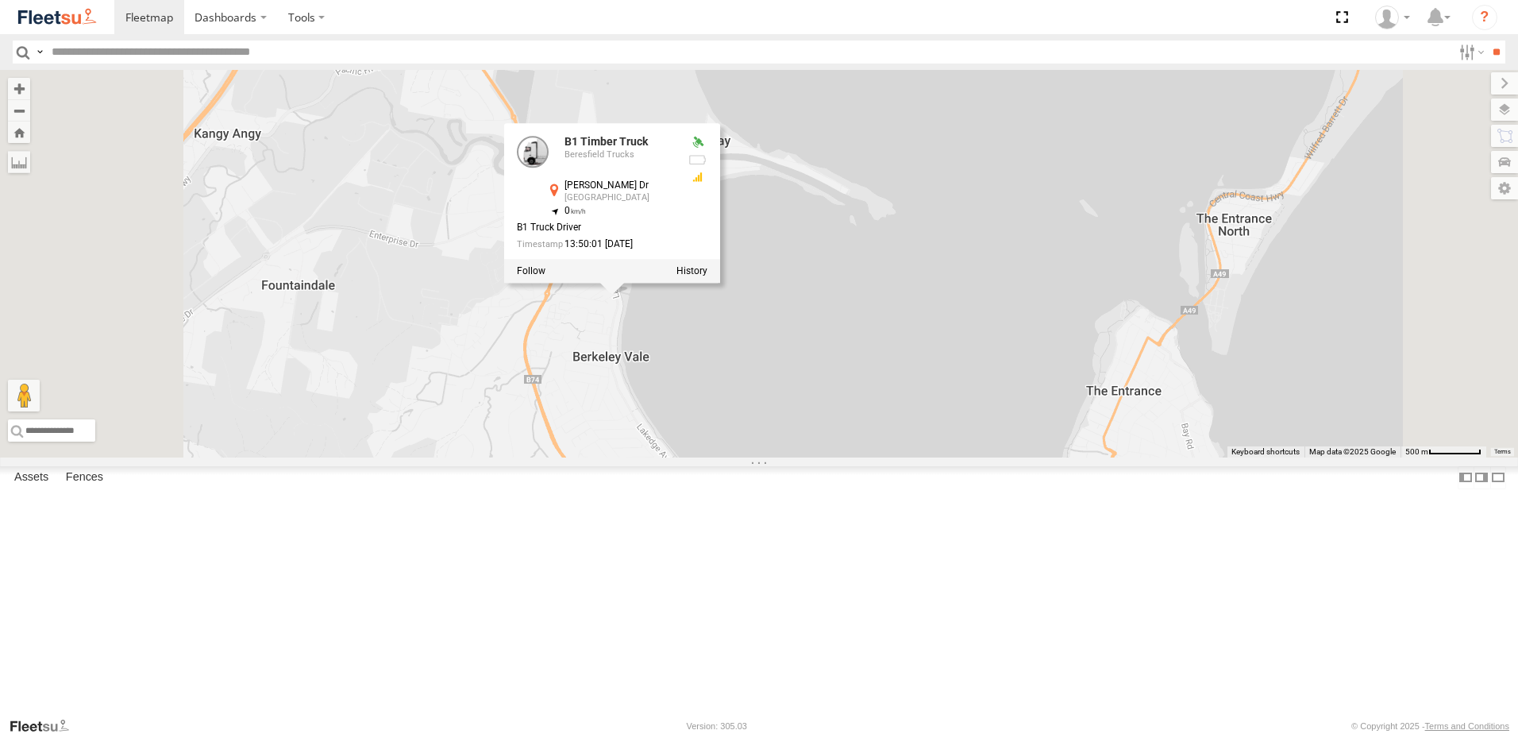
click at [794, 457] on div "BX1 Express Ute L3 Plasterboard Truck CX2 Express Ute B3 Transfer Truck BX3 Exp…" at bounding box center [759, 263] width 1518 height 387
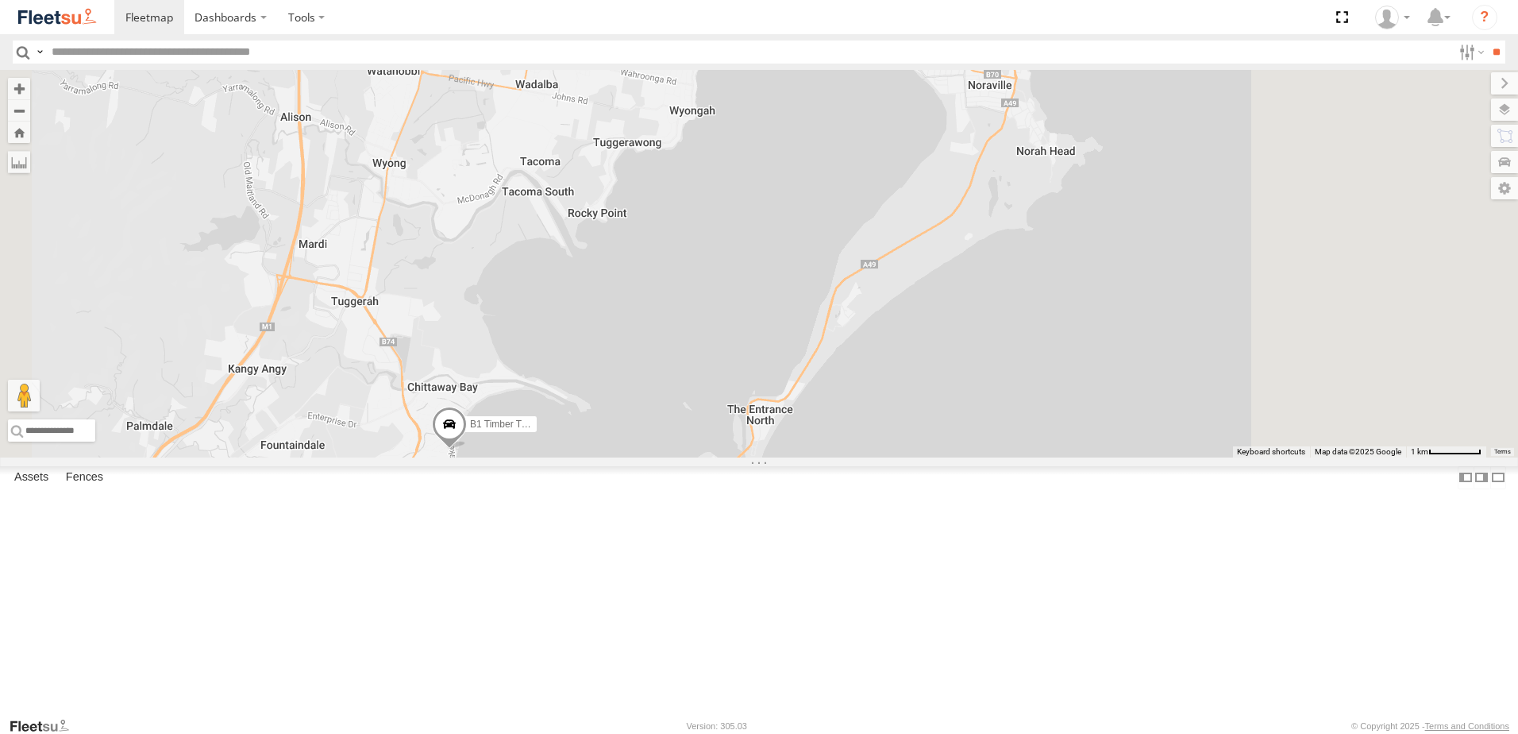
drag, startPoint x: 819, startPoint y: 287, endPoint x: 669, endPoint y: 479, distance: 243.8
click at [670, 457] on div "BX1 Express Ute L3 Plasterboard Truck CX2 Express Ute B3 Transfer Truck BX3 Exp…" at bounding box center [759, 263] width 1518 height 387
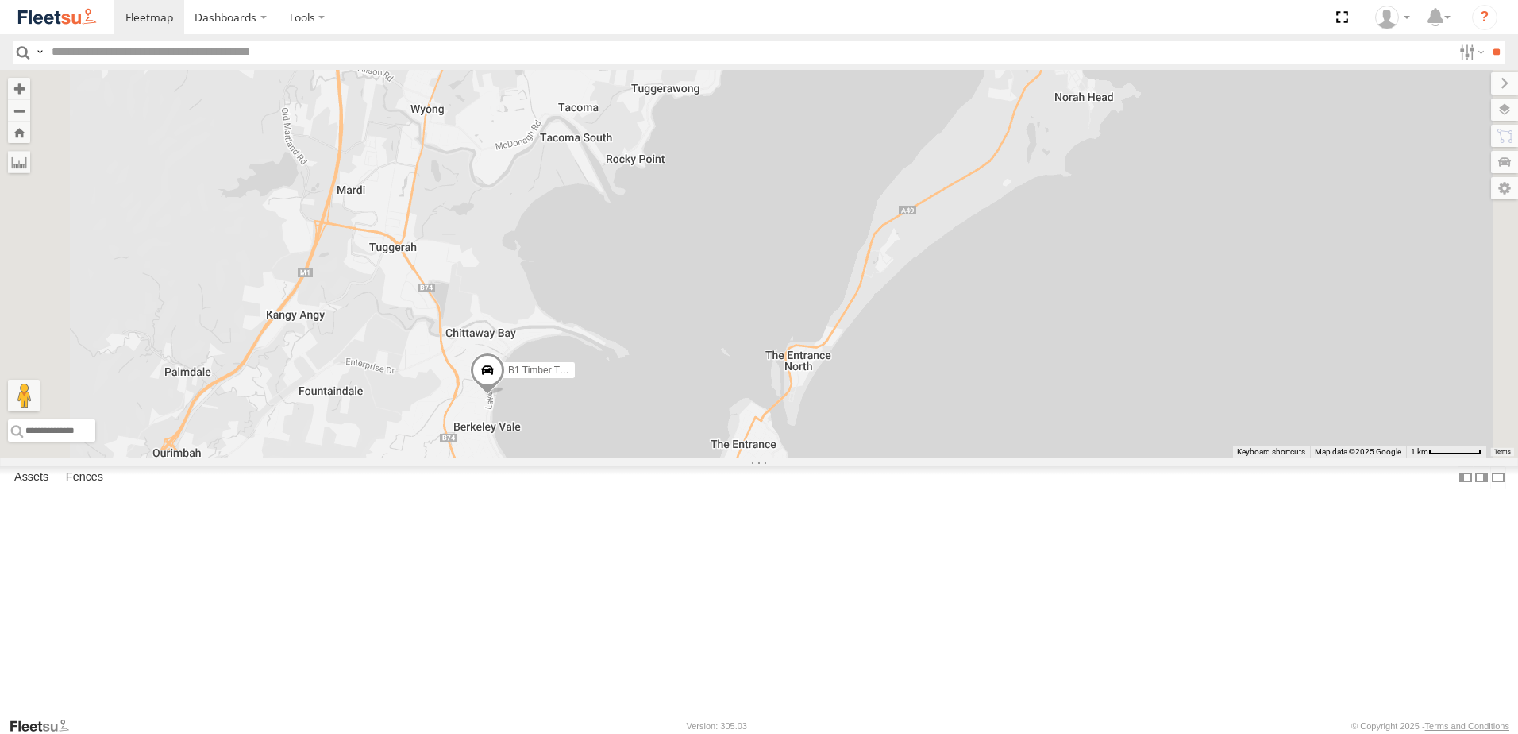
drag, startPoint x: 735, startPoint y: 383, endPoint x: 755, endPoint y: 281, distance: 103.6
click at [755, 281] on div "BX1 Express Ute L3 Plasterboard Truck CX2 Express Ute B3 Transfer Truck BX3 Exp…" at bounding box center [759, 263] width 1518 height 387
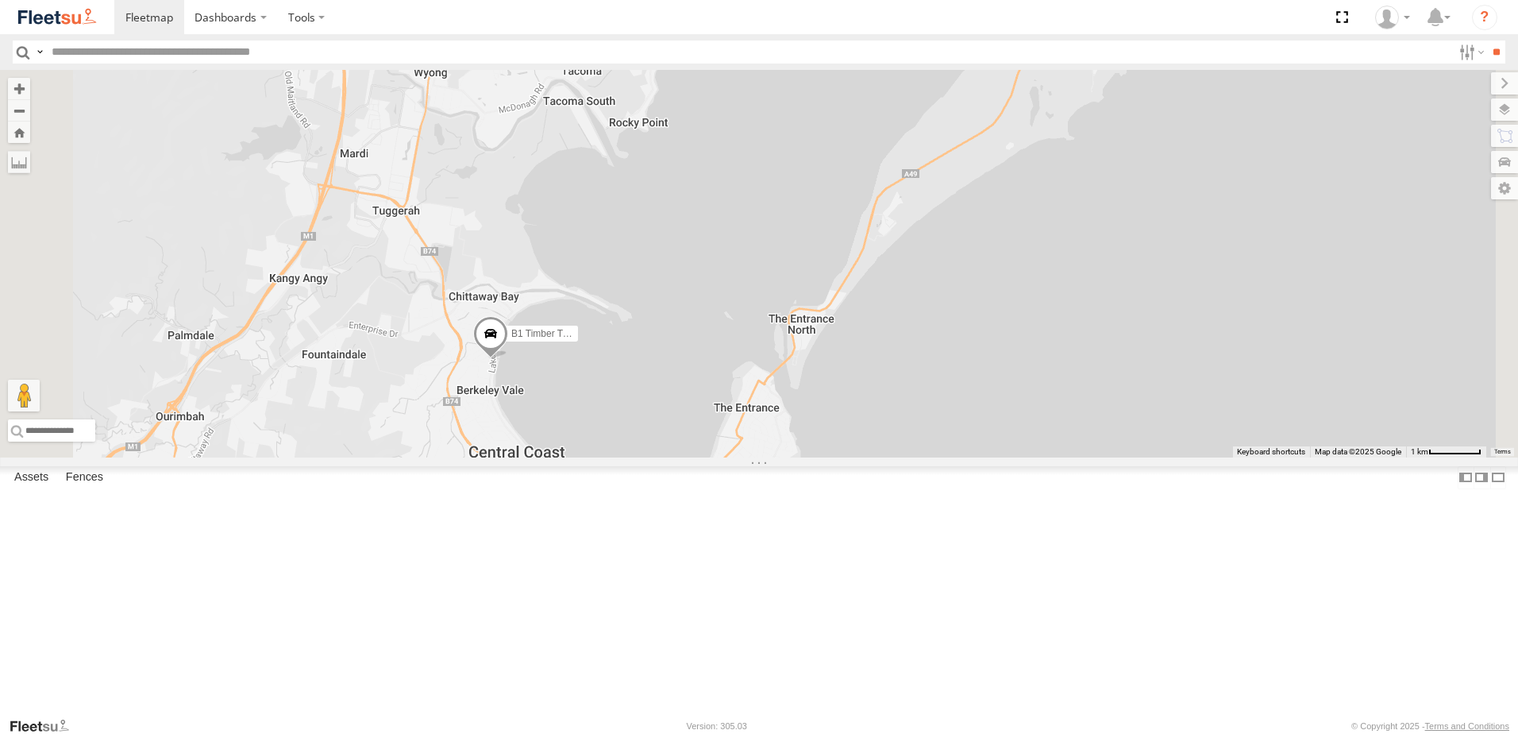
select select "**********"
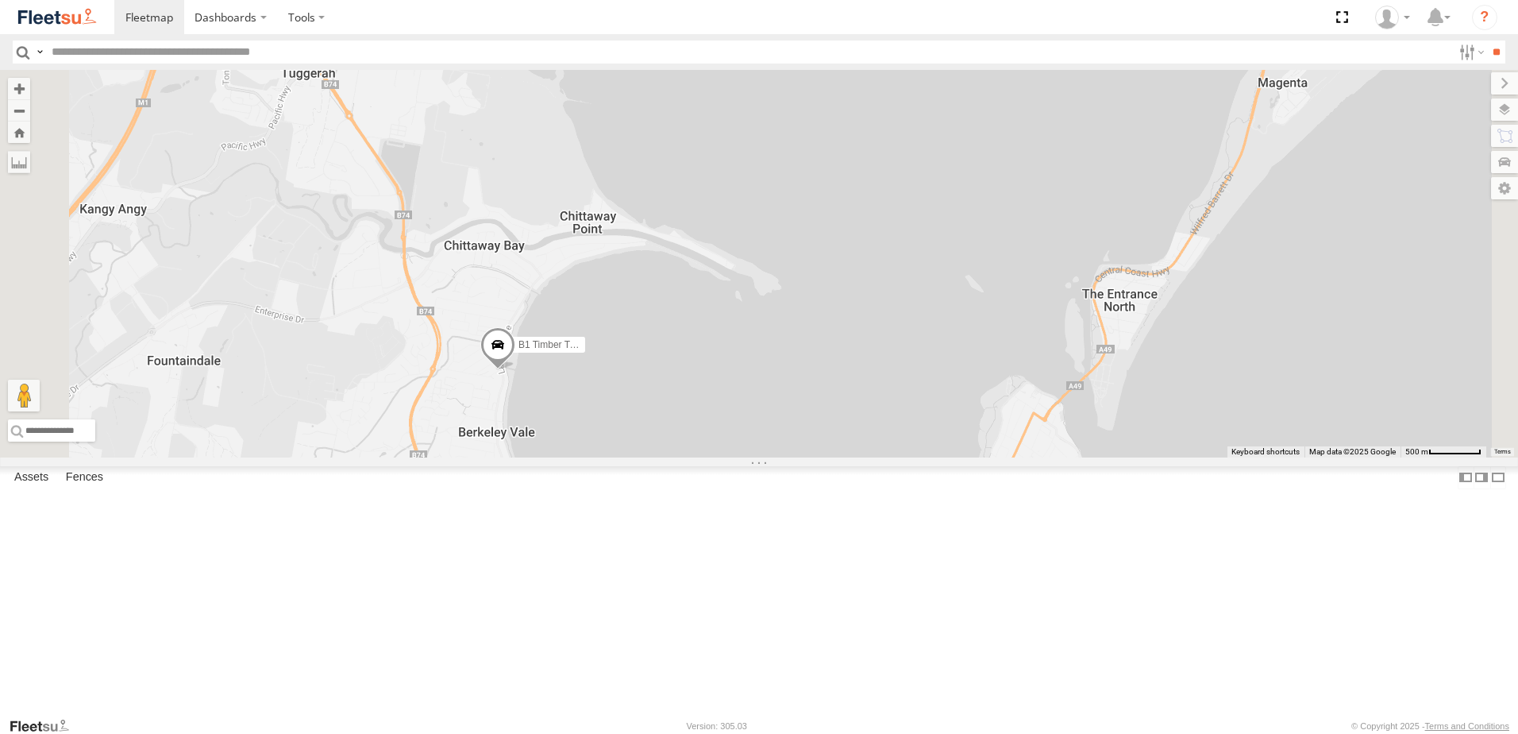
click at [515, 371] on span at bounding box center [497, 349] width 35 height 43
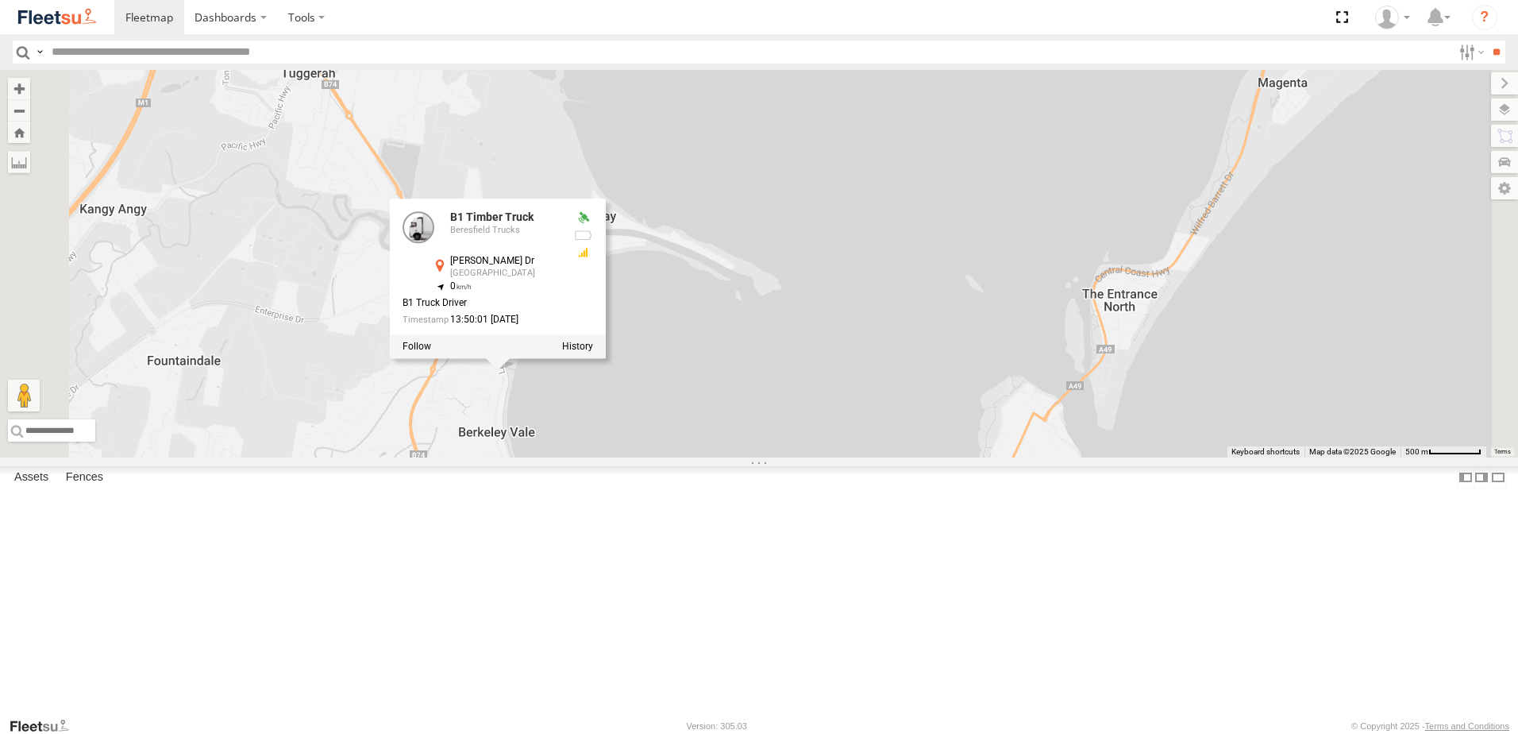
click at [746, 256] on div "BX1 Express Ute L3 Plasterboard Truck CX2 Express Ute B3 Transfer Truck BX3 Exp…" at bounding box center [759, 263] width 1518 height 387
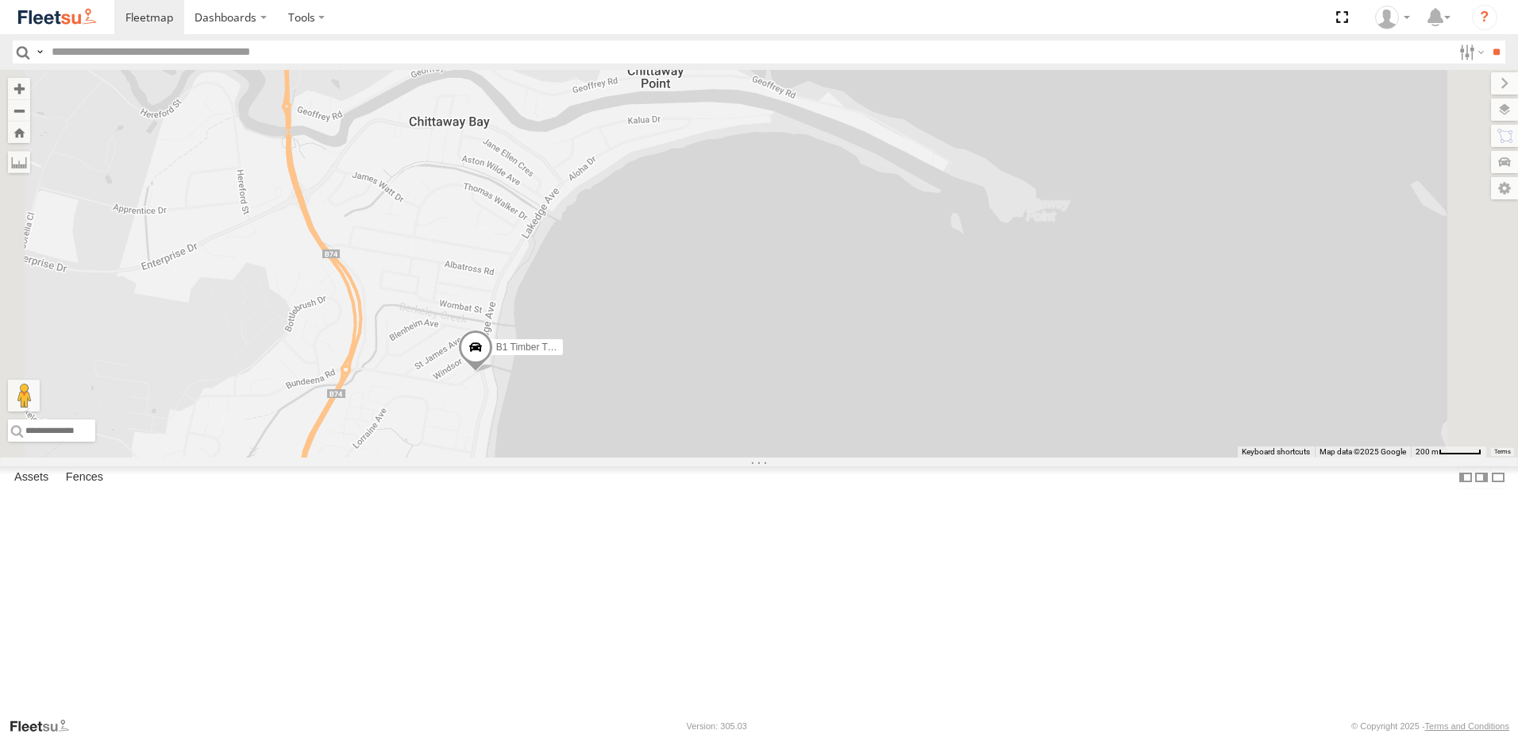
click at [493, 372] on span at bounding box center [475, 351] width 35 height 43
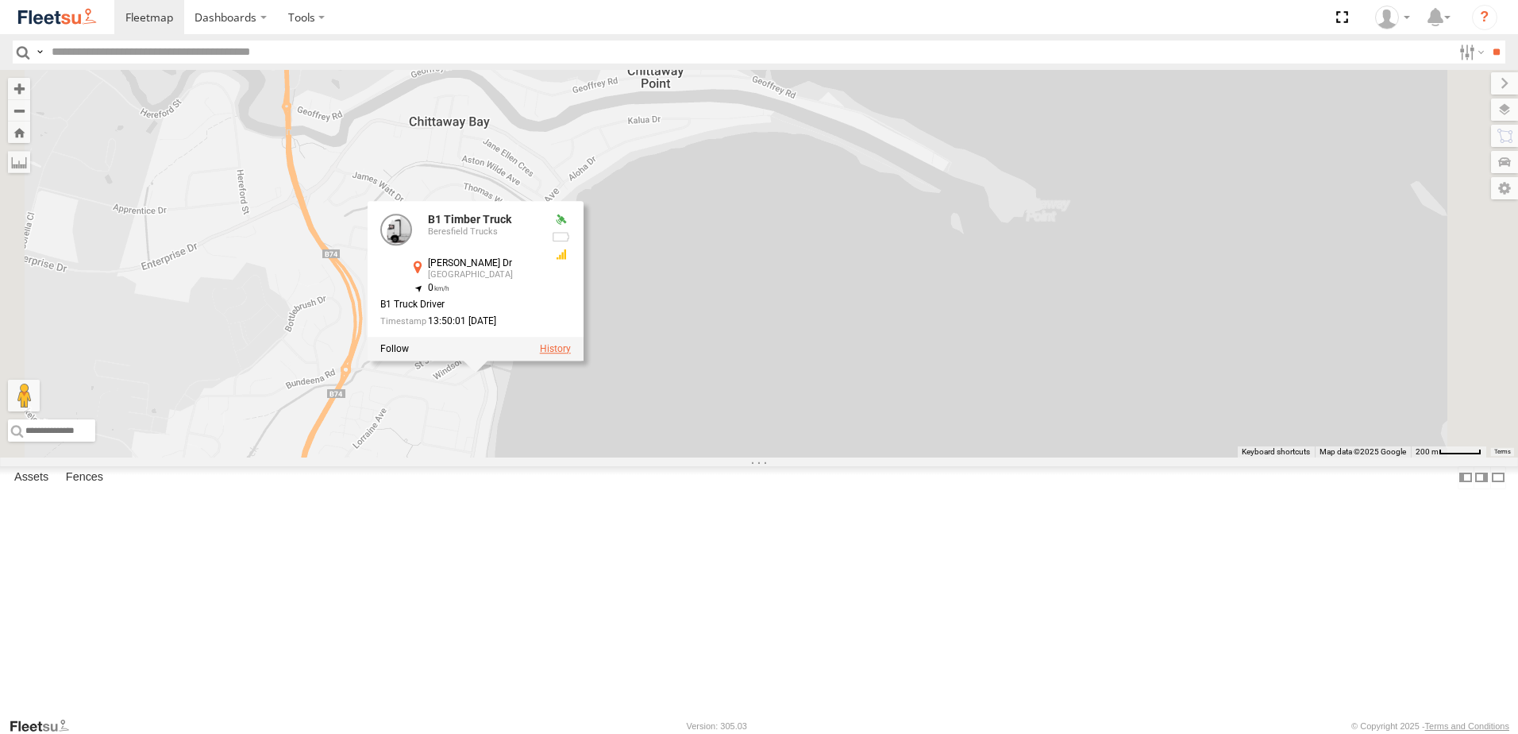
click at [571, 354] on label at bounding box center [555, 348] width 31 height 11
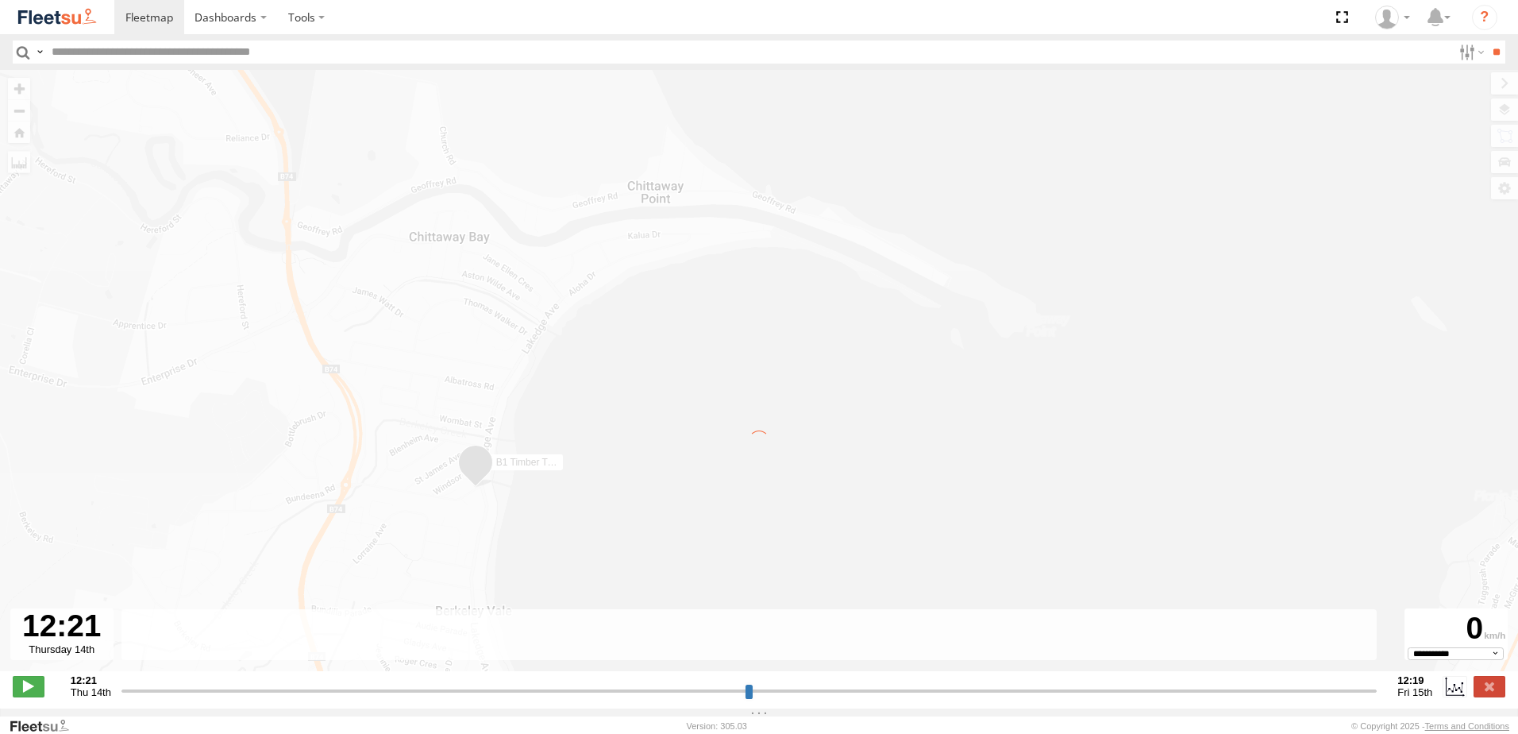
type input "**********"
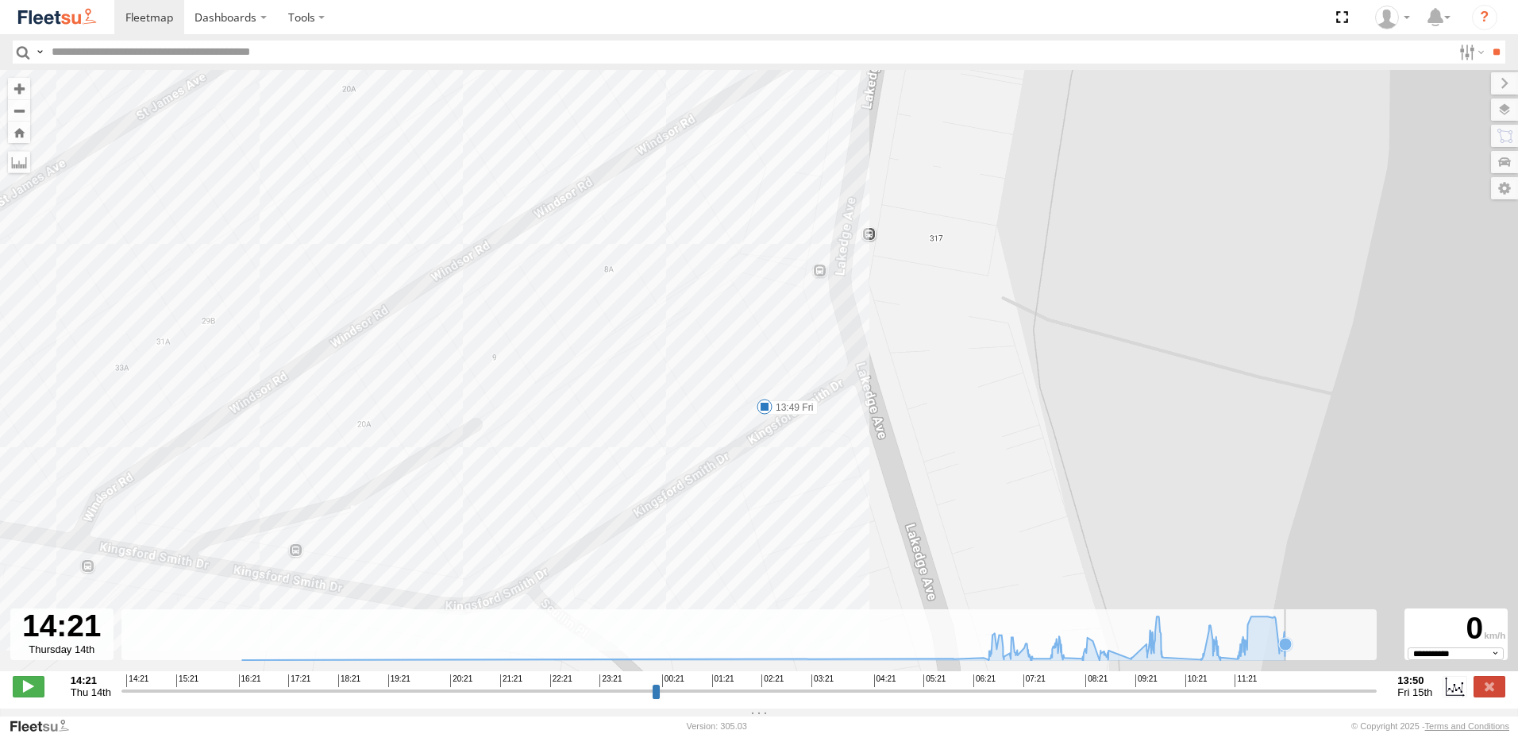
click at [1302, 651] on rect at bounding box center [748, 635] width 1255 height 52
click at [1320, 648] on rect at bounding box center [748, 635] width 1255 height 52
click at [1293, 647] on icon at bounding box center [763, 638] width 1059 height 44
click at [1481, 693] on label at bounding box center [1490, 686] width 32 height 21
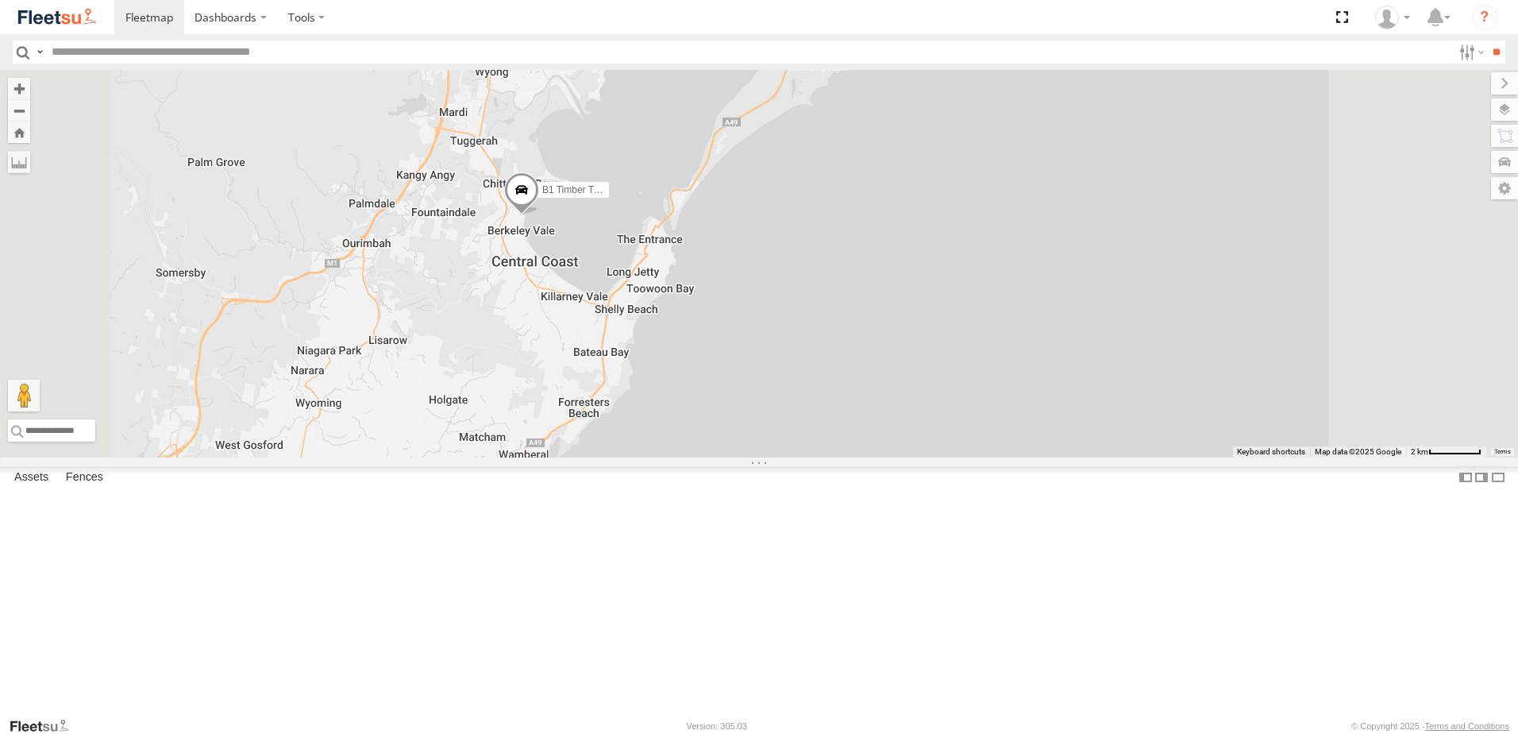
drag, startPoint x: 819, startPoint y: 192, endPoint x: 811, endPoint y: 219, distance: 28.1
click at [816, 207] on div "B1 Timber Truck" at bounding box center [759, 263] width 1518 height 387
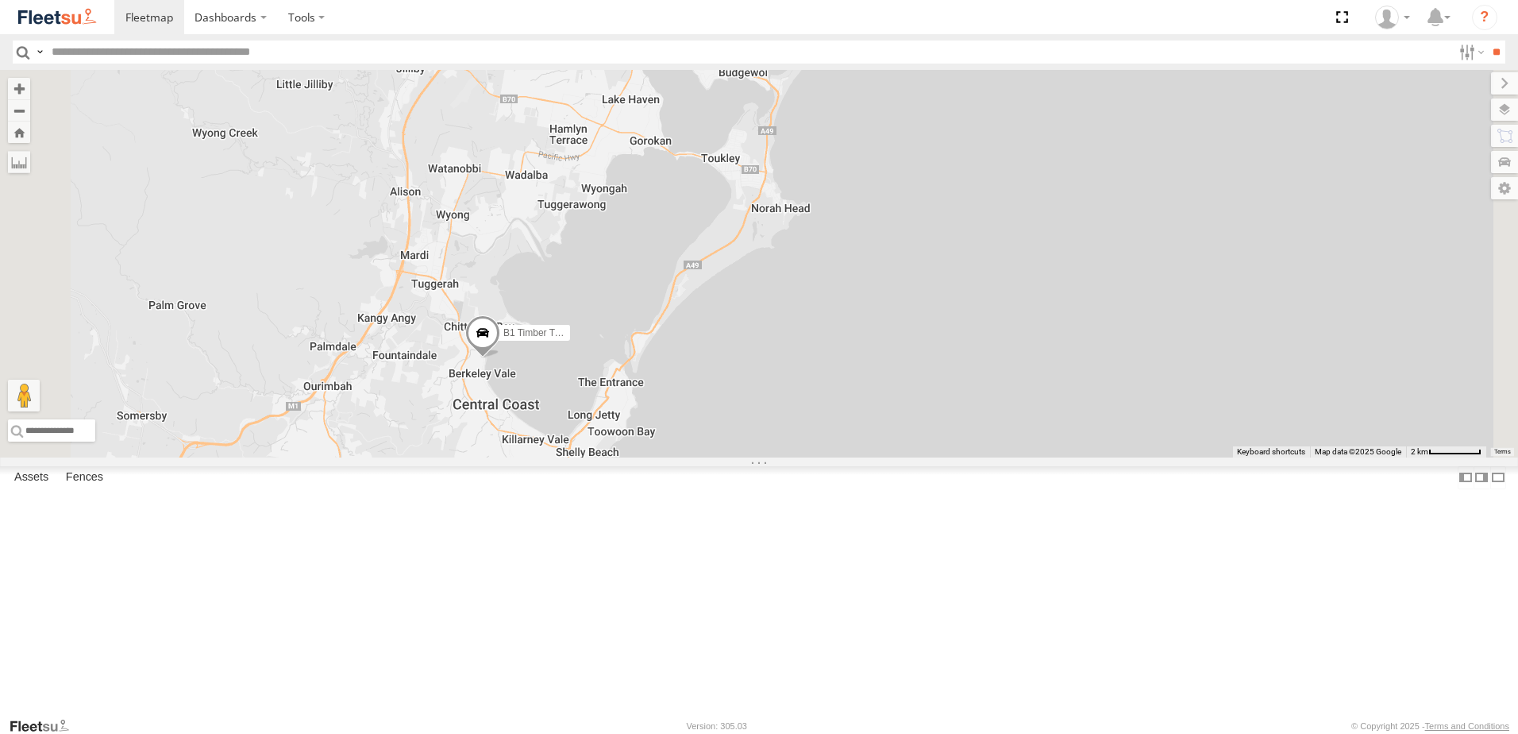
drag, startPoint x: 826, startPoint y: 189, endPoint x: 768, endPoint y: 357, distance: 177.3
click at [768, 357] on div "B1 Timber Truck" at bounding box center [759, 263] width 1518 height 387
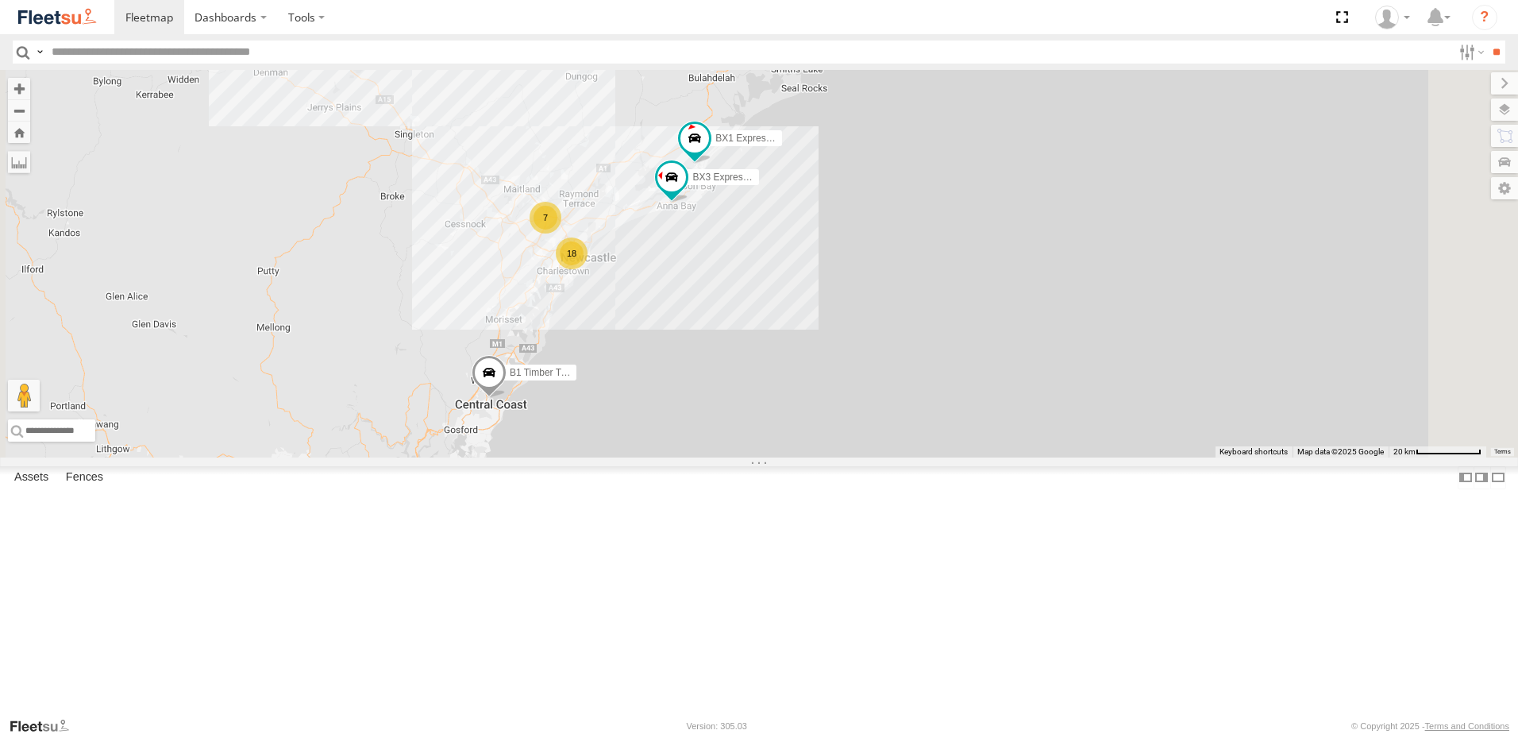
drag, startPoint x: 797, startPoint y: 286, endPoint x: 783, endPoint y: 308, distance: 26.4
click at [783, 308] on div "B1 Timber Truck 7 BX1 Express Ute 18 BX3 Express Ute" at bounding box center [759, 263] width 1518 height 387
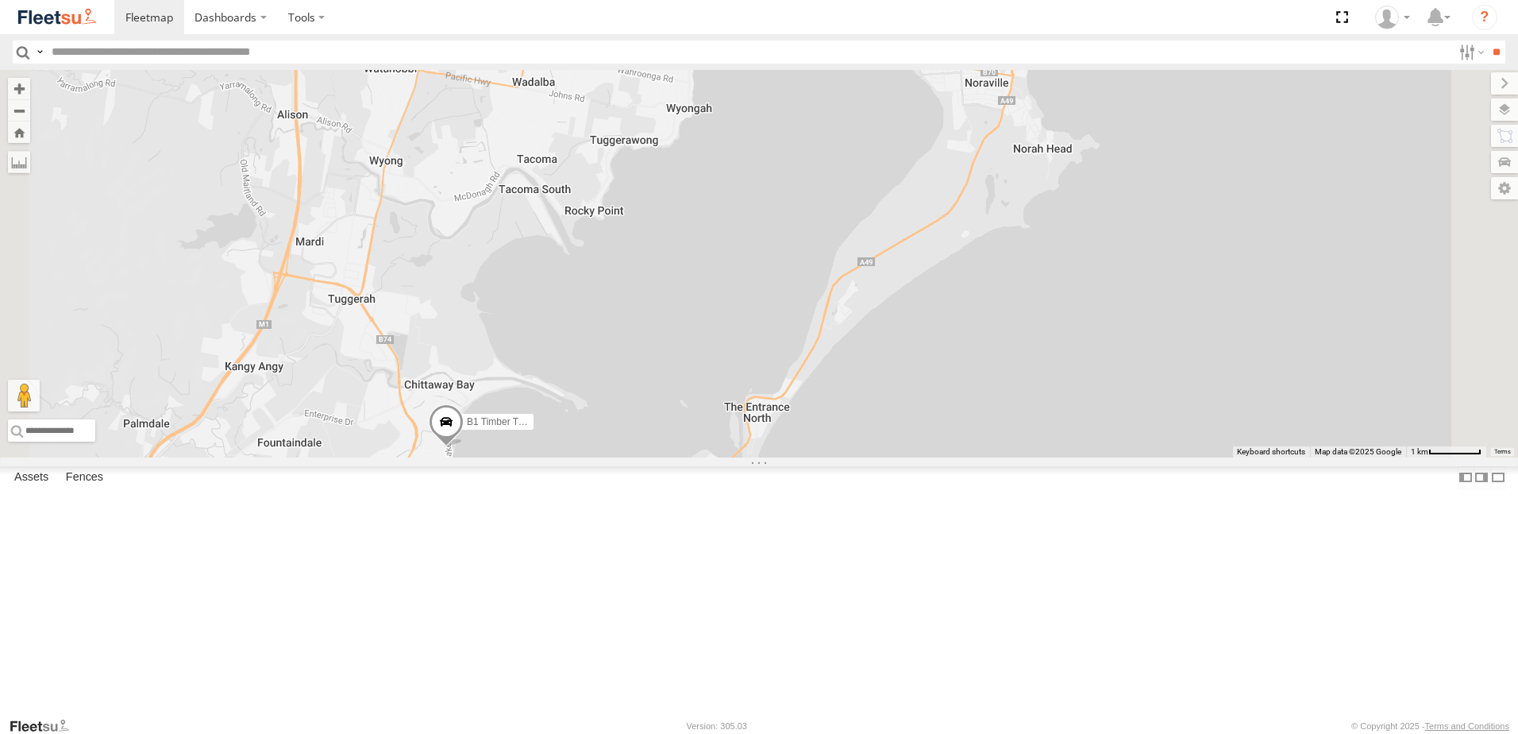
click at [464, 447] on span at bounding box center [446, 425] width 35 height 43
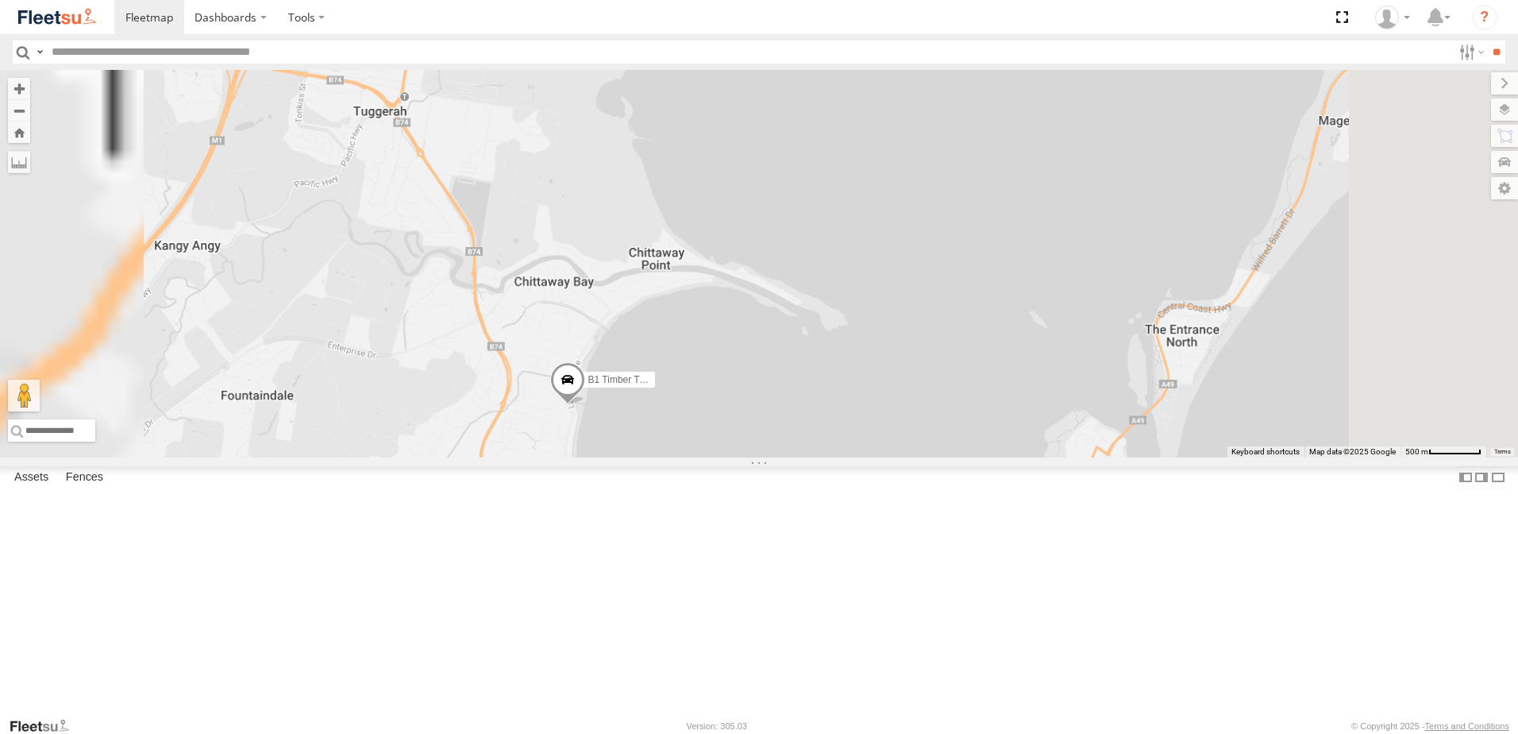
drag, startPoint x: 788, startPoint y: 452, endPoint x: 788, endPoint y: 419, distance: 32.6
click at [789, 426] on div "BX1 Express Ute L3 Plasterboard Truck BX3 Express Ute B1 Timber Truck BX4 Expre…" at bounding box center [759, 263] width 1518 height 387
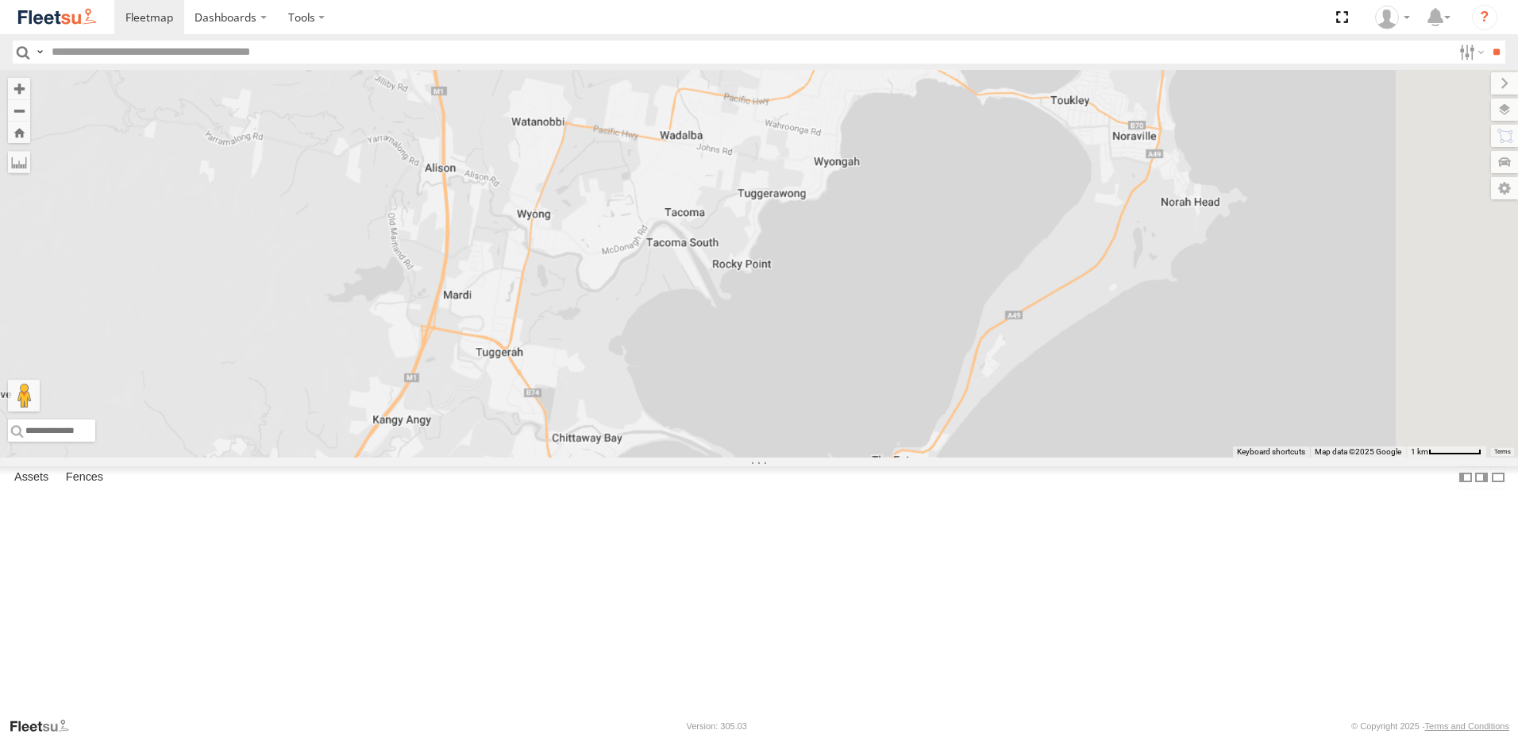
drag, startPoint x: 865, startPoint y: 348, endPoint x: 769, endPoint y: 528, distance: 203.9
click at [769, 457] on div "BX1 Express Ute L3 Plasterboard Truck BX3 Express Ute B1 Timber Truck" at bounding box center [759, 263] width 1518 height 387
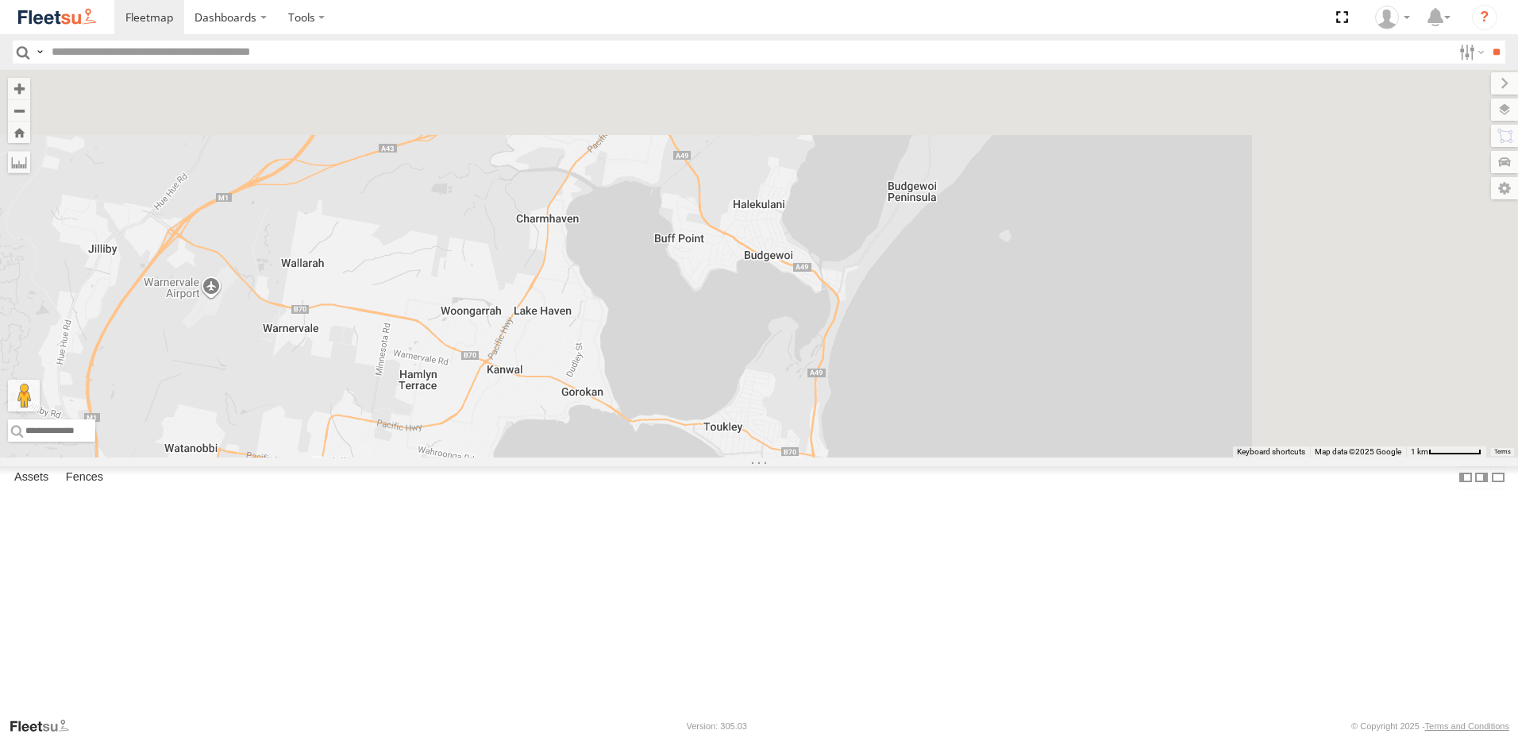
drag, startPoint x: 976, startPoint y: 273, endPoint x: 731, endPoint y: 492, distance: 328.4
click at [634, 457] on div "BX1 Express Ute L3 Plasterboard Truck BX3 Express Ute B1 Timber Truck" at bounding box center [759, 263] width 1518 height 387
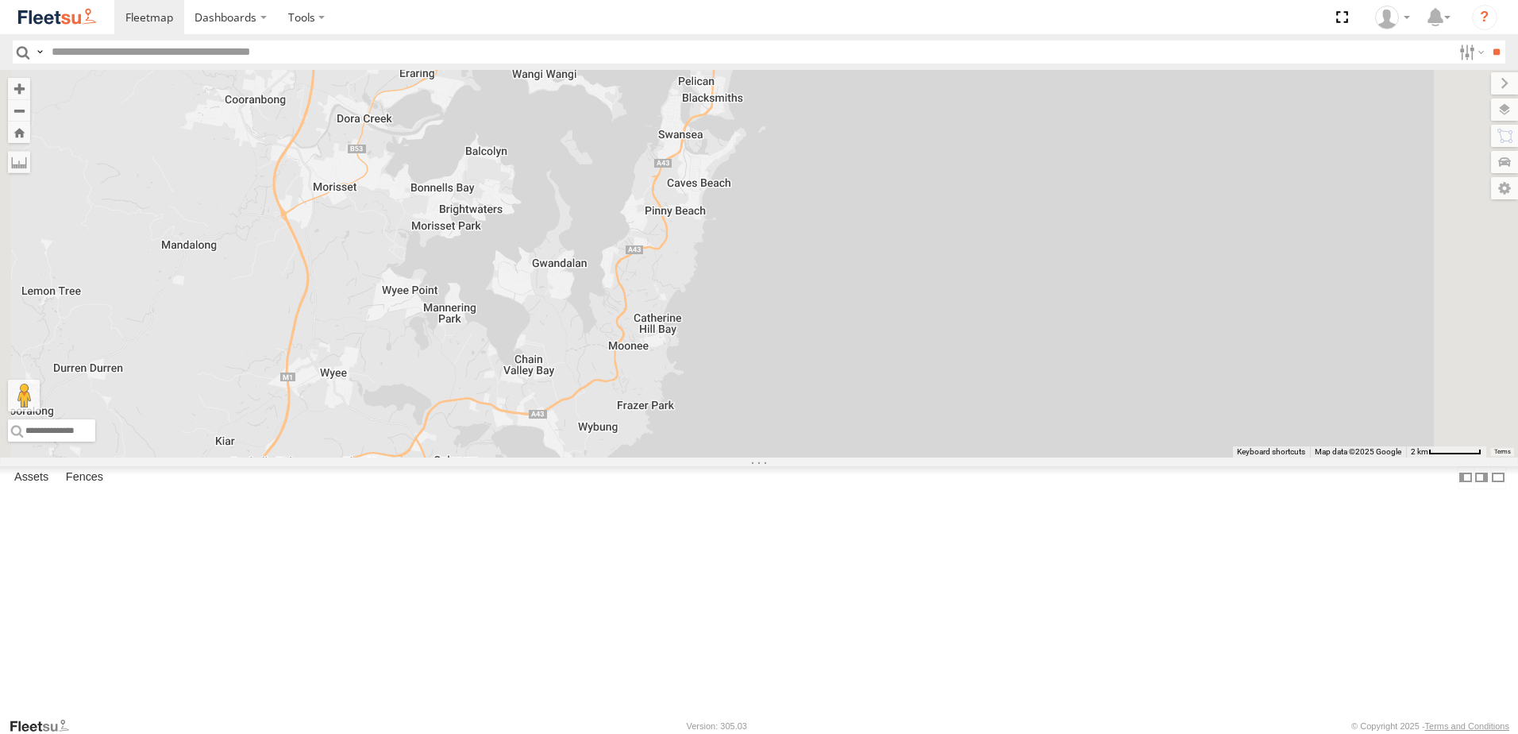
drag, startPoint x: 628, startPoint y: 406, endPoint x: 613, endPoint y: 620, distance: 214.9
click at [613, 457] on div "BX1 Express Ute L3 Plasterboard Truck BX3 Express Ute B1 Timber Truck" at bounding box center [759, 263] width 1518 height 387
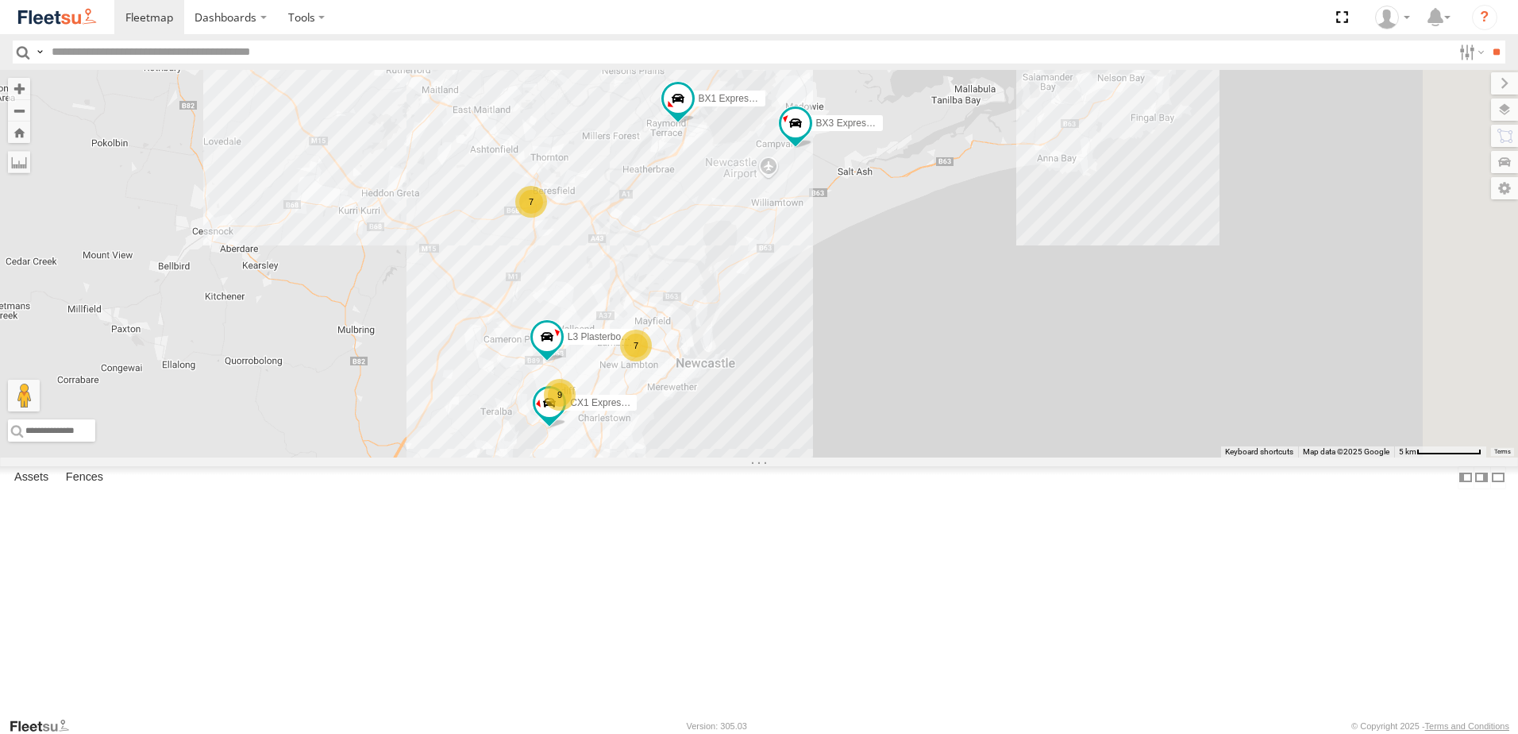
drag, startPoint x: 802, startPoint y: 366, endPoint x: 808, endPoint y: 407, distance: 41.8
click at [807, 407] on div "BX1 Express Ute L3 Plasterboard Truck BX3 Express Ute B1 Timber Truck 7 7 9 CX1…" at bounding box center [759, 263] width 1518 height 387
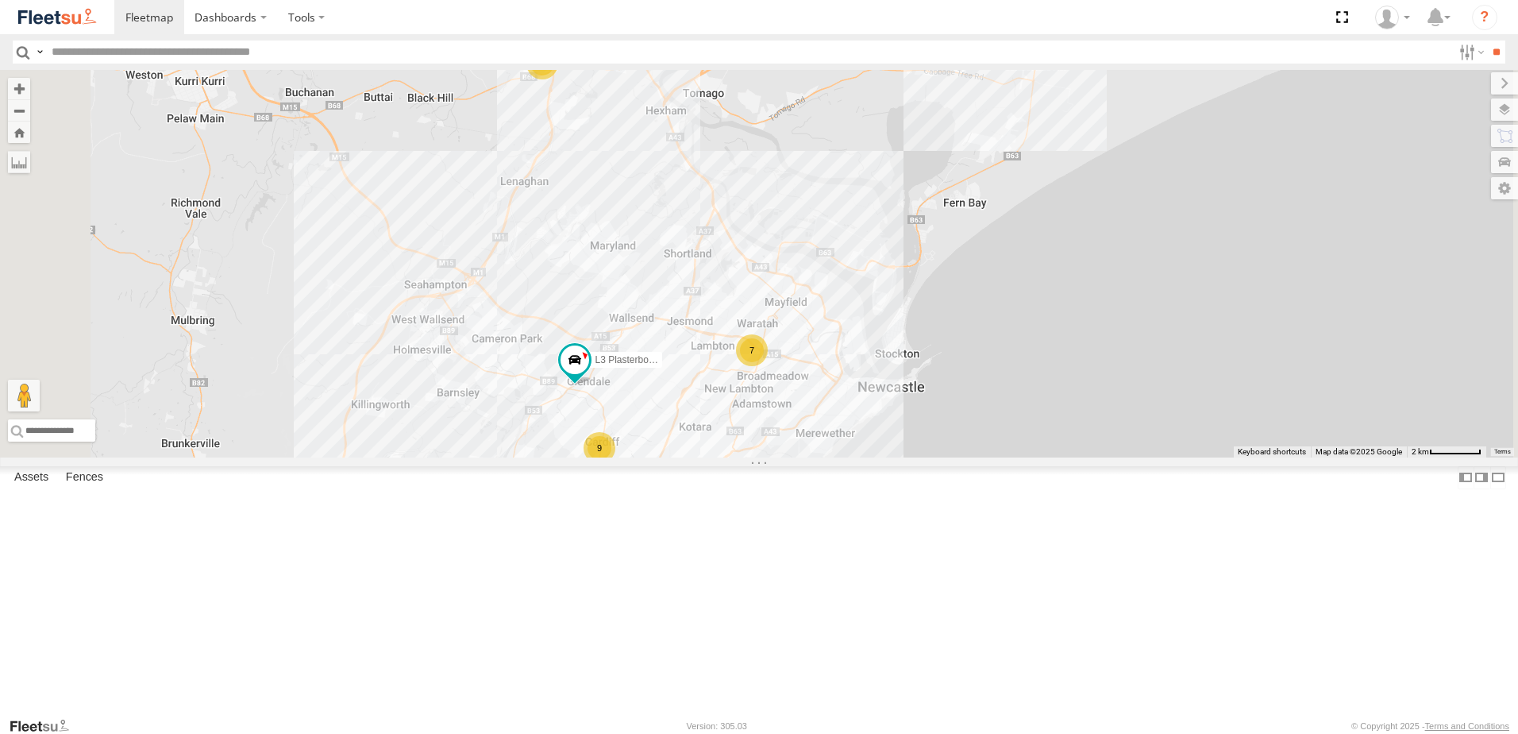
drag, startPoint x: 788, startPoint y: 328, endPoint x: 895, endPoint y: 353, distance: 110.2
click at [792, 318] on div "BX1 Express Ute L3 Plasterboard Truck BX3 Express Ute B1 Timber Truck CX1 Expre…" at bounding box center [759, 263] width 1518 height 387
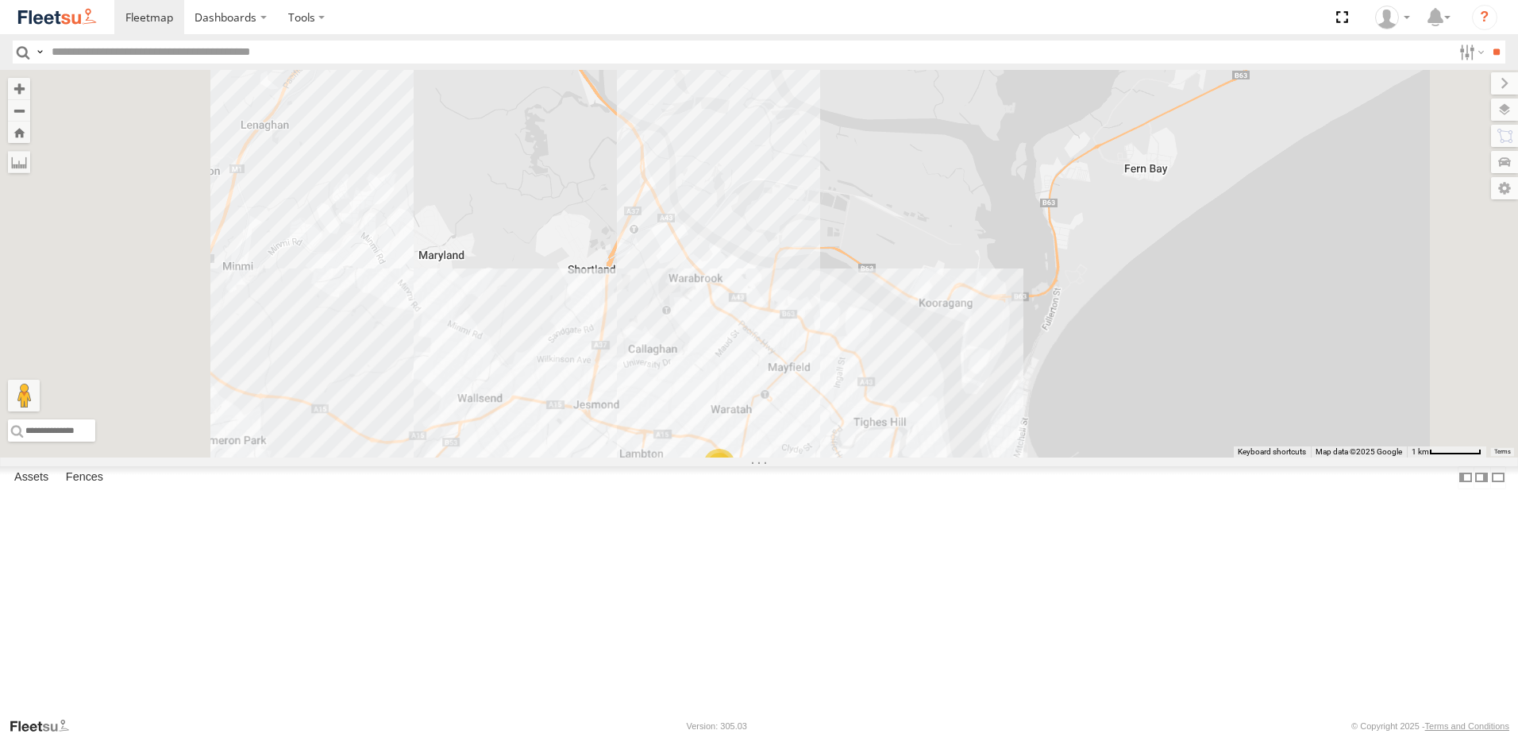
drag, startPoint x: 908, startPoint y: 164, endPoint x: 983, endPoint y: 499, distance: 343.3
click at [979, 457] on div "BX1 Express Ute L3 Plasterboard Truck BX3 Express Ute B1 Timber Truck CX1 Expre…" at bounding box center [759, 263] width 1518 height 387
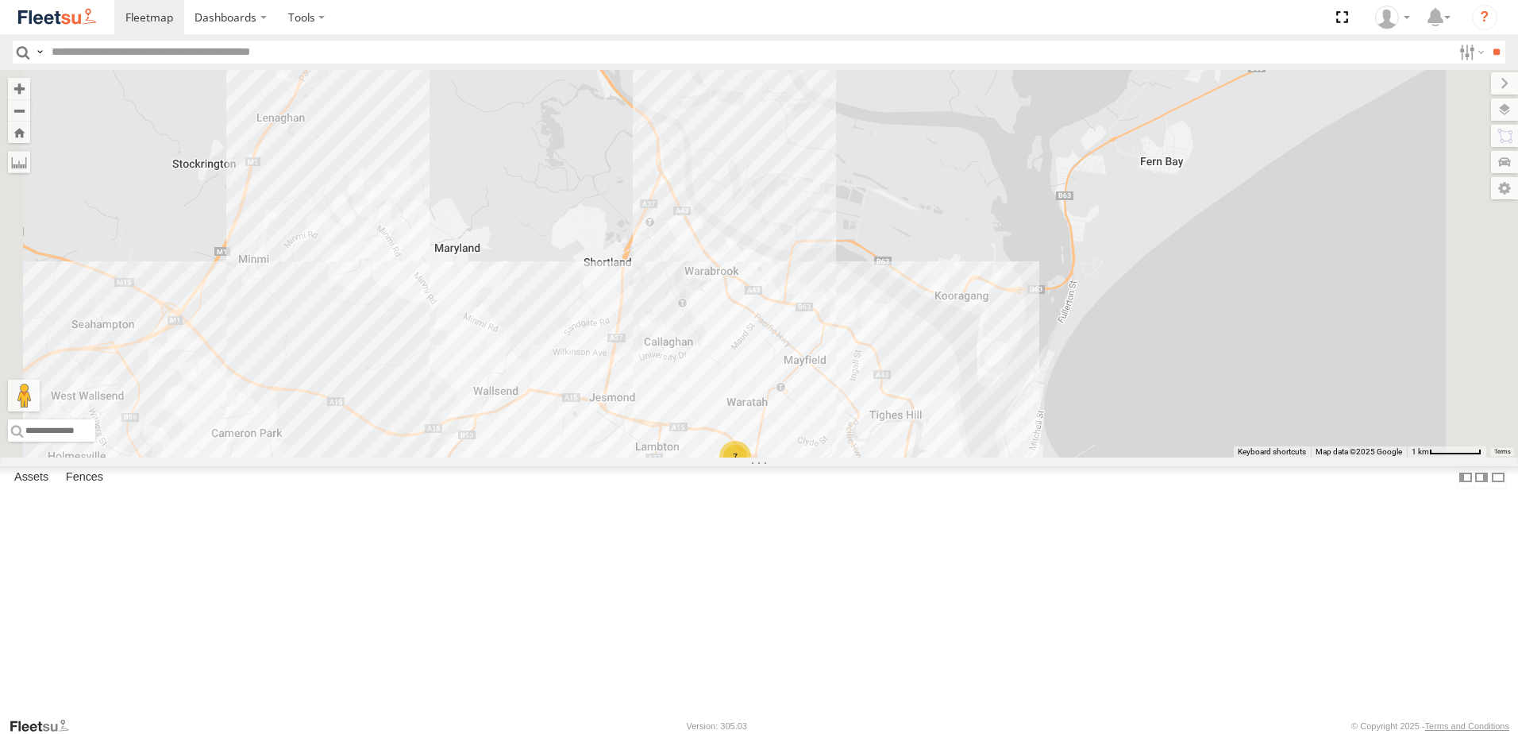
drag, startPoint x: 728, startPoint y: 527, endPoint x: 905, endPoint y: 171, distance: 398.0
click at [904, 172] on div "BX1 Express Ute L3 Plasterboard Truck BX3 Express Ute B1 Timber Truck CX1 Expre…" at bounding box center [759, 263] width 1518 height 387
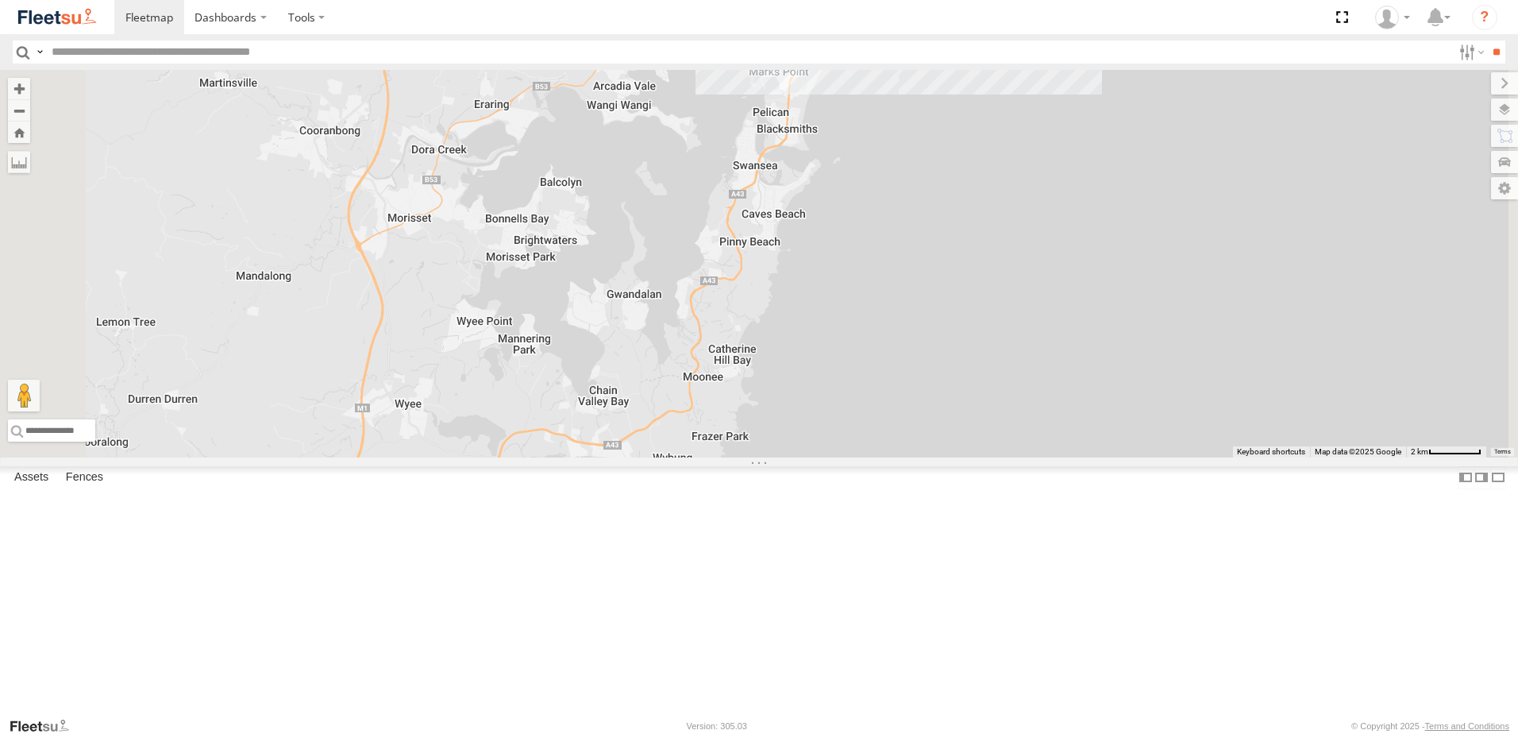
drag, startPoint x: 818, startPoint y: 408, endPoint x: 913, endPoint y: 99, distance: 323.2
click at [912, 99] on div "BX1 Express Ute L3 Plasterboard Truck BX3 Express Ute B1 Timber Truck CX1 Expre…" at bounding box center [759, 263] width 1518 height 387
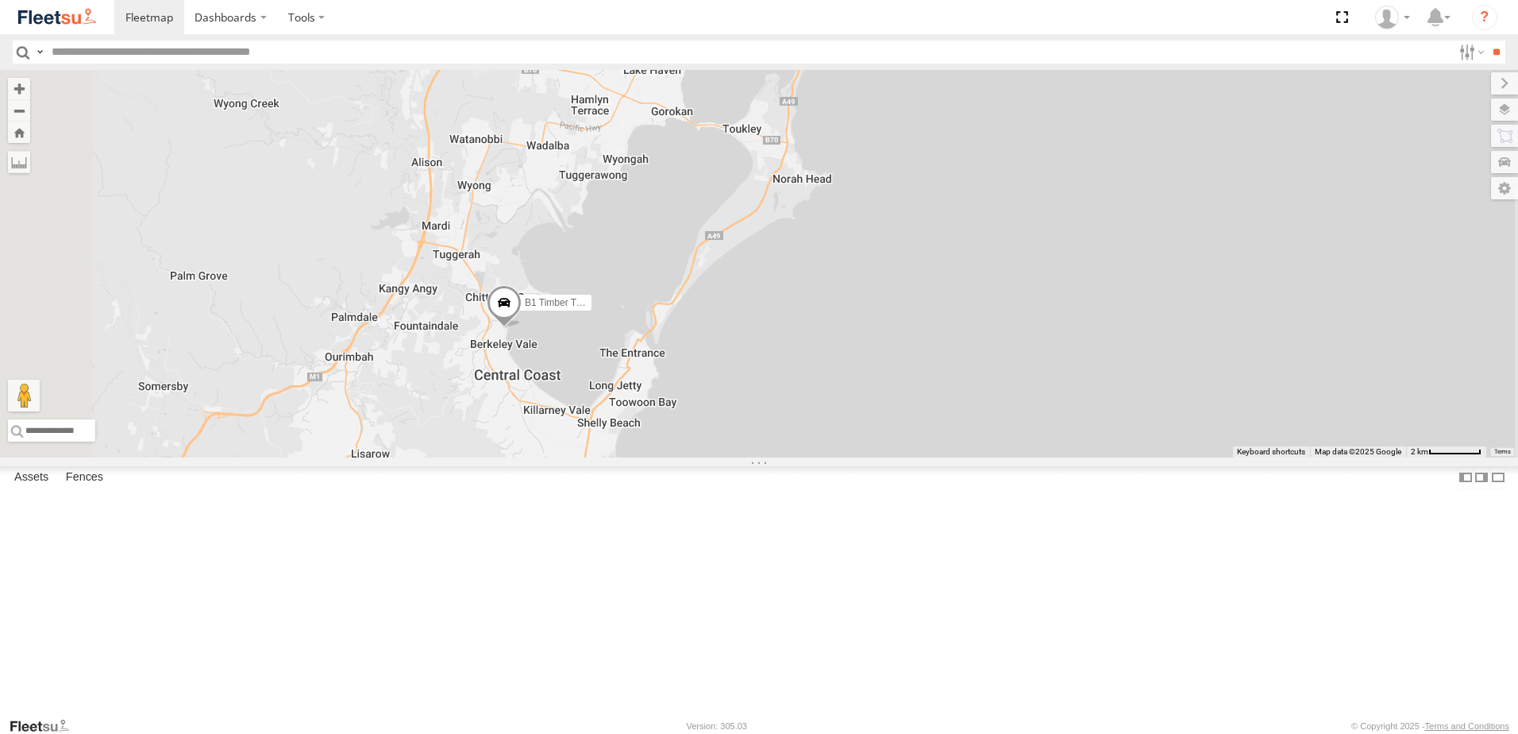
drag, startPoint x: 962, startPoint y: 160, endPoint x: 984, endPoint y: 129, distance: 38.8
click at [983, 129] on div "BX1 Express Ute L3 Plasterboard Truck BX3 Express Ute B1 Timber Truck CX1 Expre…" at bounding box center [759, 263] width 1518 height 387
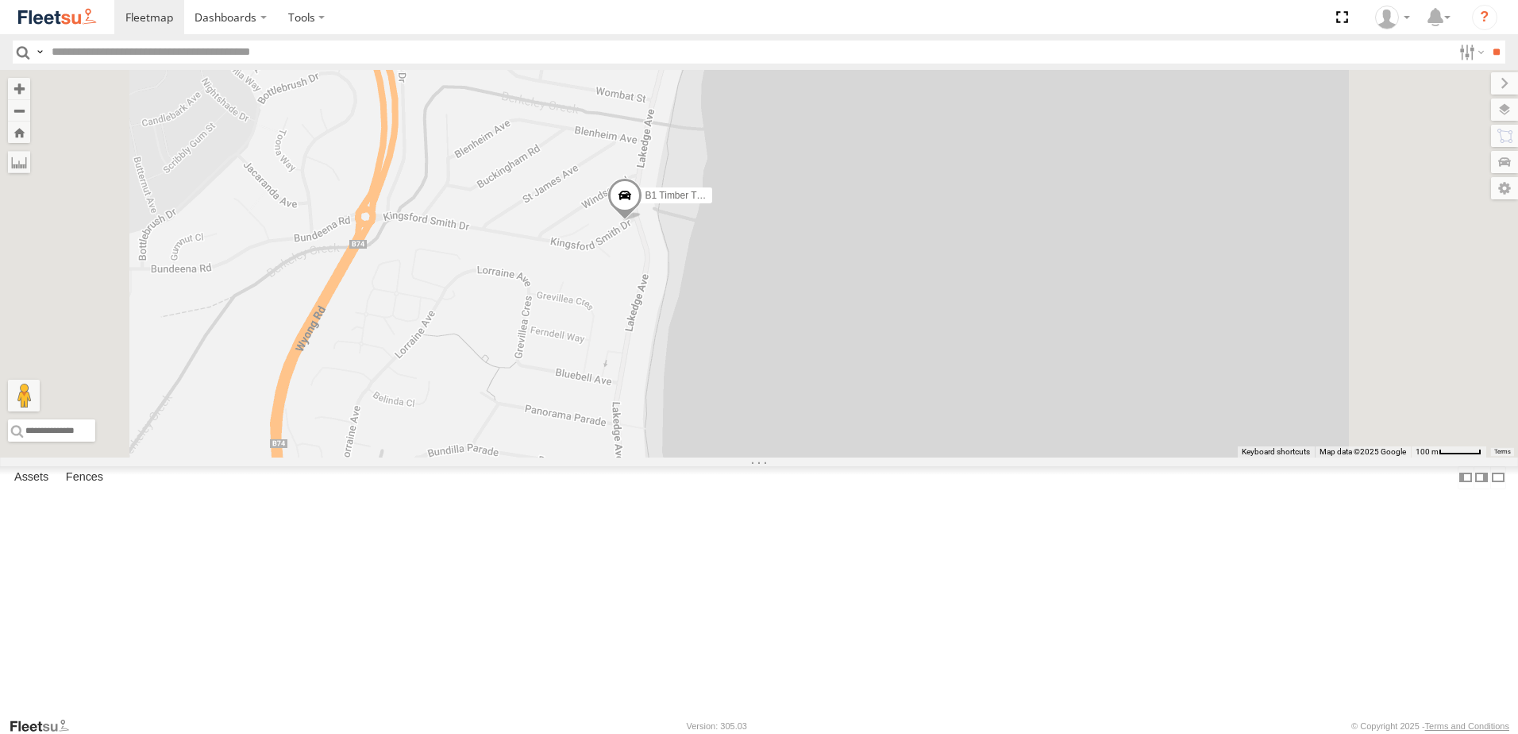
click at [642, 221] on span at bounding box center [624, 199] width 35 height 43
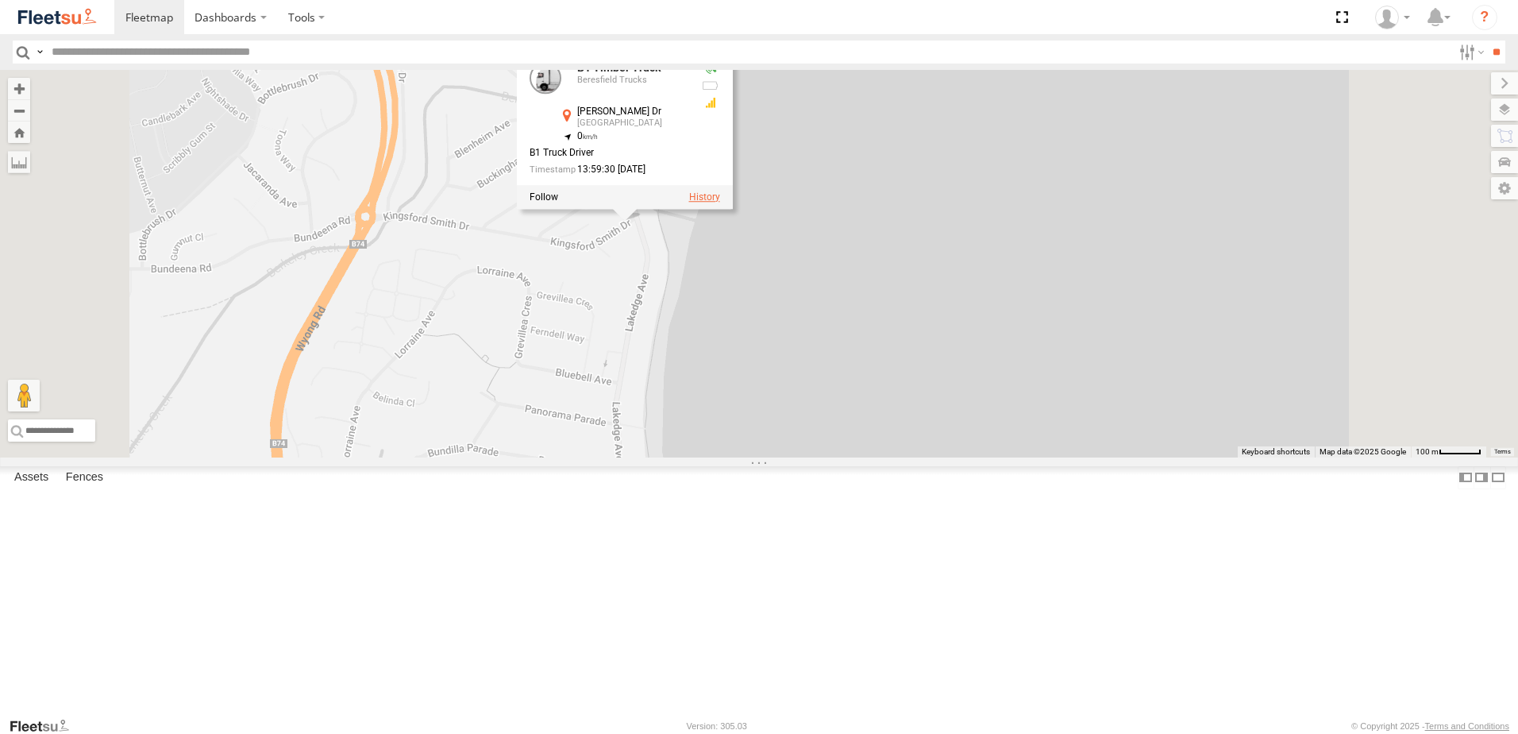
click at [720, 202] on label at bounding box center [704, 196] width 31 height 11
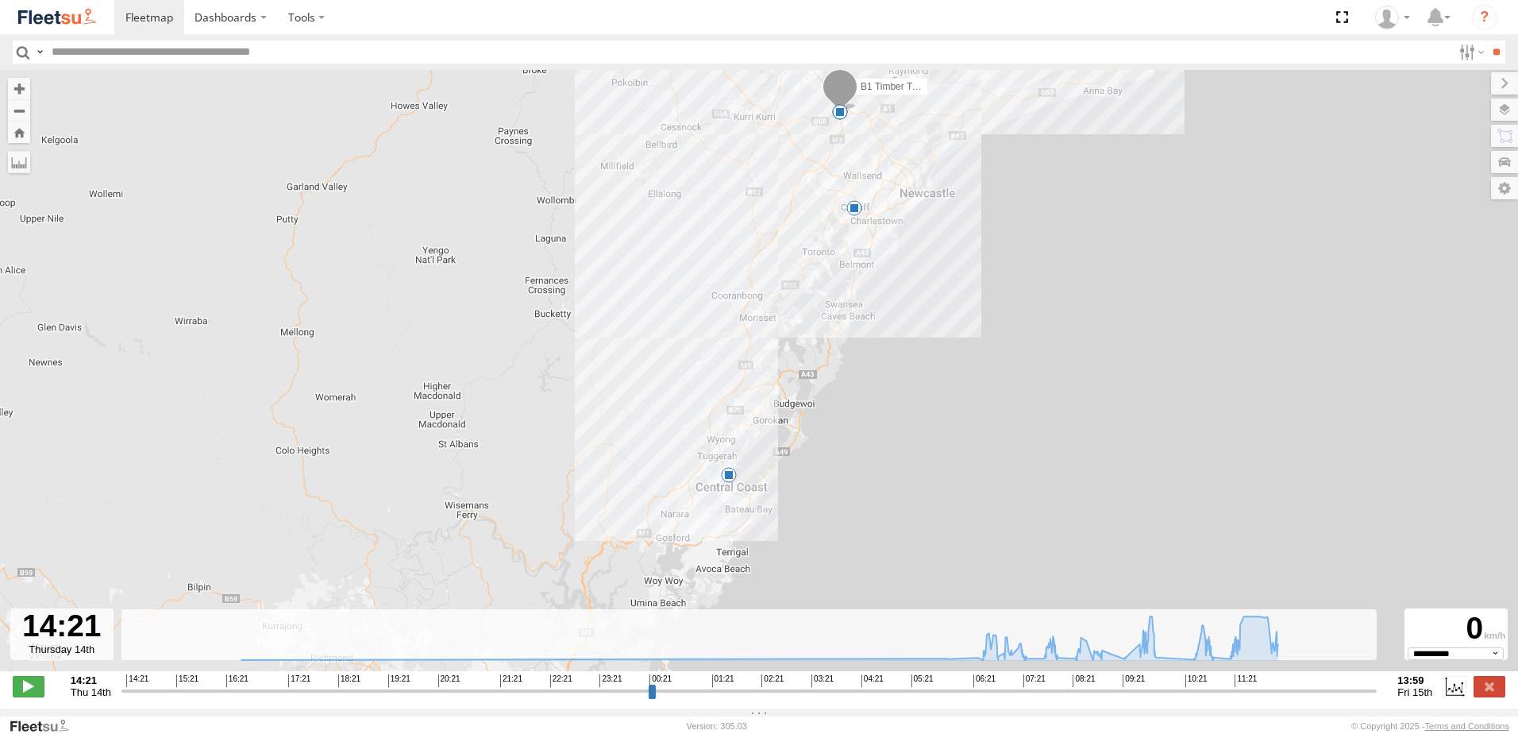
click at [773, 471] on div "B1 Timber Truck 16:28 Thu 06:02 Fri 08:09 Fri 10:02 Fri 13:49 Fri" at bounding box center [759, 379] width 1518 height 618
